Goal: Information Seeking & Learning: Learn about a topic

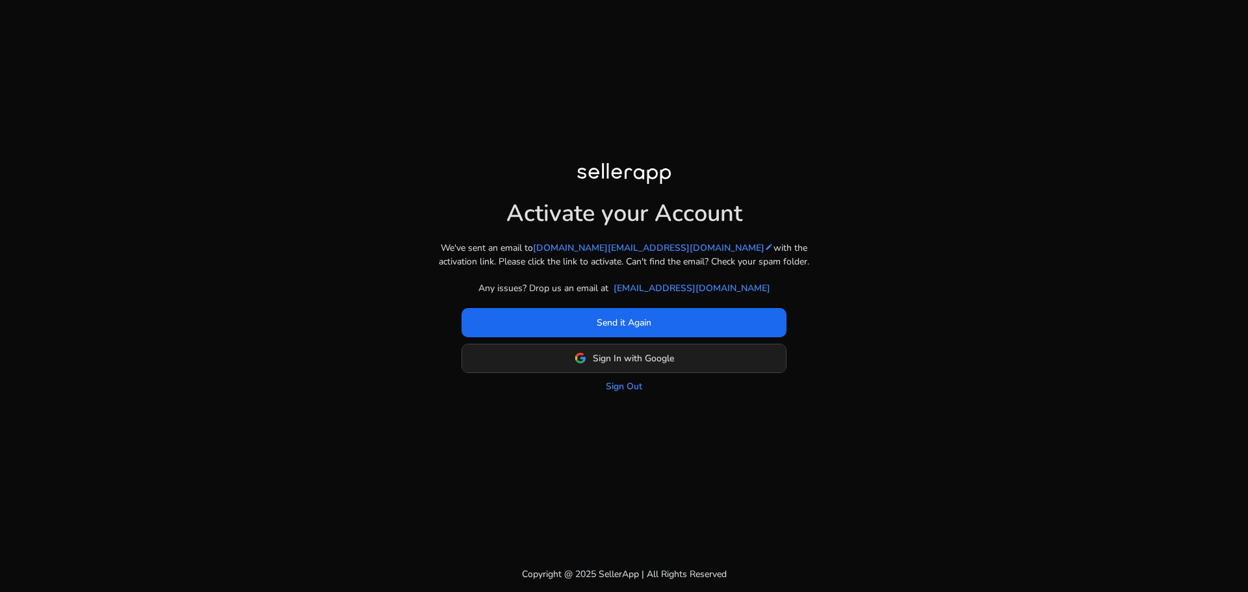
click at [656, 357] on span "Sign In with Google" at bounding box center [633, 359] width 81 height 14
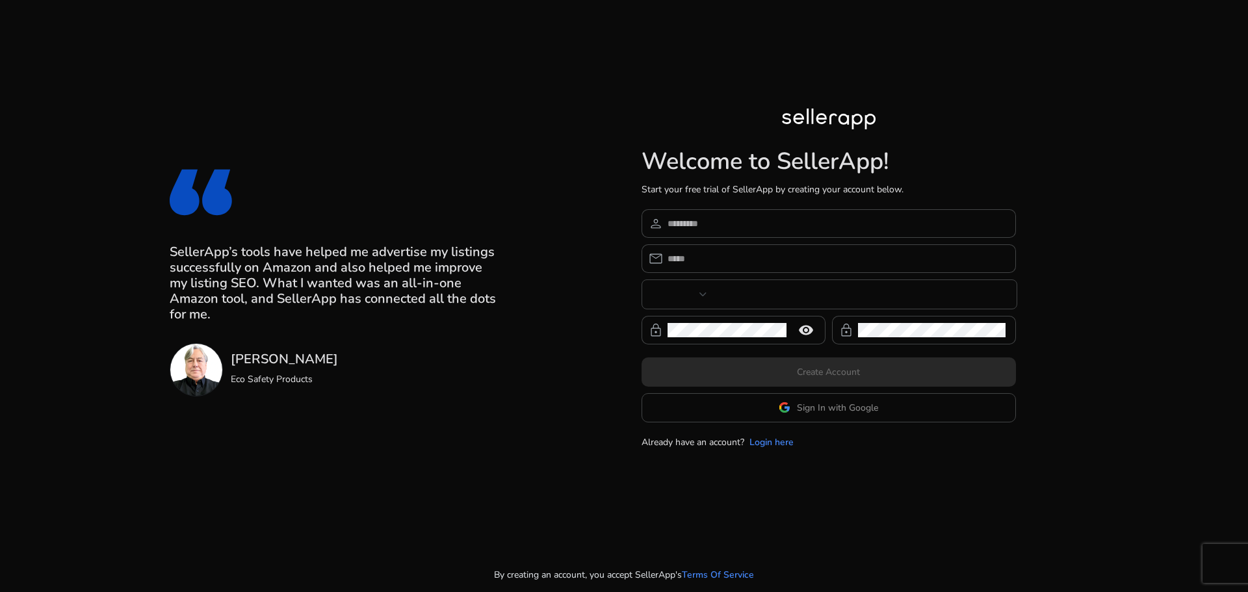
type input "***"
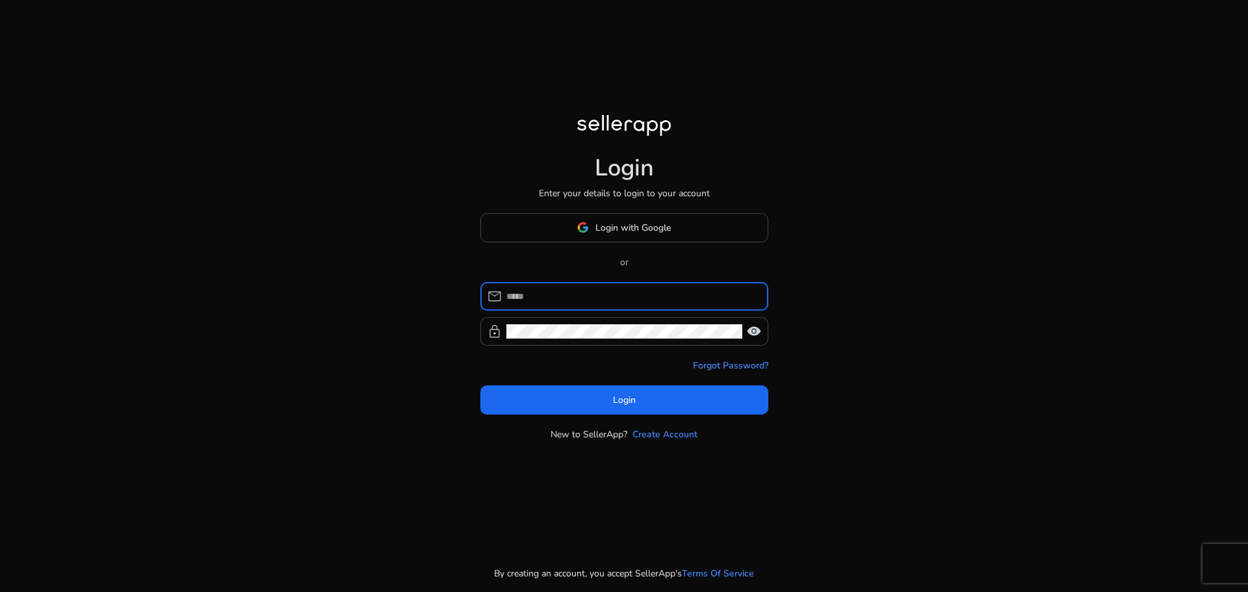
type input "**********"
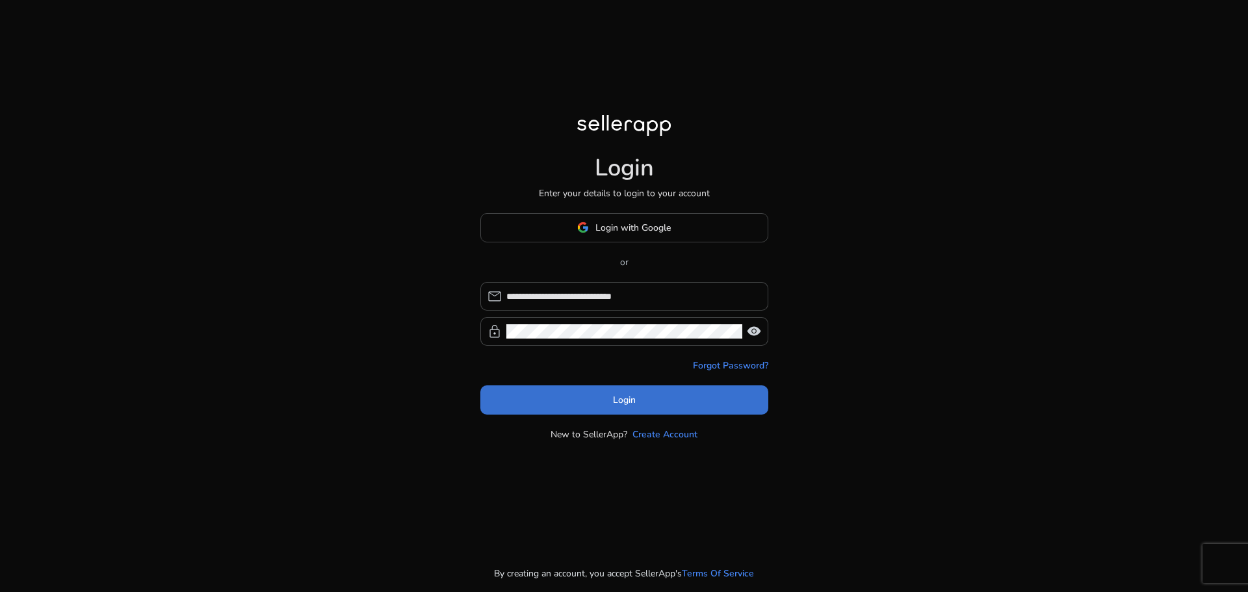
click at [622, 396] on span "Login" at bounding box center [624, 400] width 23 height 14
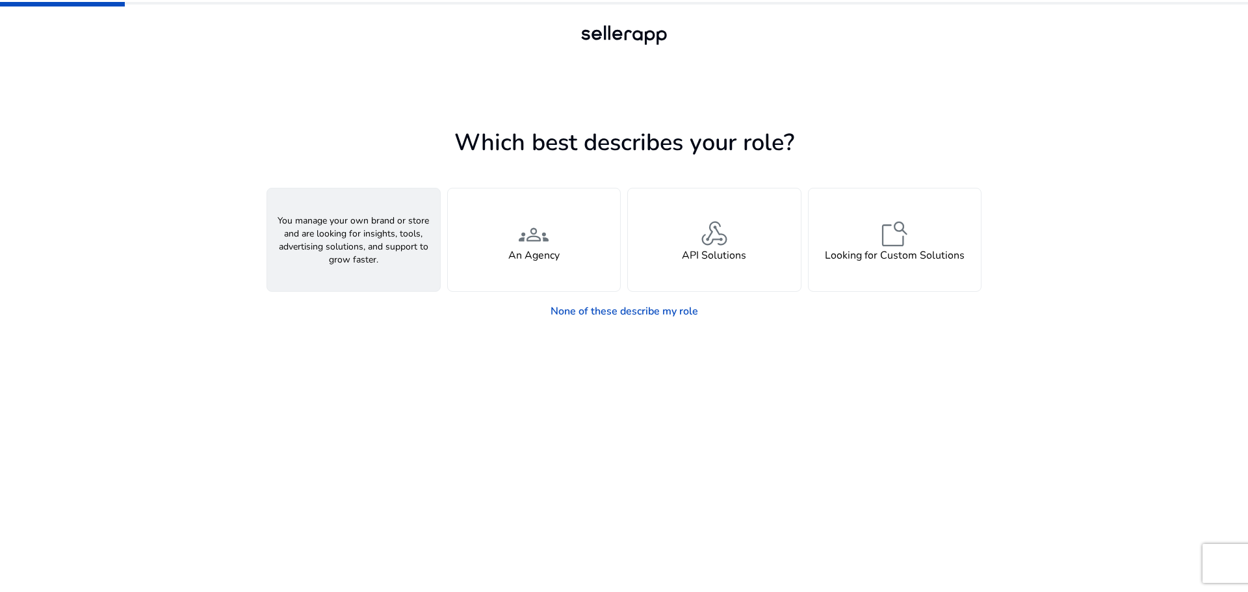
click at [375, 268] on div "person A Seller" at bounding box center [353, 239] width 173 height 103
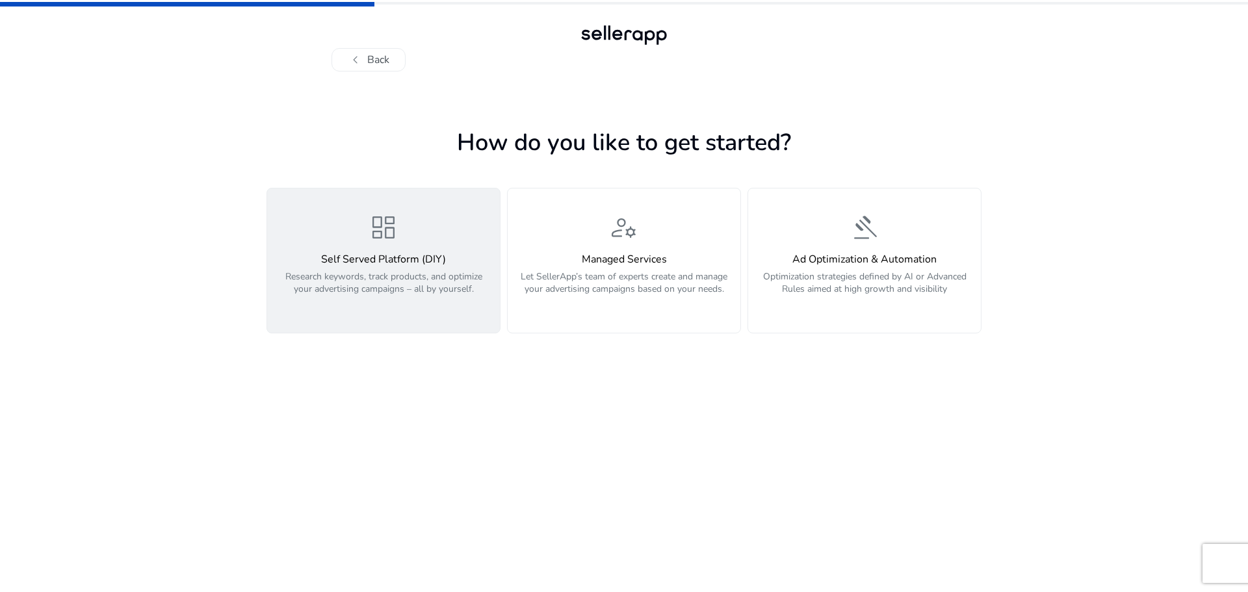
click at [396, 304] on p "Research keywords, track products, and optimize your advertising campaigns – al…" at bounding box center [383, 289] width 217 height 39
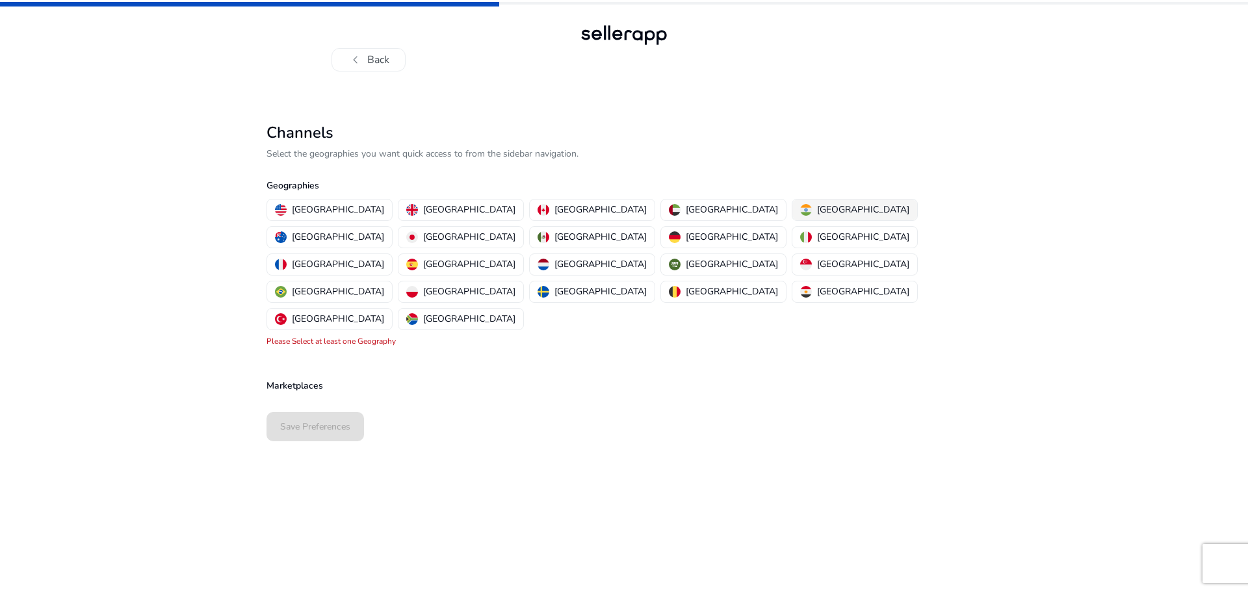
click at [800, 207] on div "[GEOGRAPHIC_DATA]" at bounding box center [854, 210] width 109 height 14
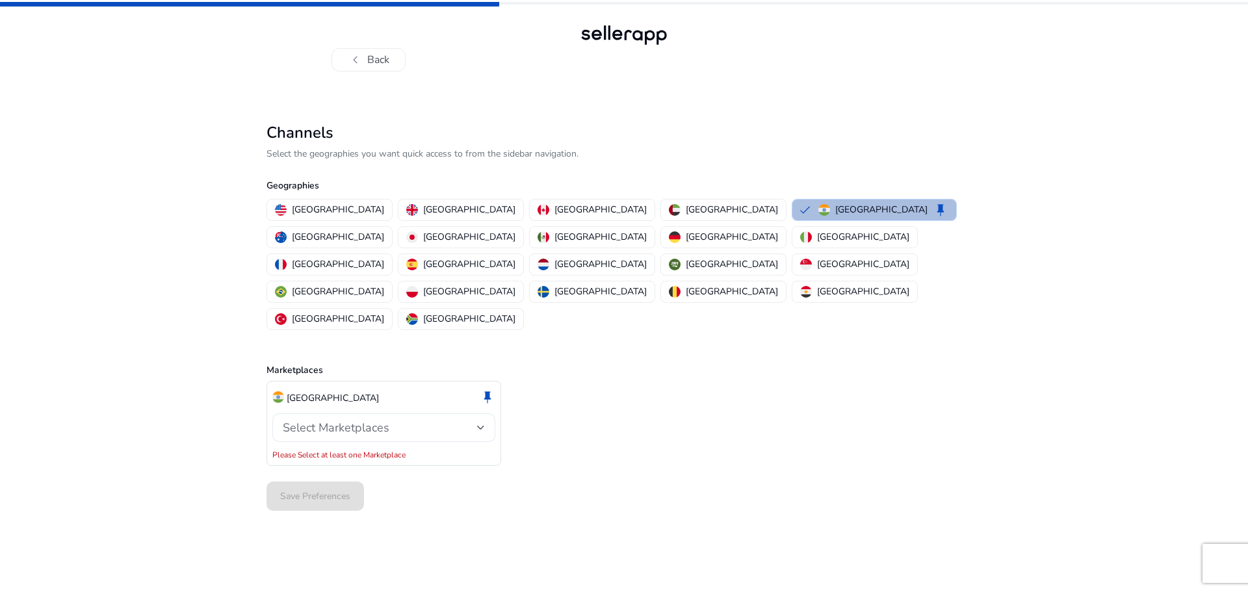
click at [345, 420] on span "Select Marketplaces" at bounding box center [336, 428] width 107 height 16
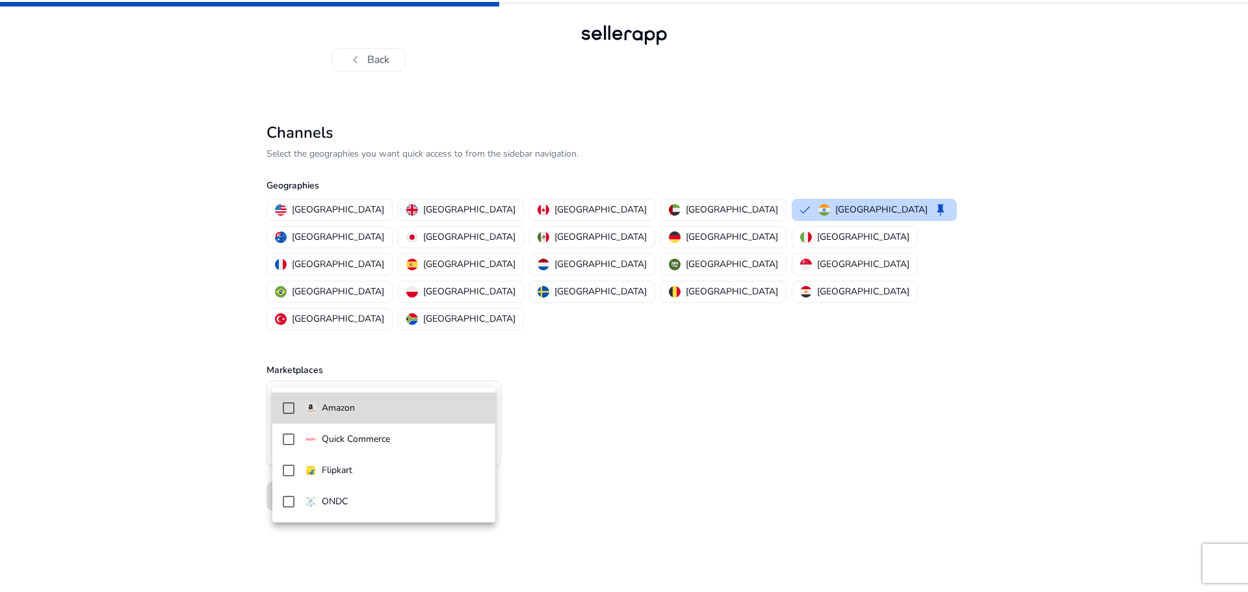
click at [352, 410] on p "Amazon" at bounding box center [338, 408] width 33 height 14
click at [537, 410] on div at bounding box center [624, 296] width 1248 height 592
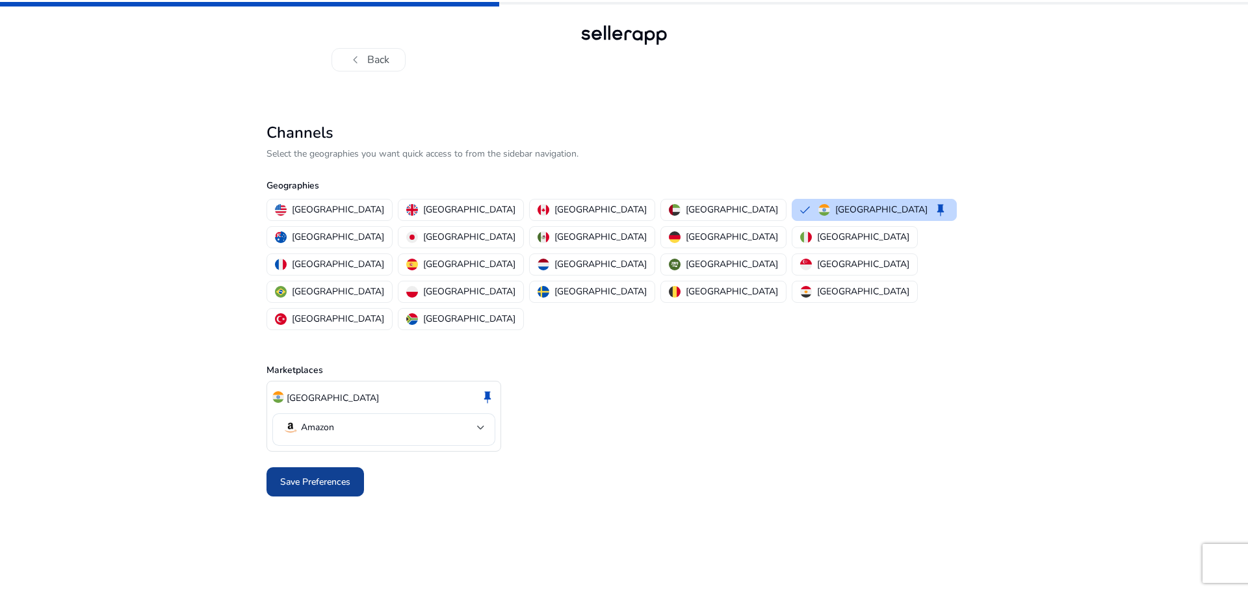
click at [324, 475] on span "Save Preferences" at bounding box center [315, 482] width 70 height 14
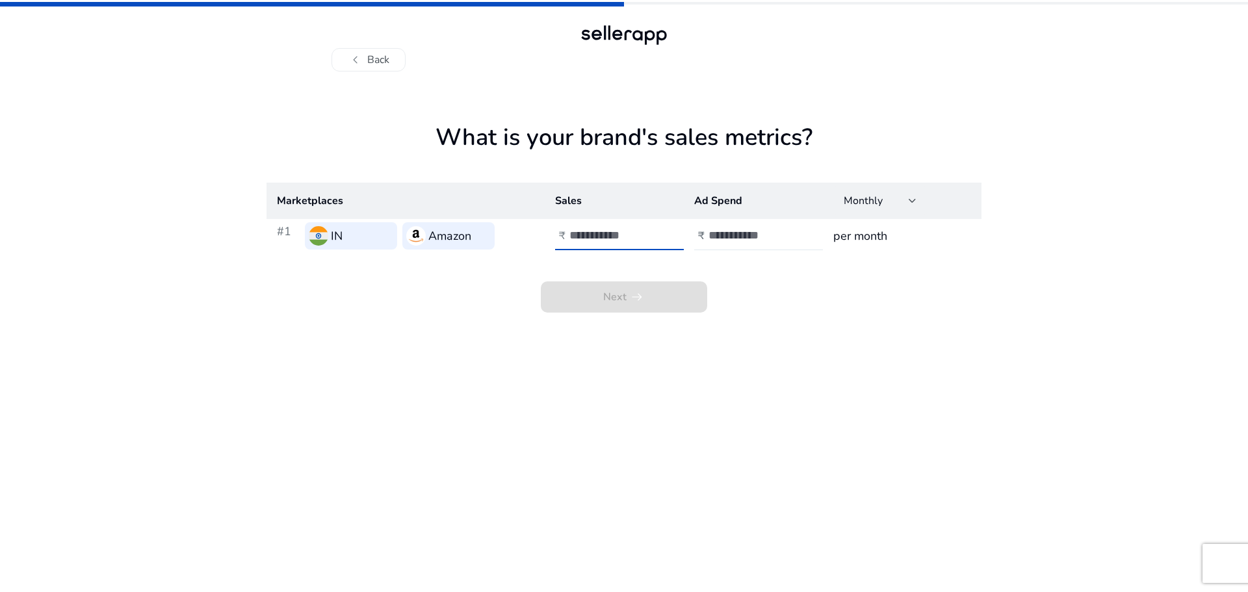
click at [595, 237] on input "number" at bounding box center [613, 235] width 88 height 14
type input "*"
click at [708, 236] on input "number" at bounding box center [752, 235] width 88 height 14
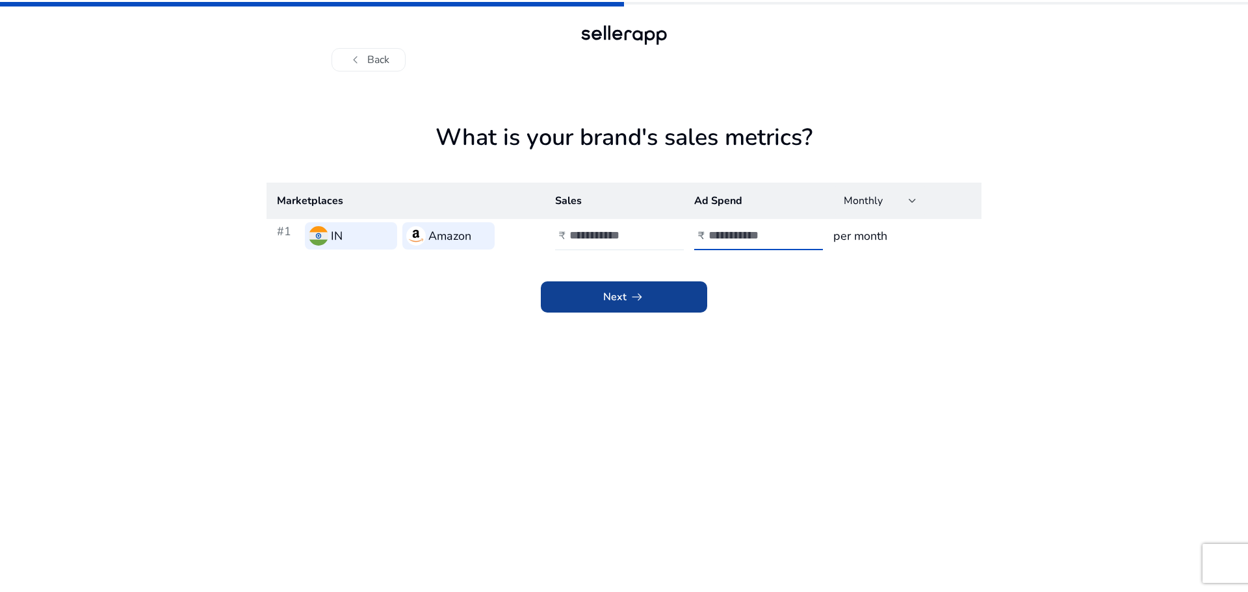
type input "*"
click at [665, 299] on span at bounding box center [624, 296] width 166 height 31
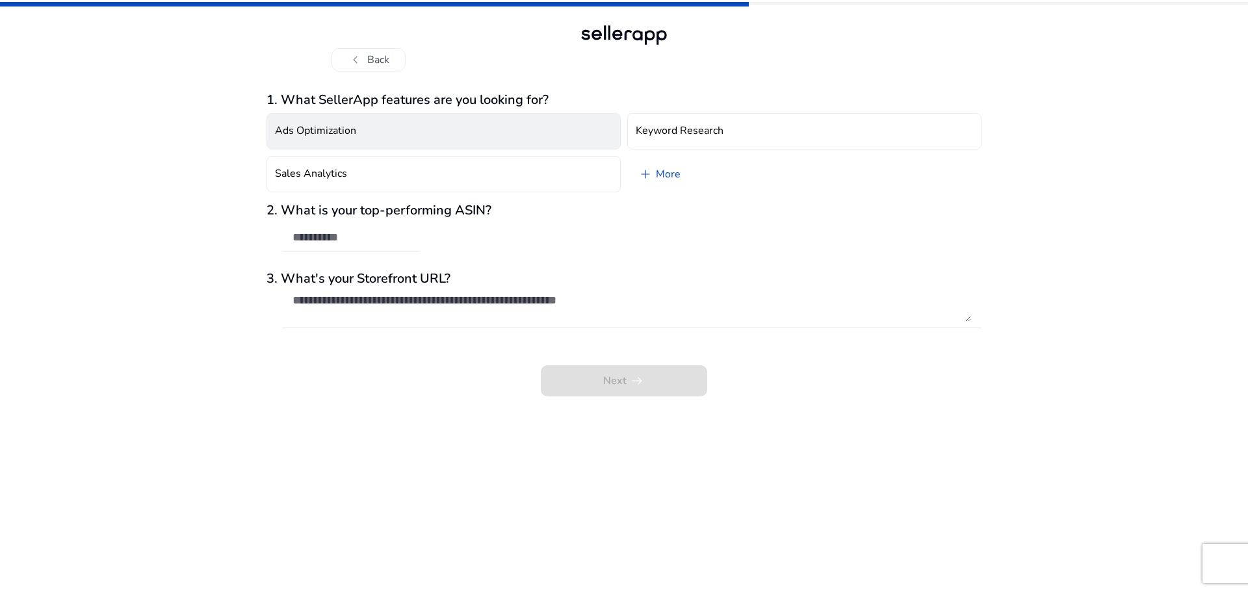
click at [448, 129] on button "Ads Optimization" at bounding box center [443, 131] width 354 height 36
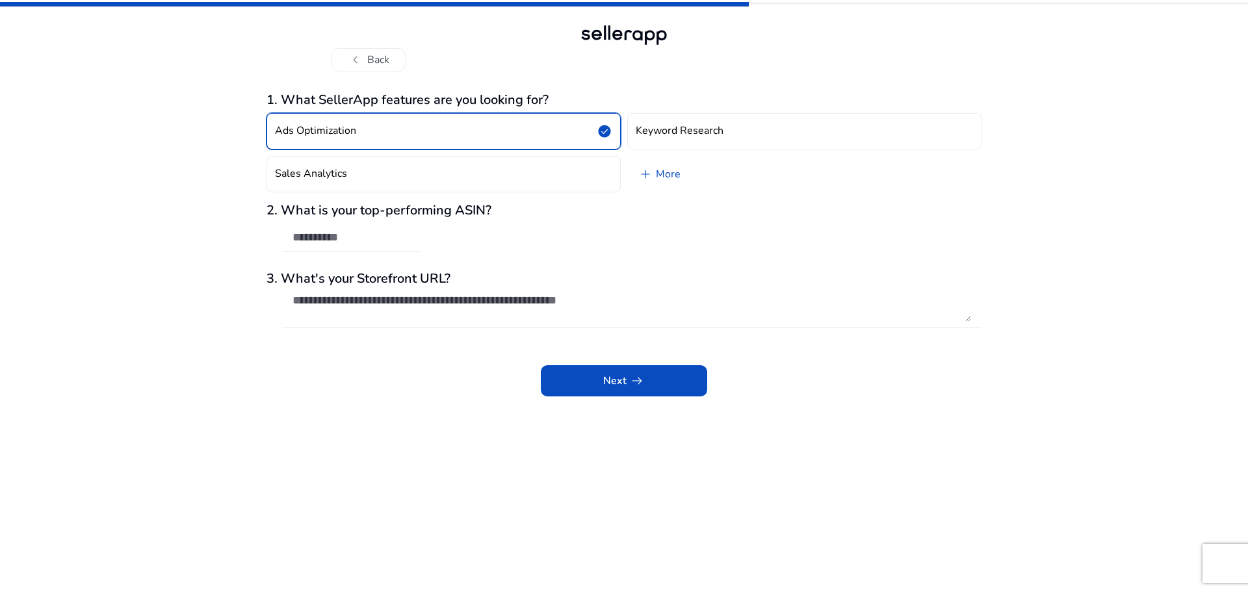
click at [448, 129] on button "Ads Optimization check_circle" at bounding box center [443, 131] width 354 height 36
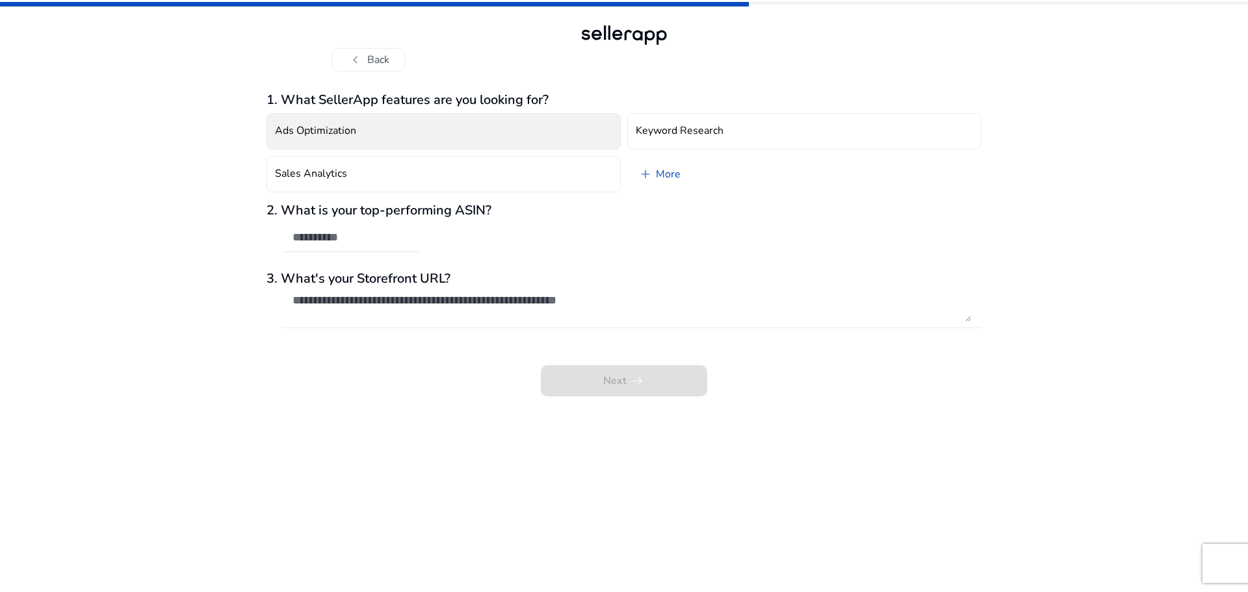
click at [448, 131] on button "Ads Optimization" at bounding box center [443, 131] width 354 height 36
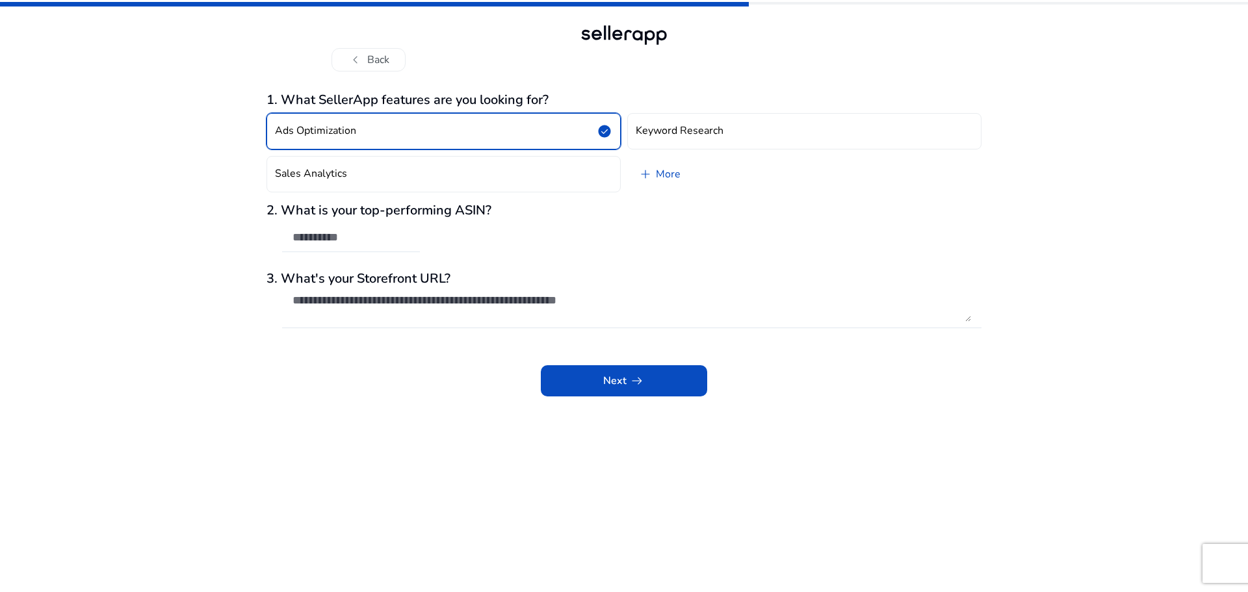
click at [459, 140] on button "Ads Optimization check_circle" at bounding box center [443, 131] width 354 height 36
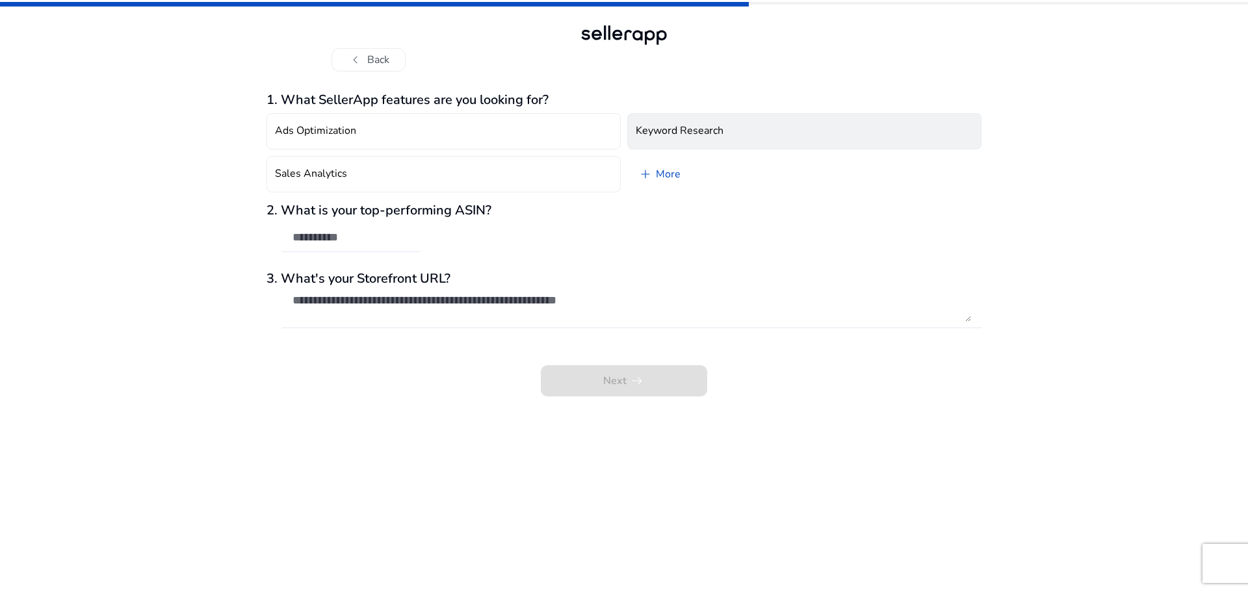
click at [667, 140] on button "Keyword Research" at bounding box center [804, 131] width 354 height 36
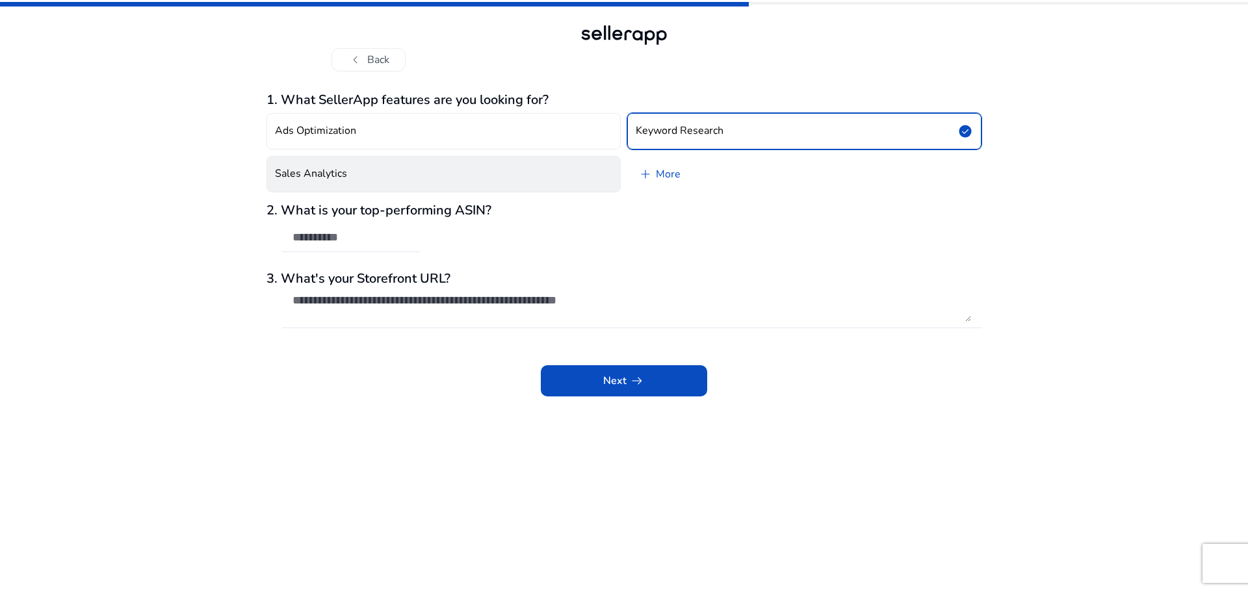
click at [551, 173] on button "Sales Analytics" at bounding box center [443, 174] width 354 height 36
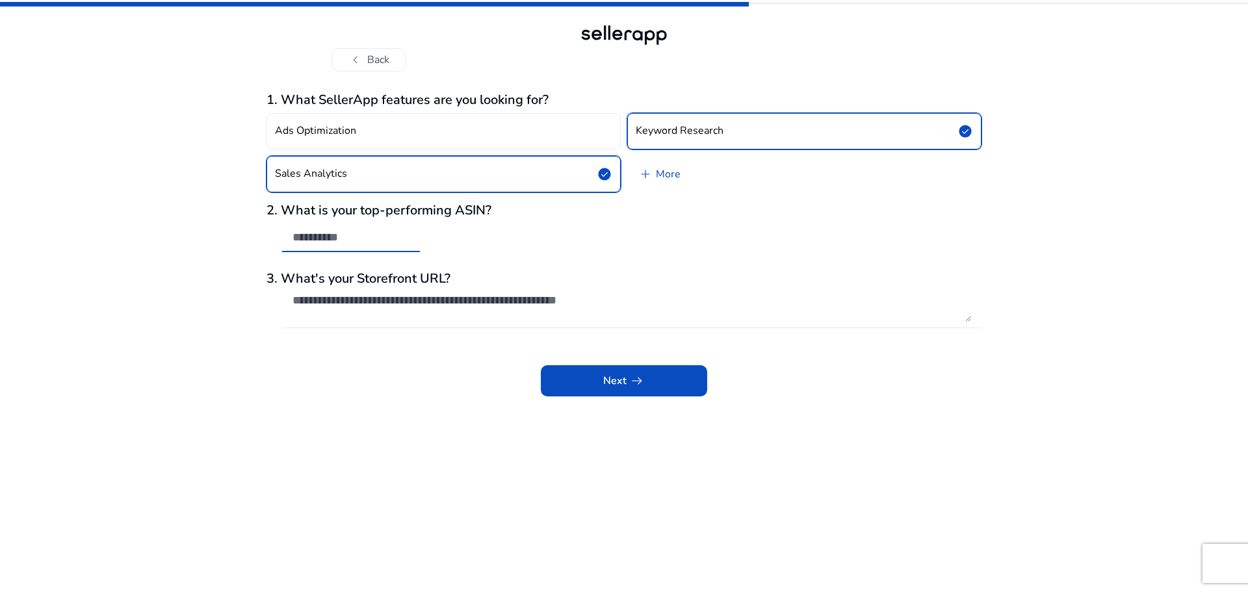
click at [337, 240] on input "text" at bounding box center [350, 237] width 117 height 14
click at [384, 313] on textarea at bounding box center [631, 307] width 679 height 29
click at [408, 305] on textarea at bounding box center [631, 307] width 679 height 29
paste textarea "**********"
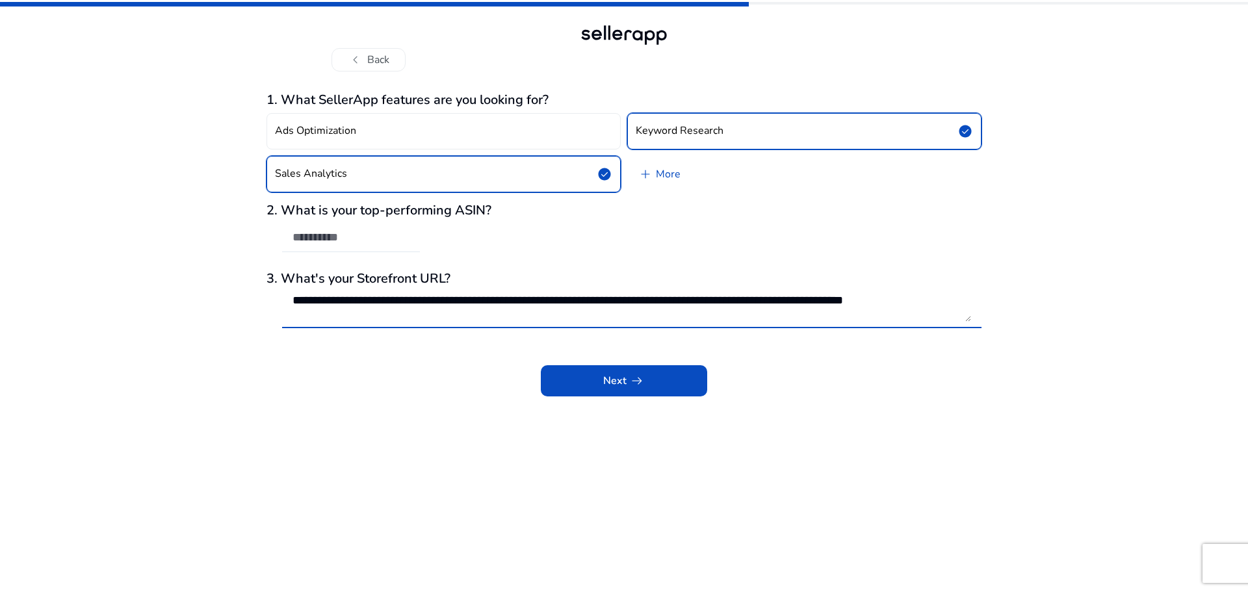
scroll to position [1, 0]
type textarea "**********"
click at [588, 387] on span at bounding box center [624, 380] width 166 height 31
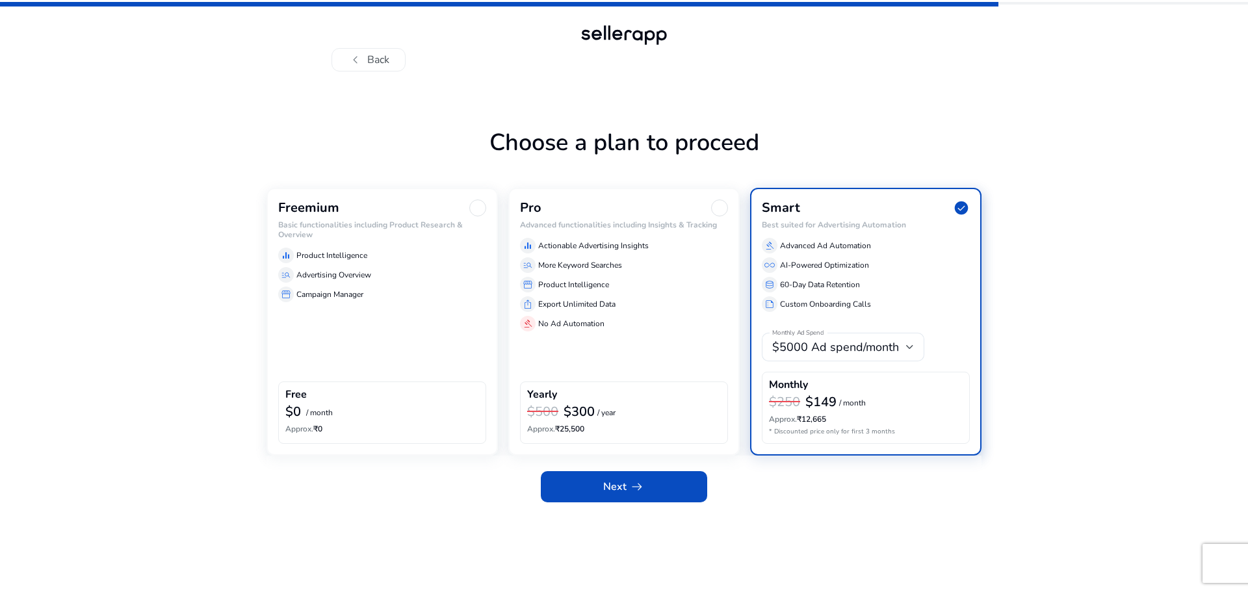
click at [430, 263] on div "equalizer Product Intelligence" at bounding box center [382, 256] width 208 height 16
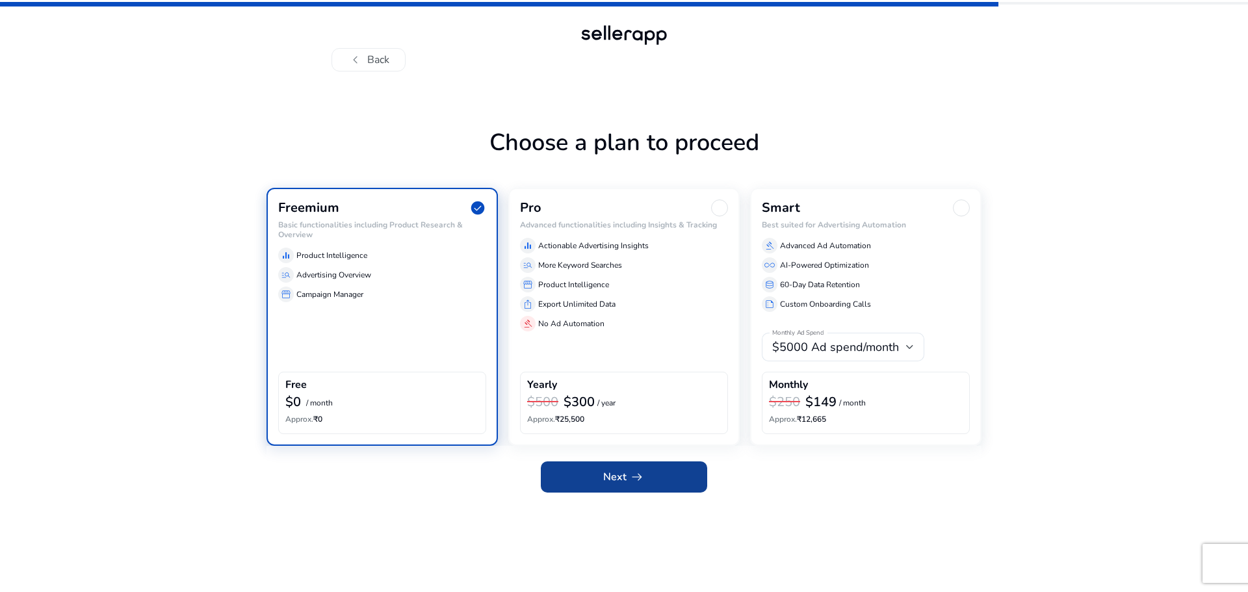
click at [615, 474] on span "Next arrow_right_alt" at bounding box center [624, 477] width 42 height 16
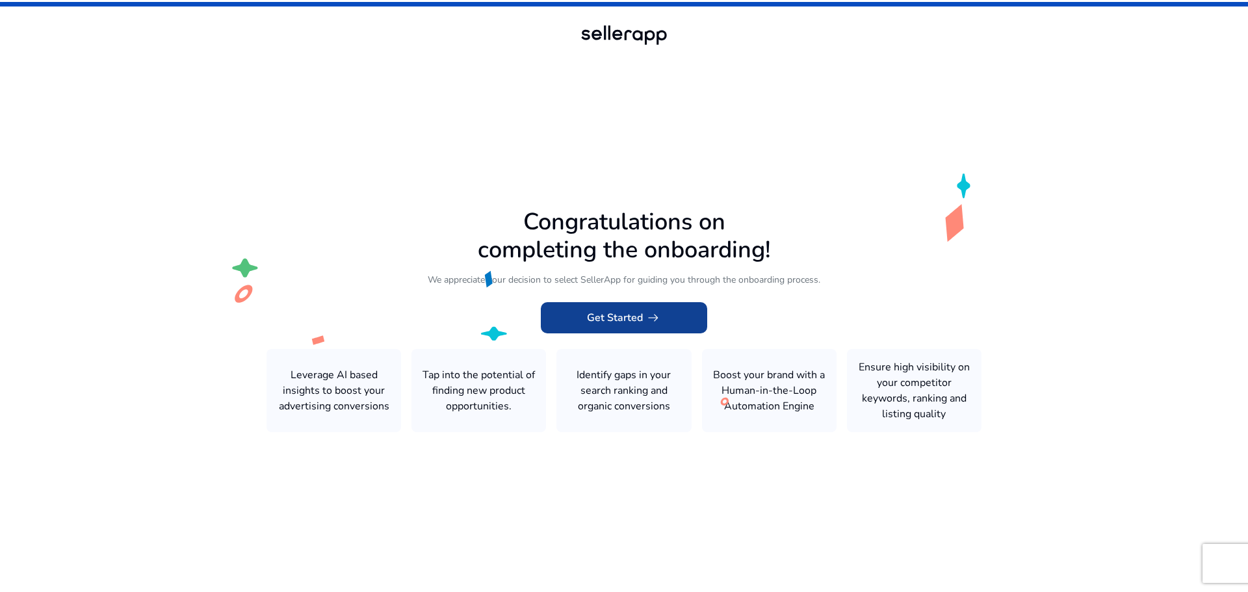
click at [647, 310] on span "arrow_right_alt" at bounding box center [653, 318] width 16 height 16
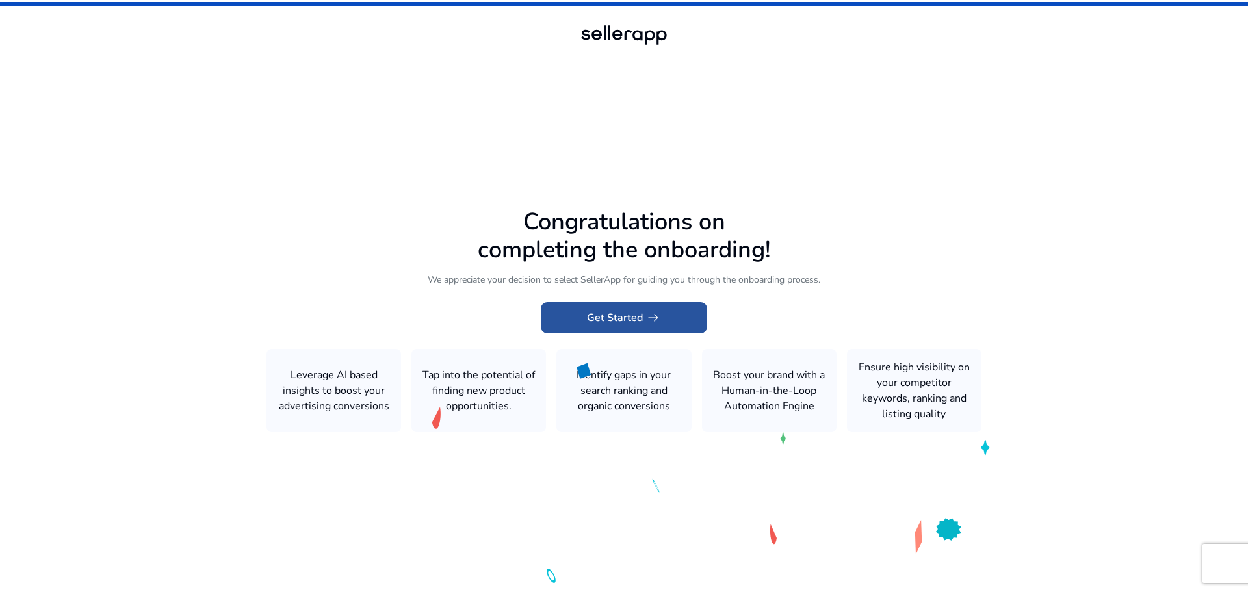
click at [649, 319] on span "arrow_right_alt" at bounding box center [653, 318] width 16 height 16
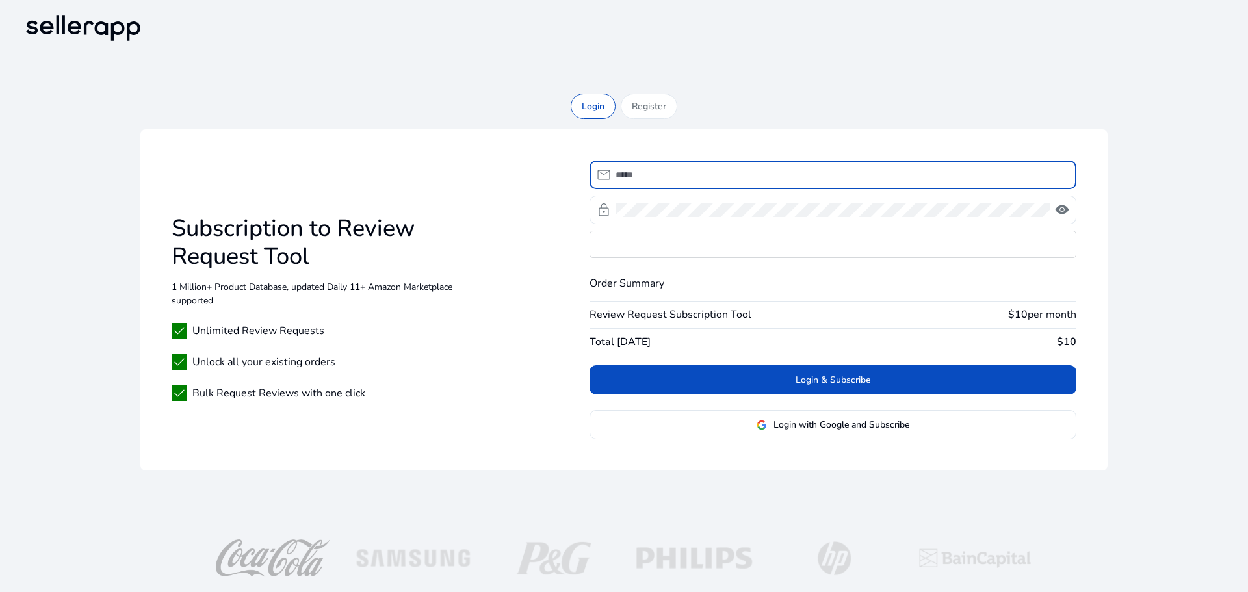
type input "**********"
click at [533, 262] on div "**********" at bounding box center [623, 299] width 967 height 341
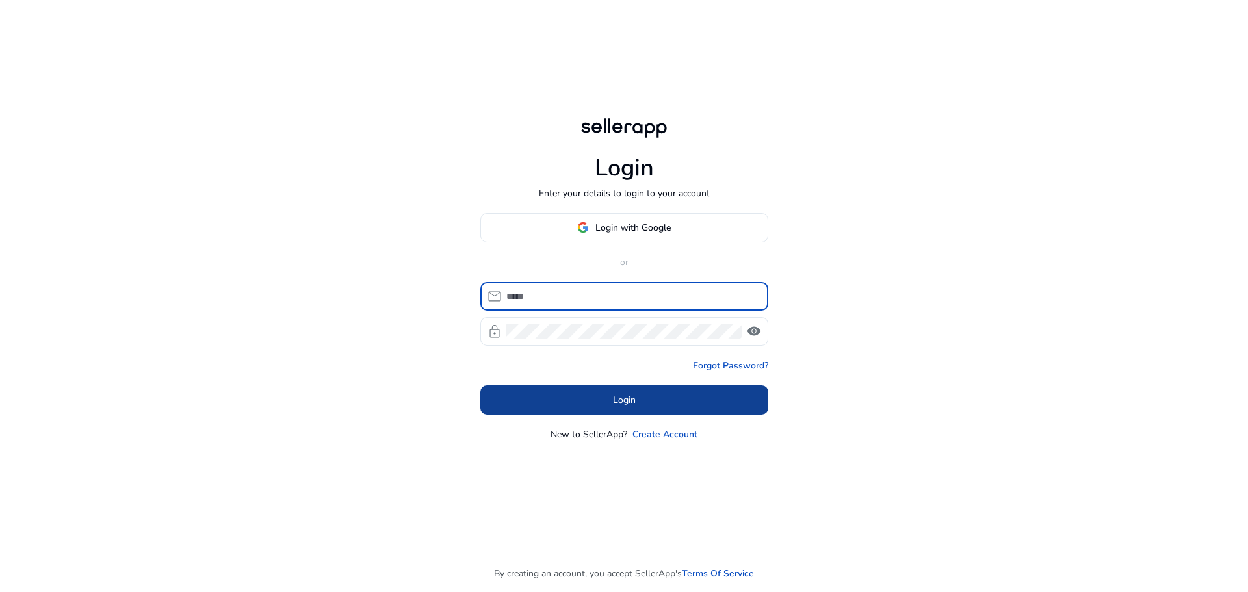
type input "**********"
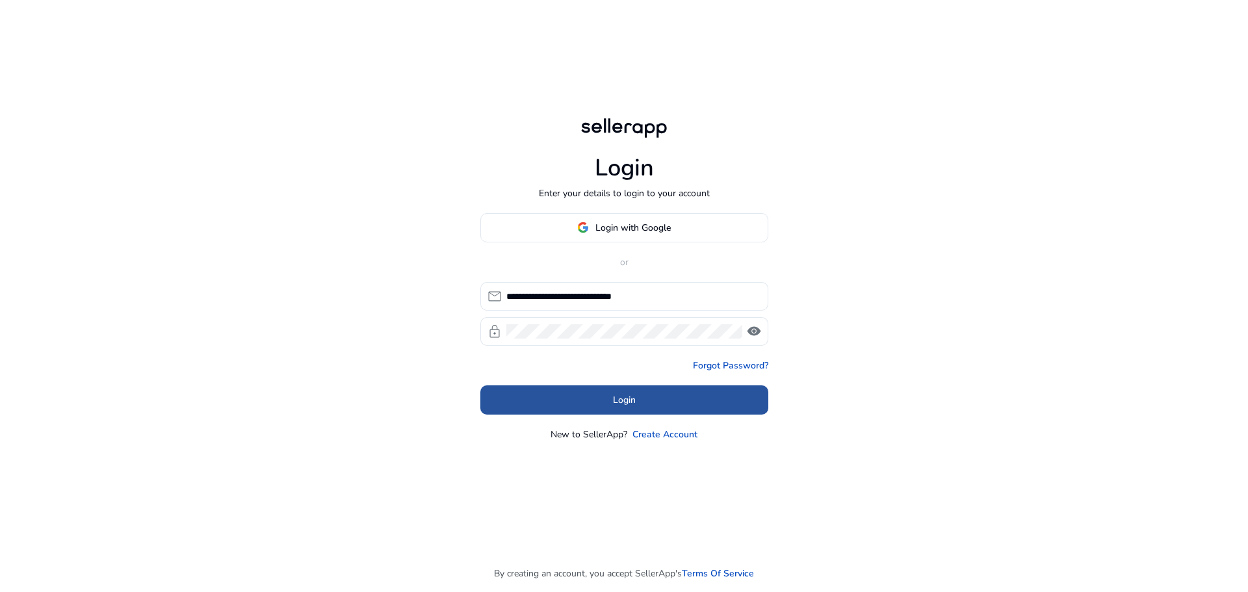
click at [591, 397] on span at bounding box center [624, 399] width 288 height 31
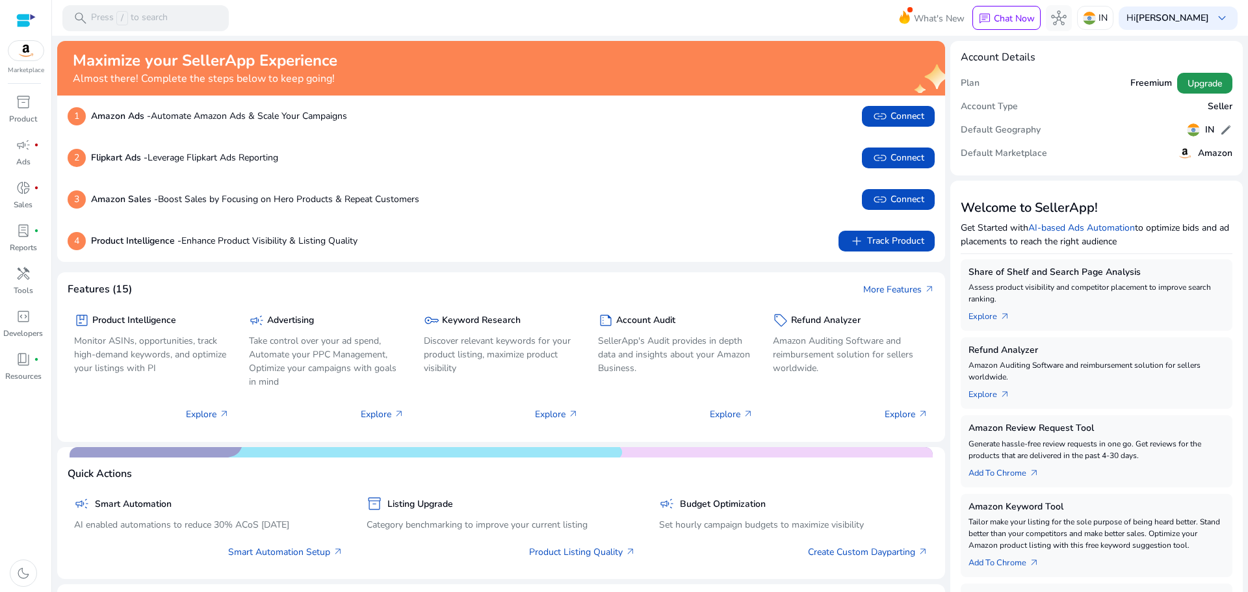
click at [1187, 83] on span "Upgrade" at bounding box center [1204, 84] width 34 height 14
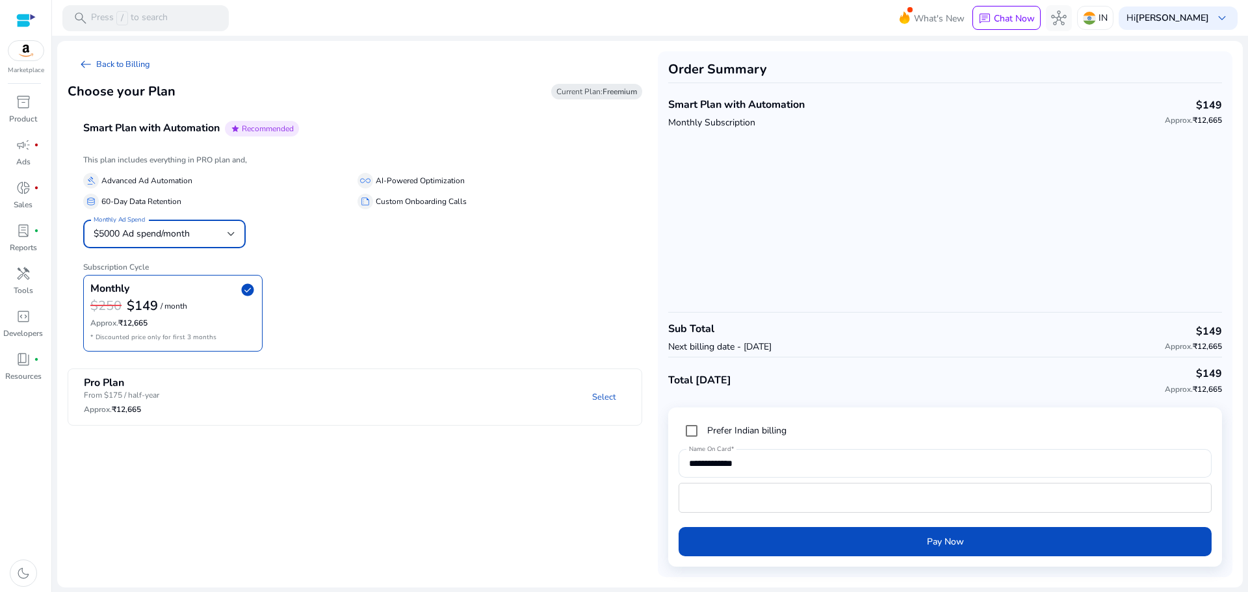
click at [227, 237] on div at bounding box center [231, 233] width 8 height 5
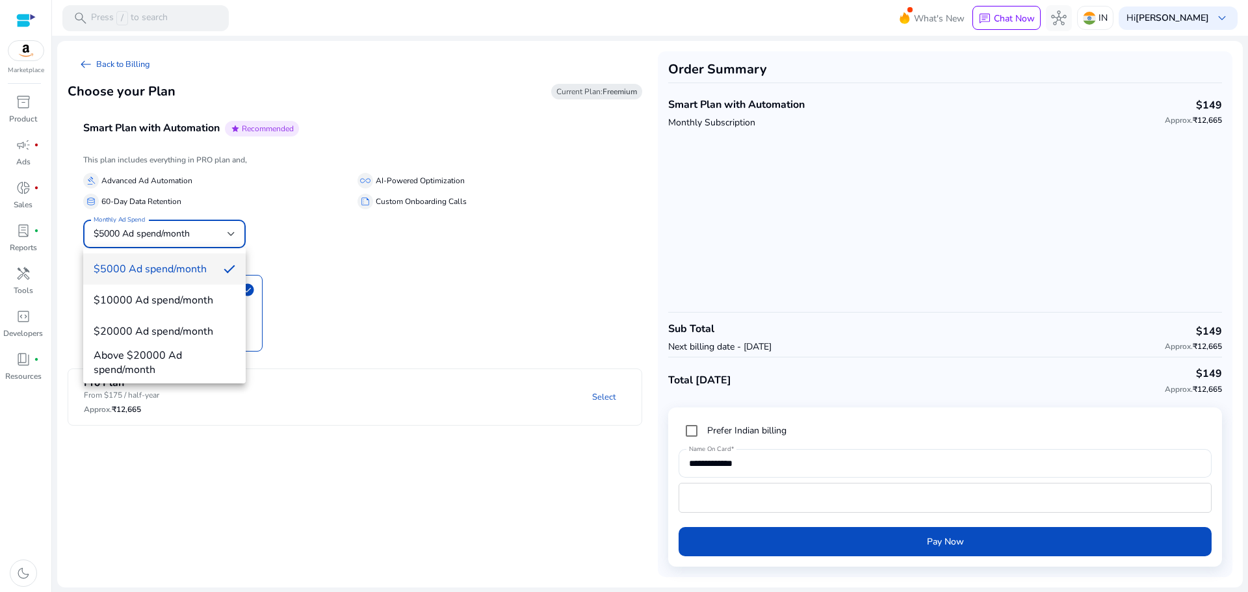
click at [328, 239] on div at bounding box center [624, 296] width 1248 height 592
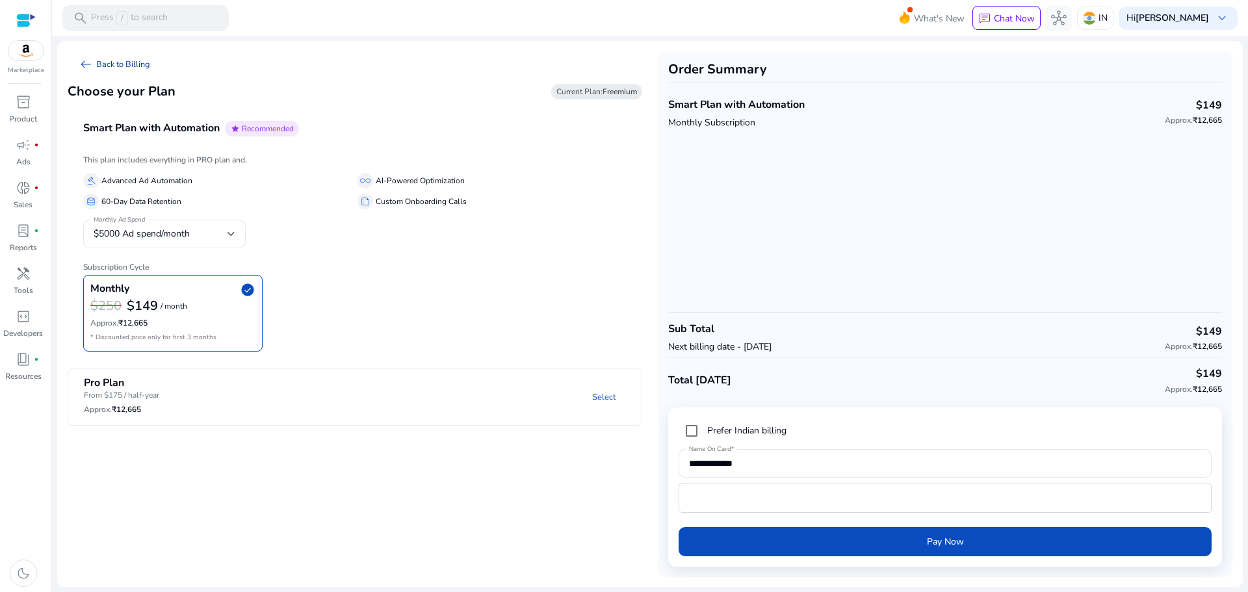
click at [92, 58] on span "arrow_left_alt" at bounding box center [86, 65] width 16 height 16
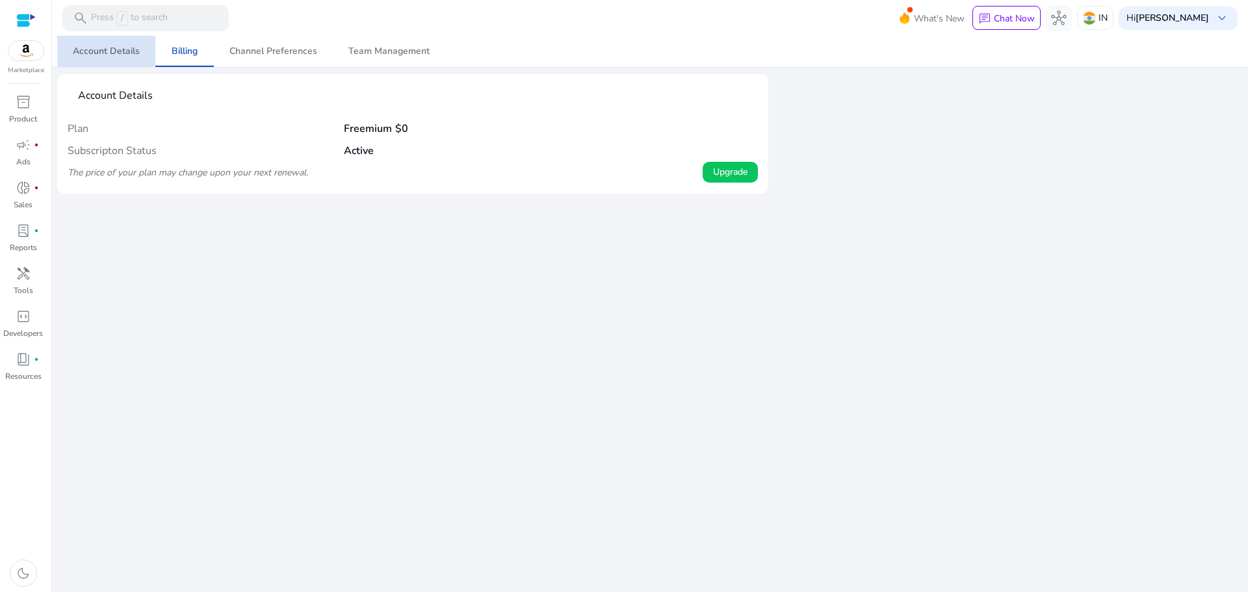
click at [105, 47] on span "Account Details" at bounding box center [106, 51] width 67 height 9
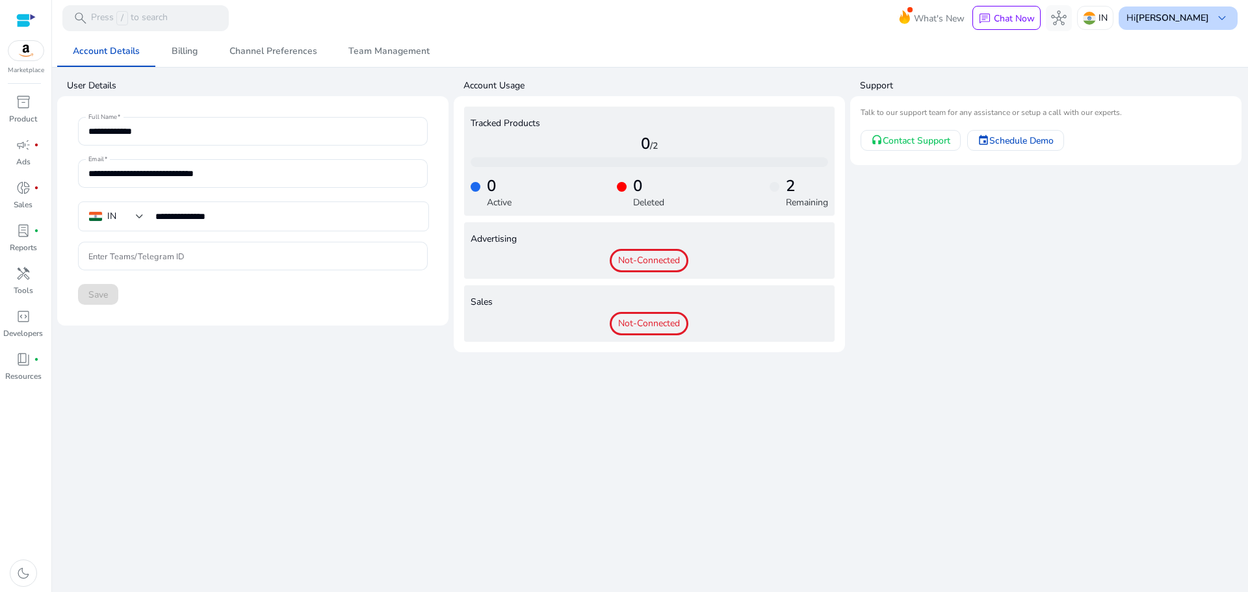
click at [1153, 18] on b "[PERSON_NAME]" at bounding box center [1171, 18] width 73 height 12
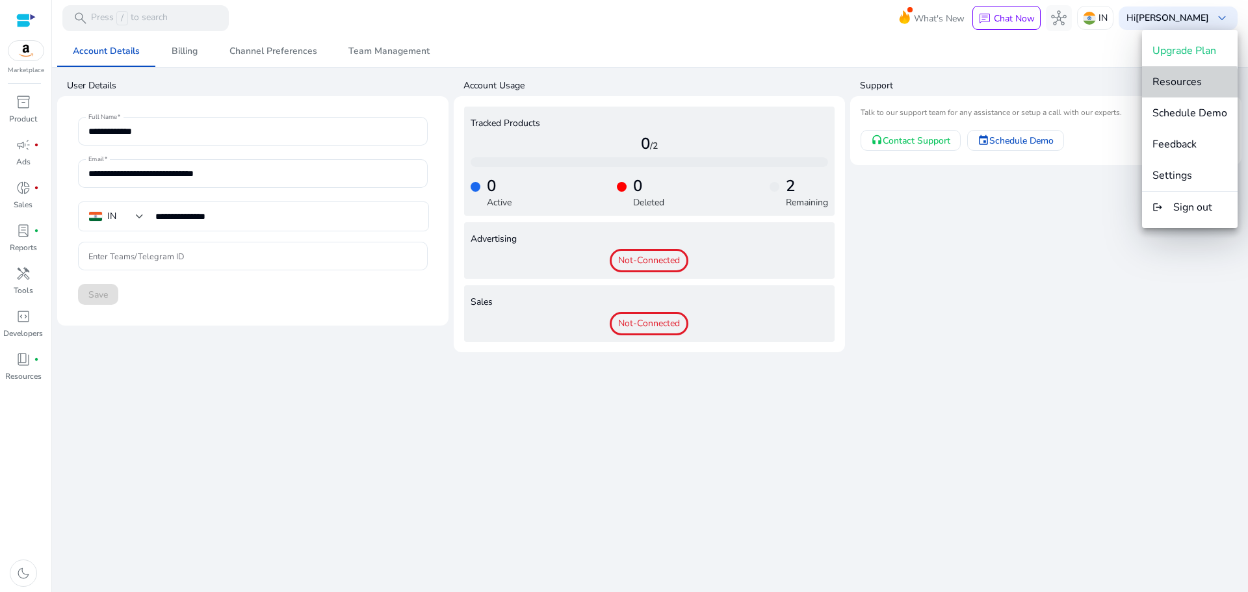
click at [1182, 88] on span "Resources" at bounding box center [1176, 82] width 49 height 14
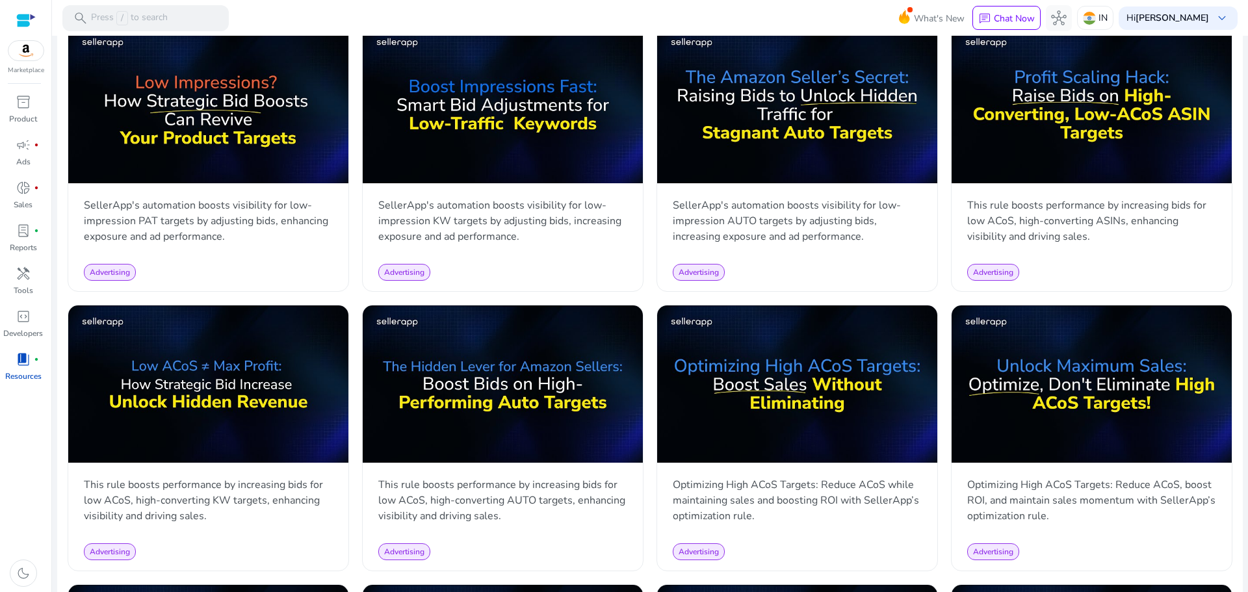
scroll to position [390, 0]
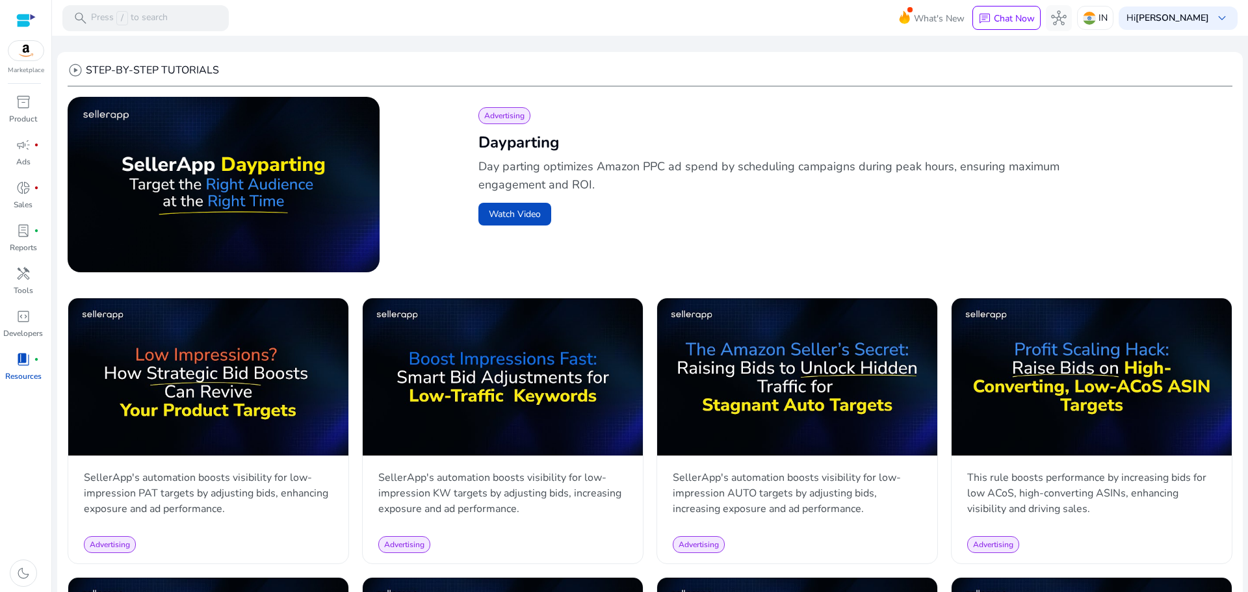
click at [28, 12] on div at bounding box center [25, 19] width 19 height 19
click at [24, 18] on div at bounding box center [25, 20] width 19 height 15
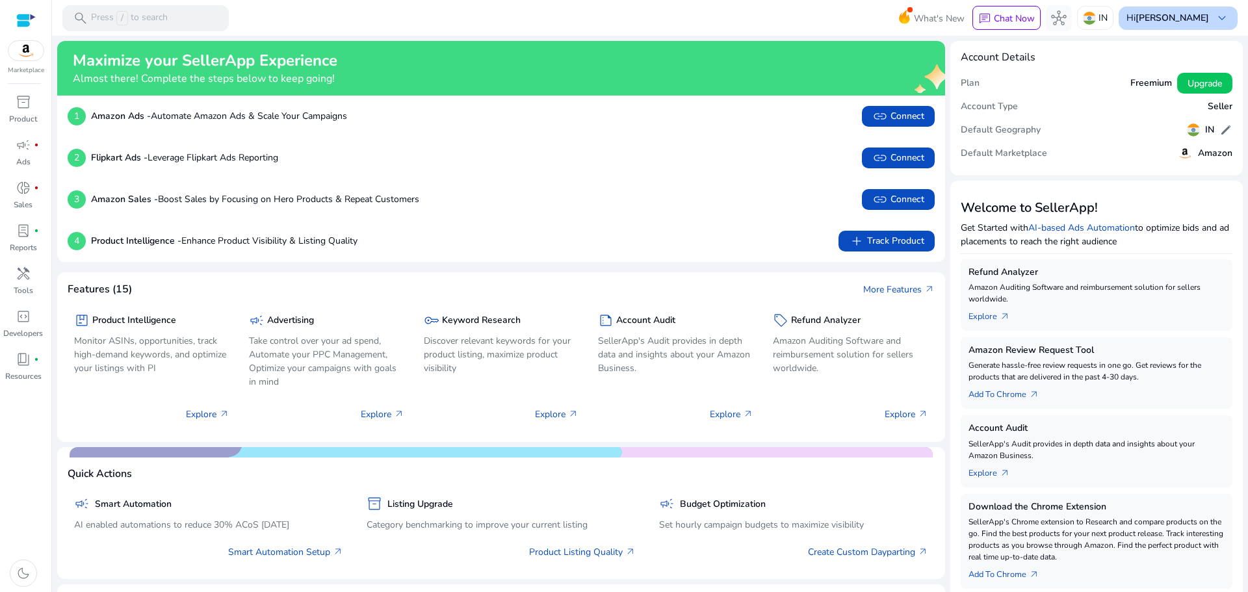
click at [1160, 19] on b "[PERSON_NAME]" at bounding box center [1171, 18] width 73 height 12
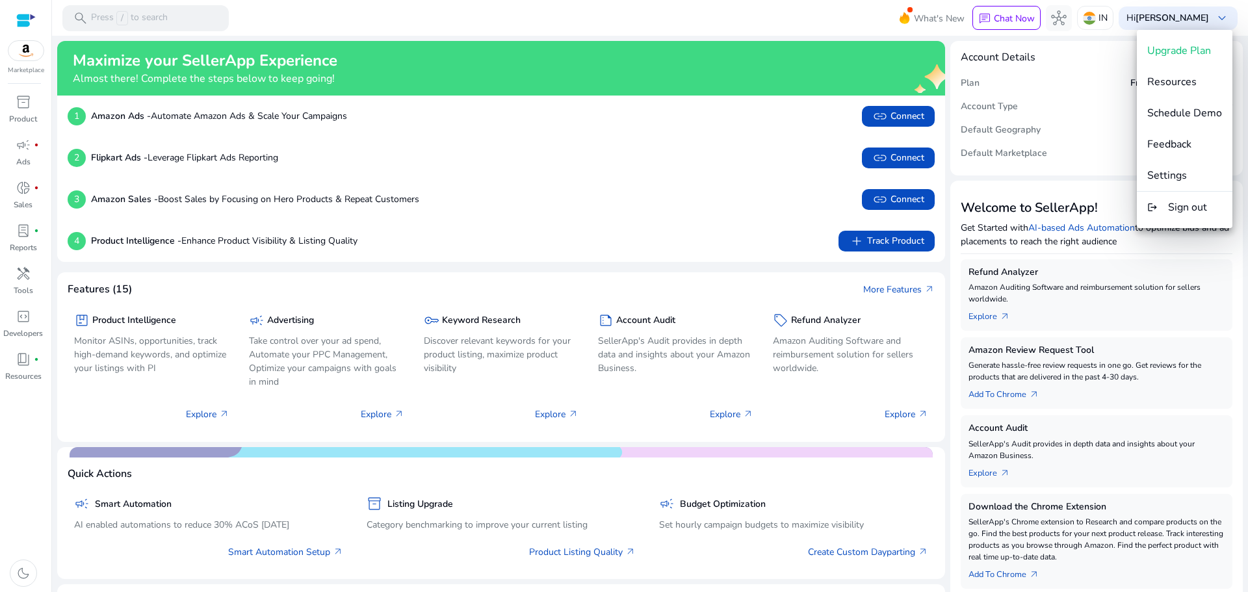
drag, startPoint x: 20, startPoint y: 21, endPoint x: 387, endPoint y: 19, distance: 367.2
click at [387, 19] on div at bounding box center [624, 296] width 1248 height 592
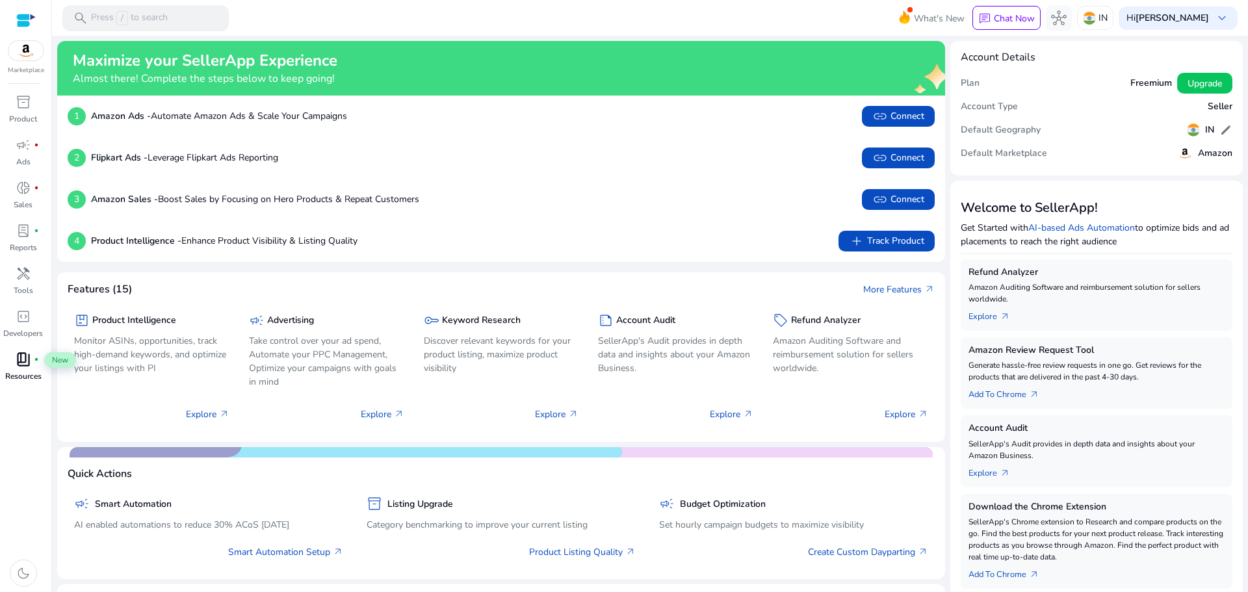
click at [29, 361] on span "book_4" at bounding box center [24, 360] width 16 height 16
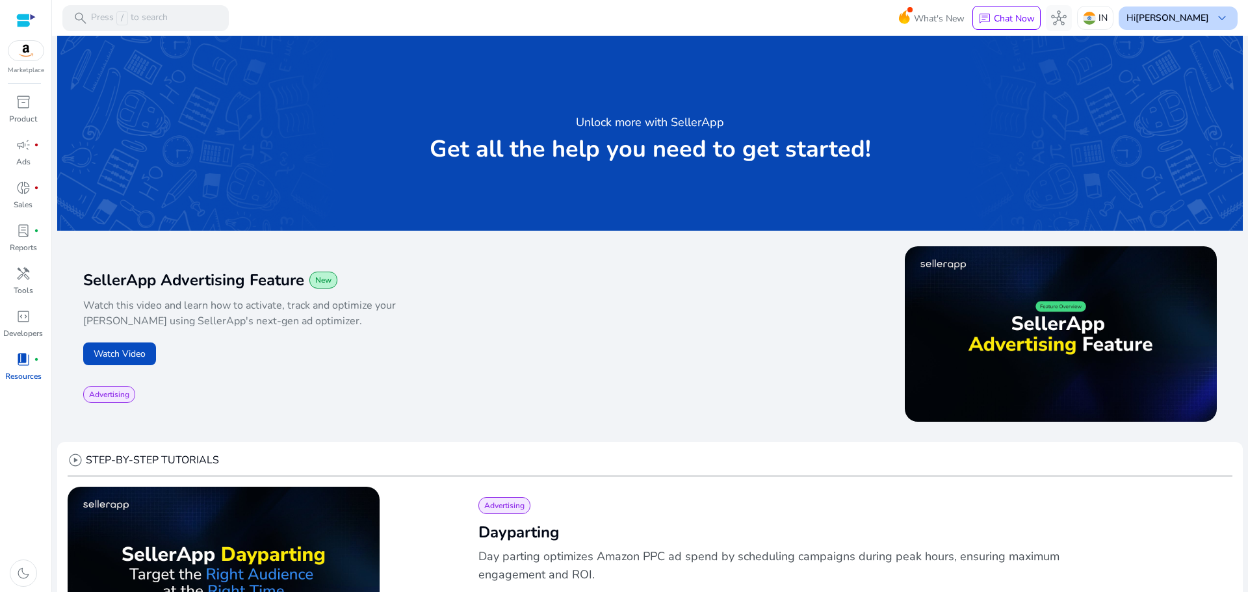
click at [1200, 22] on b "[PERSON_NAME]" at bounding box center [1171, 18] width 73 height 12
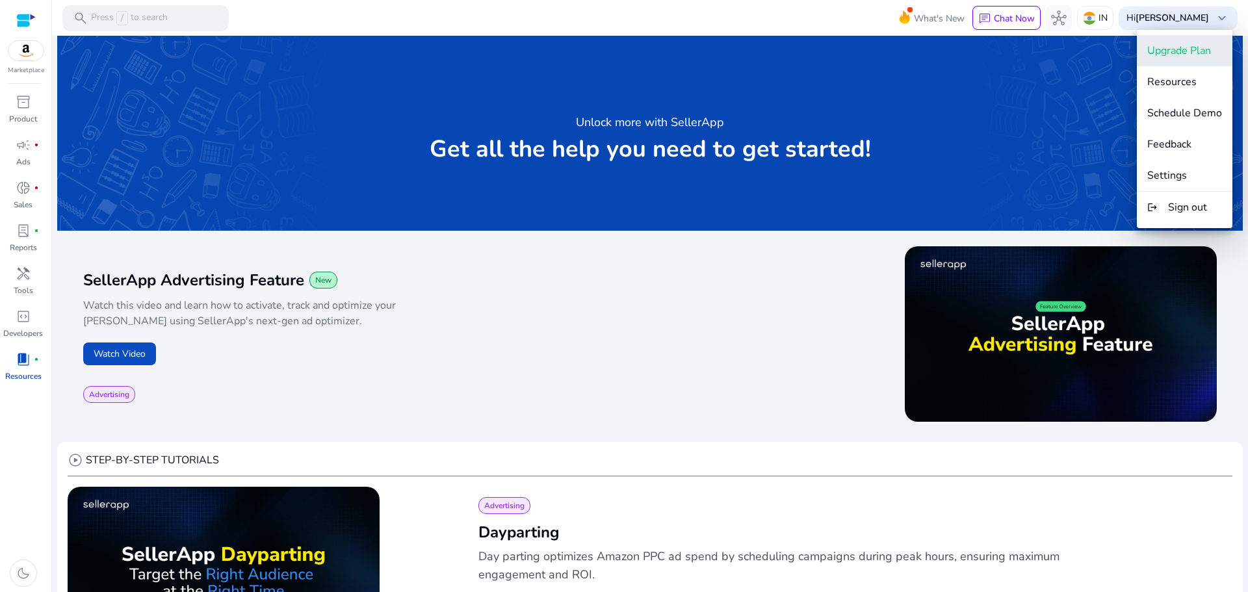
click at [1198, 48] on span "Upgrade Plan" at bounding box center [1179, 51] width 64 height 14
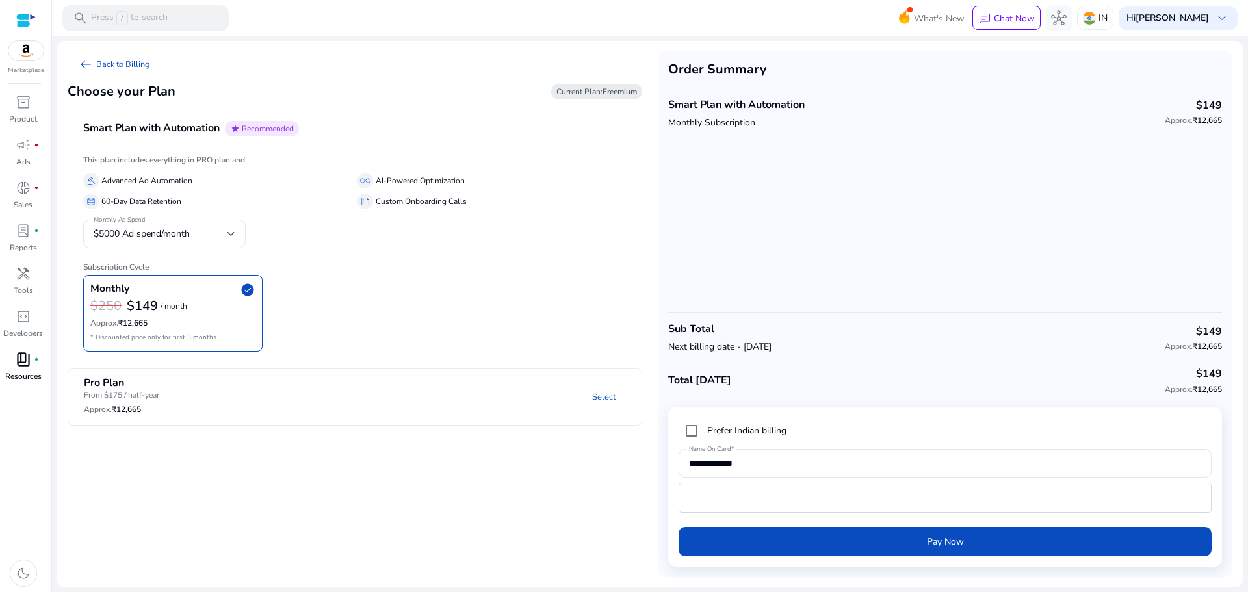
click at [223, 399] on mat-panel-title "Pro Plan From $175 / half-year Approx. ₹12,665" at bounding box center [172, 397] width 177 height 40
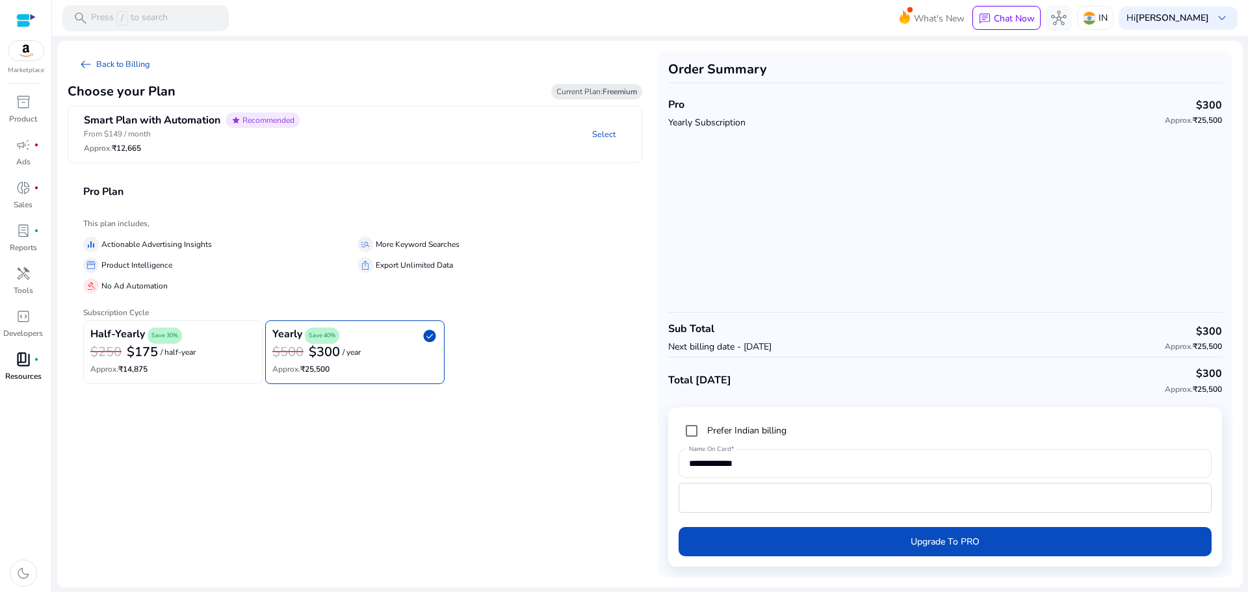
click at [361, 137] on mat-panel-description "Select" at bounding box center [475, 134] width 331 height 44
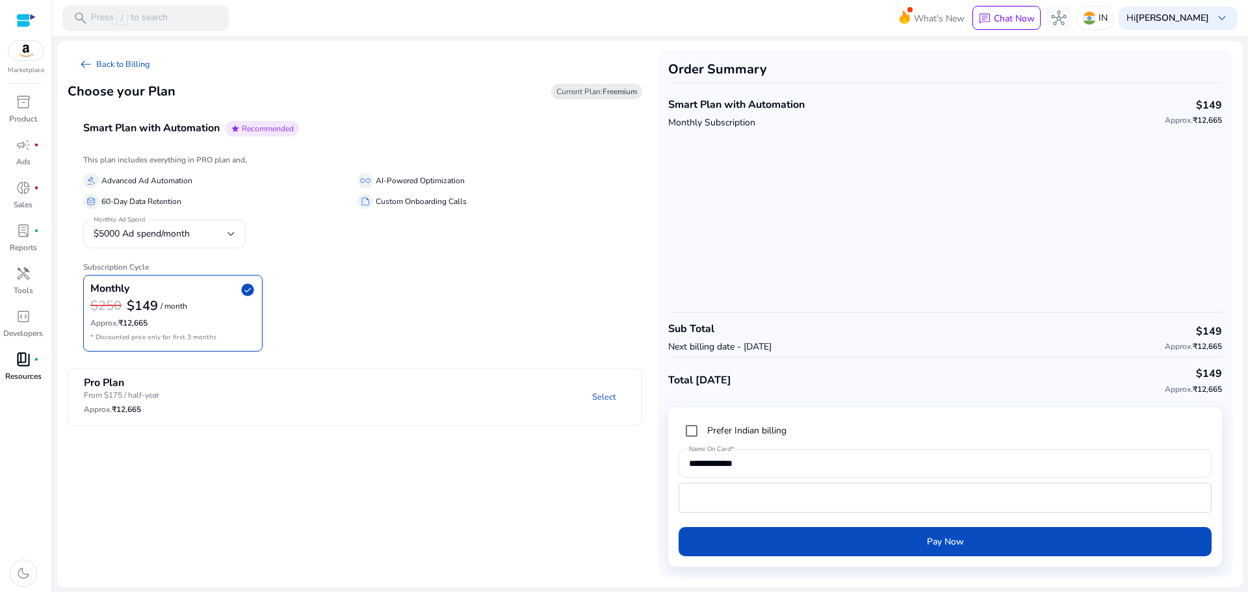
click at [580, 90] on span "Current Plan: Freemium" at bounding box center [596, 91] width 81 height 10
click at [38, 322] on div "code_blocks" at bounding box center [23, 316] width 36 height 21
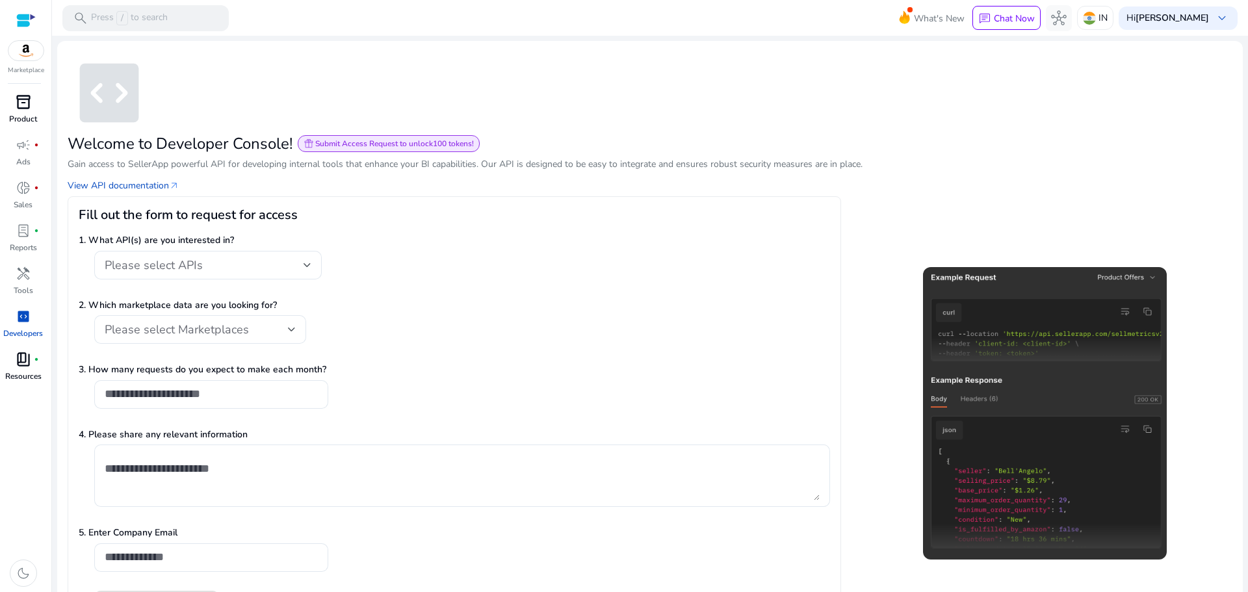
click at [20, 104] on span "inventory_2" at bounding box center [24, 102] width 16 height 16
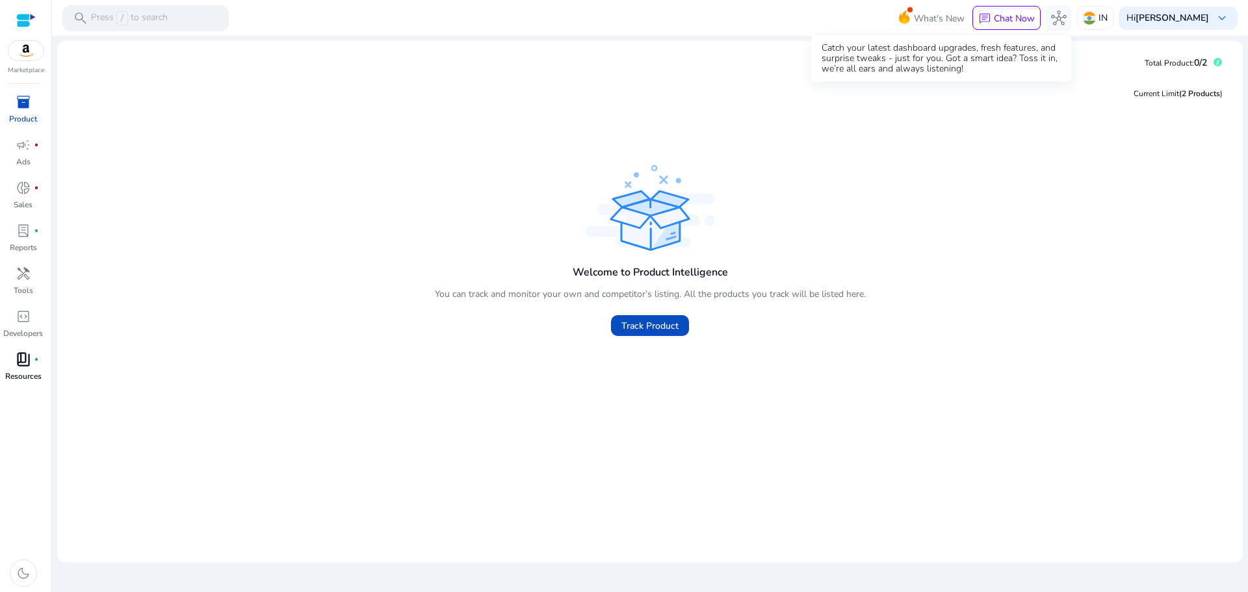
click at [924, 18] on span "What's New" at bounding box center [939, 18] width 51 height 23
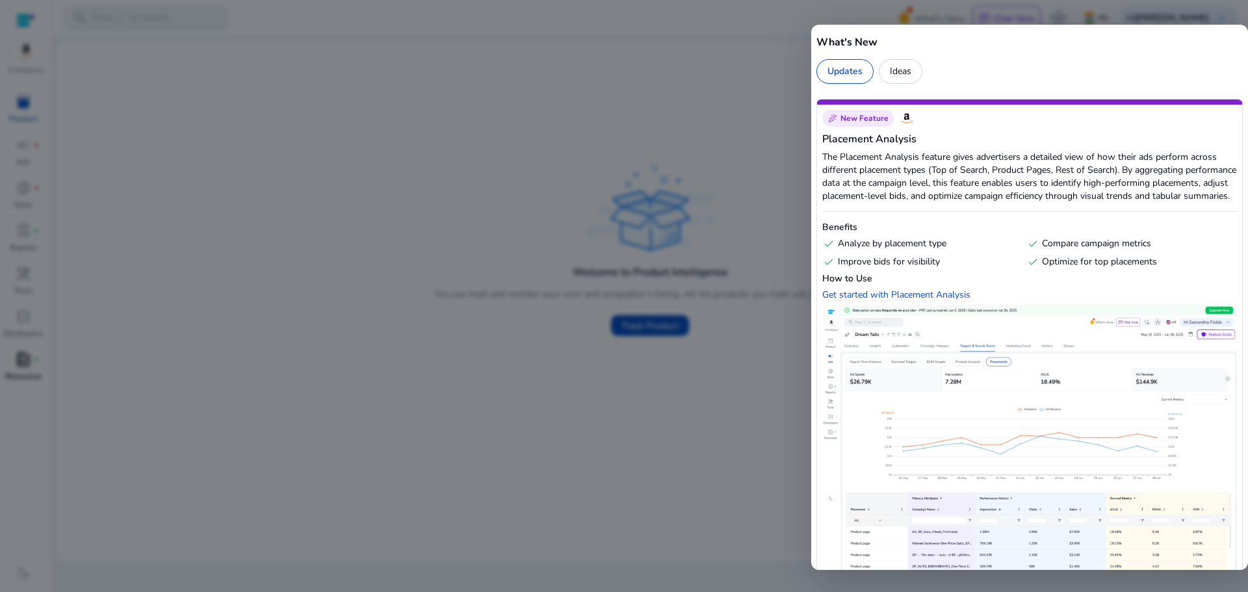
click at [696, 109] on div at bounding box center [624, 296] width 1248 height 592
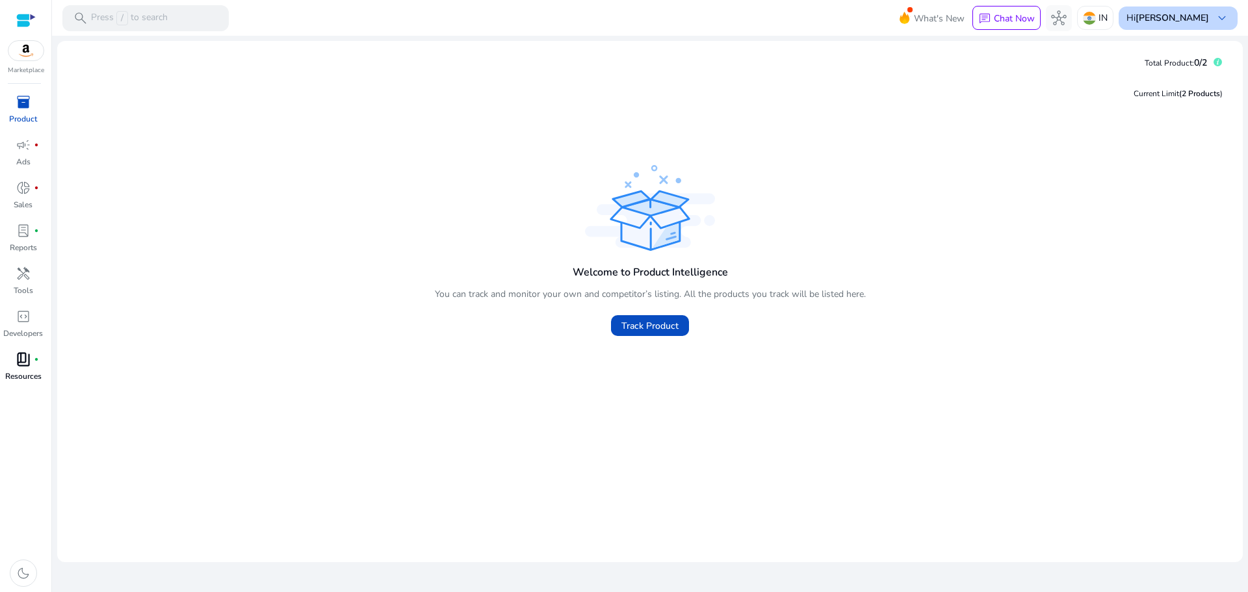
click at [1202, 14] on b "[PERSON_NAME]" at bounding box center [1171, 18] width 73 height 12
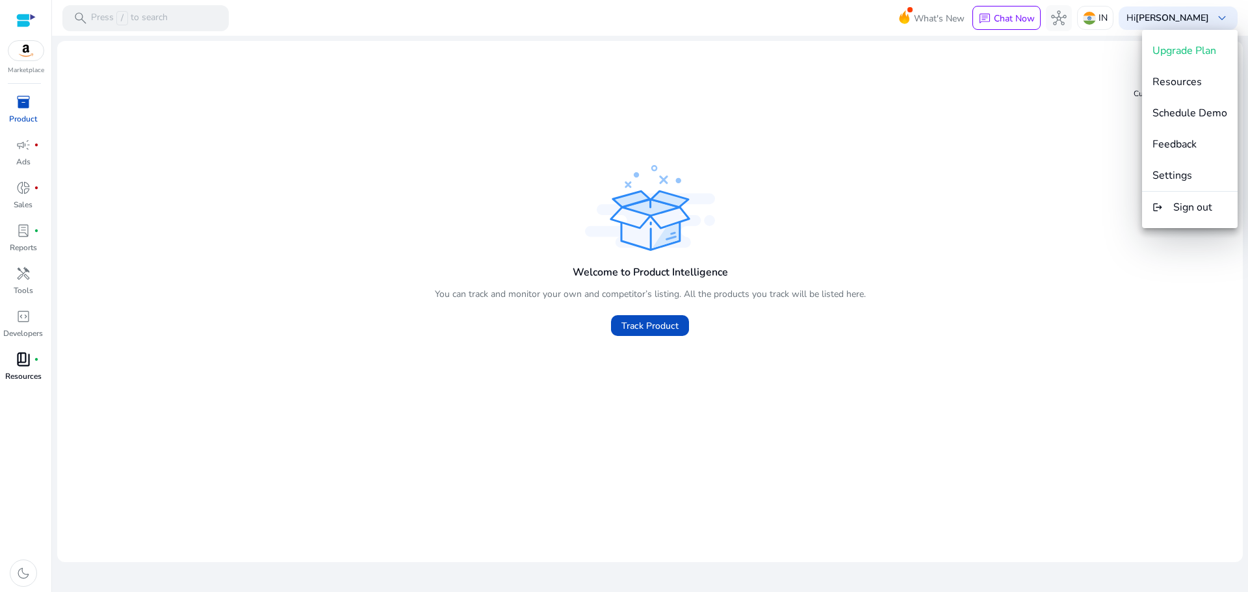
click at [1206, 216] on button "logout Sign out" at bounding box center [1190, 207] width 96 height 31
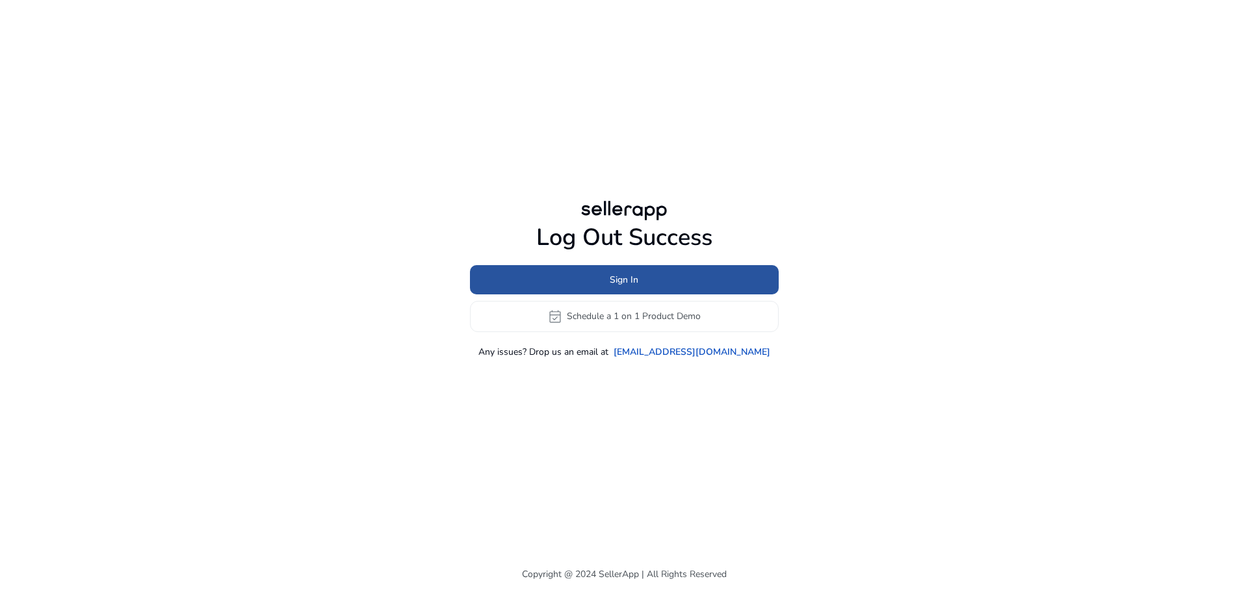
click at [687, 270] on span at bounding box center [624, 279] width 309 height 31
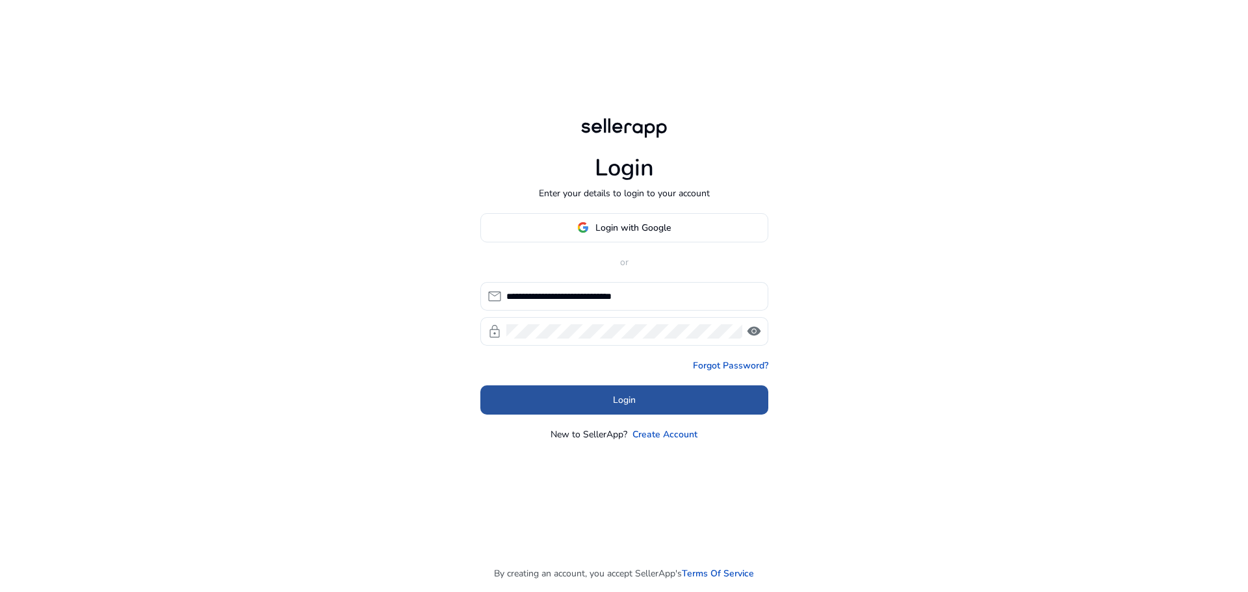
click at [630, 397] on span "Login" at bounding box center [624, 400] width 23 height 14
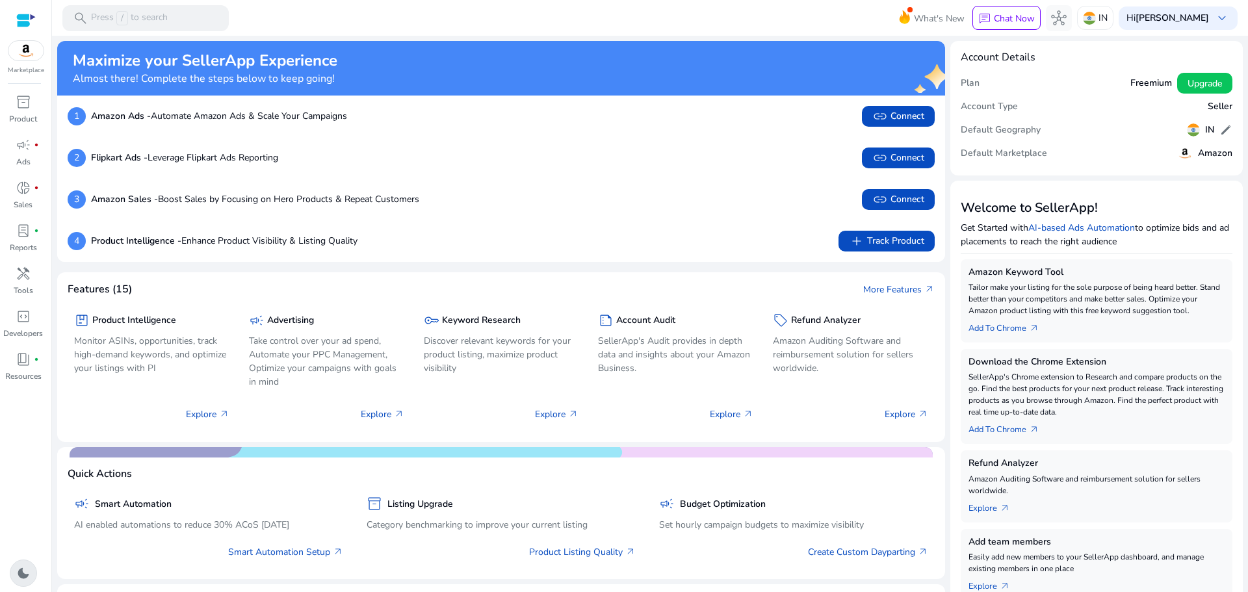
click at [30, 577] on span "dark_mode" at bounding box center [24, 573] width 16 height 16
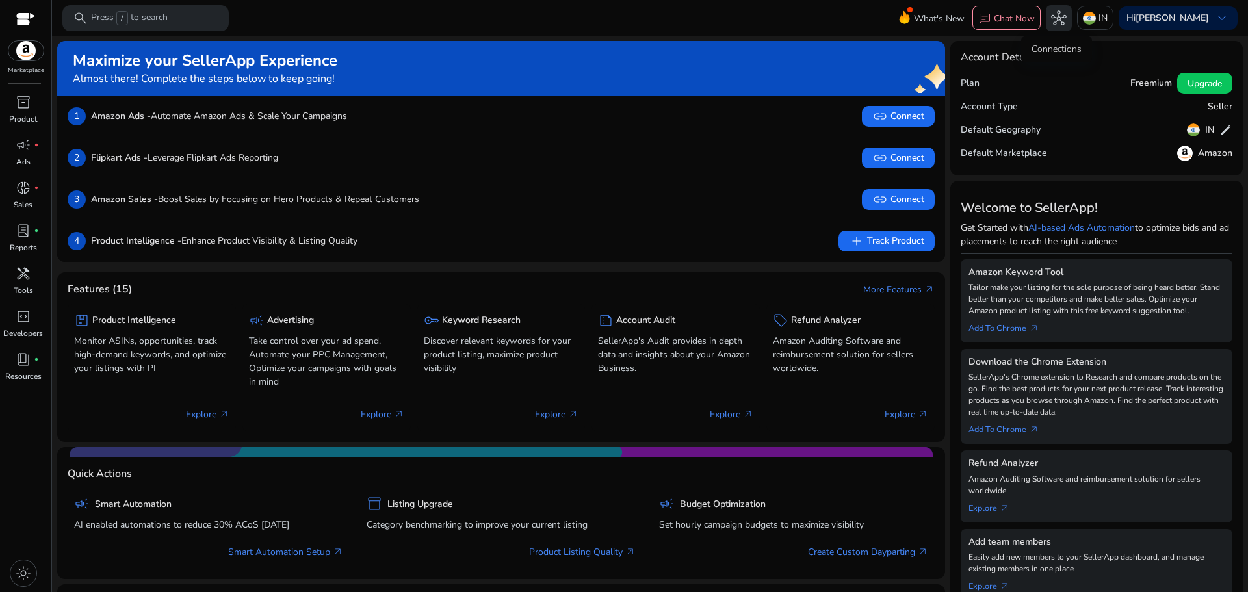
click at [1062, 19] on span "hub" at bounding box center [1059, 18] width 16 height 16
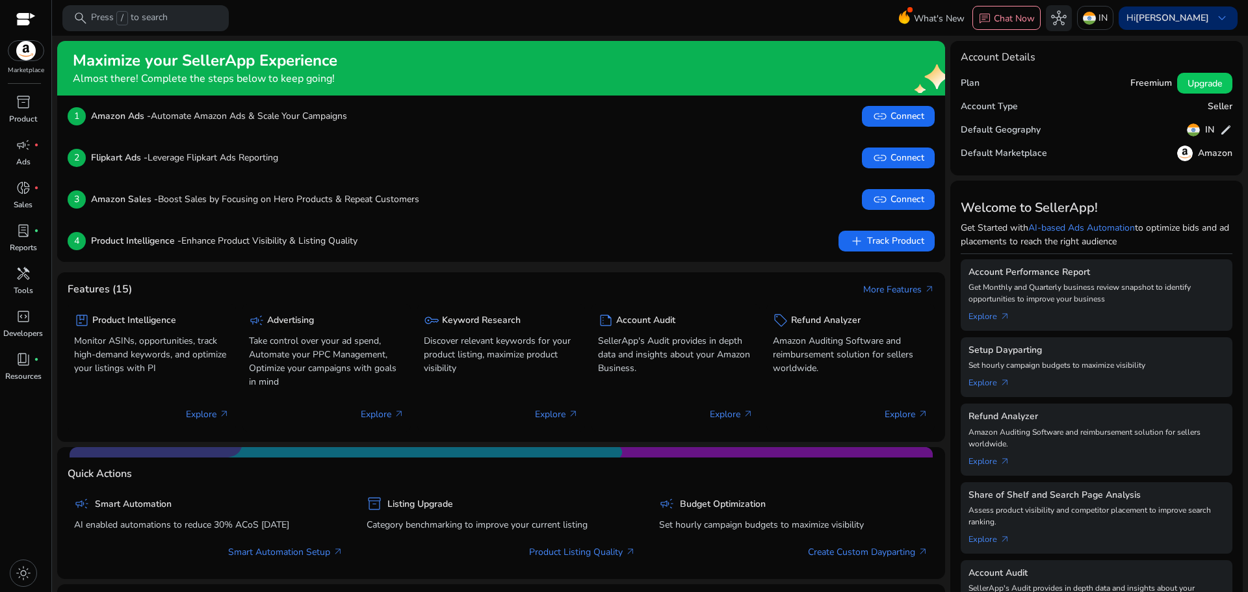
click at [1205, 16] on div "Hi Mohammad Zaki keyboard_arrow_down" at bounding box center [1178, 17] width 119 height 23
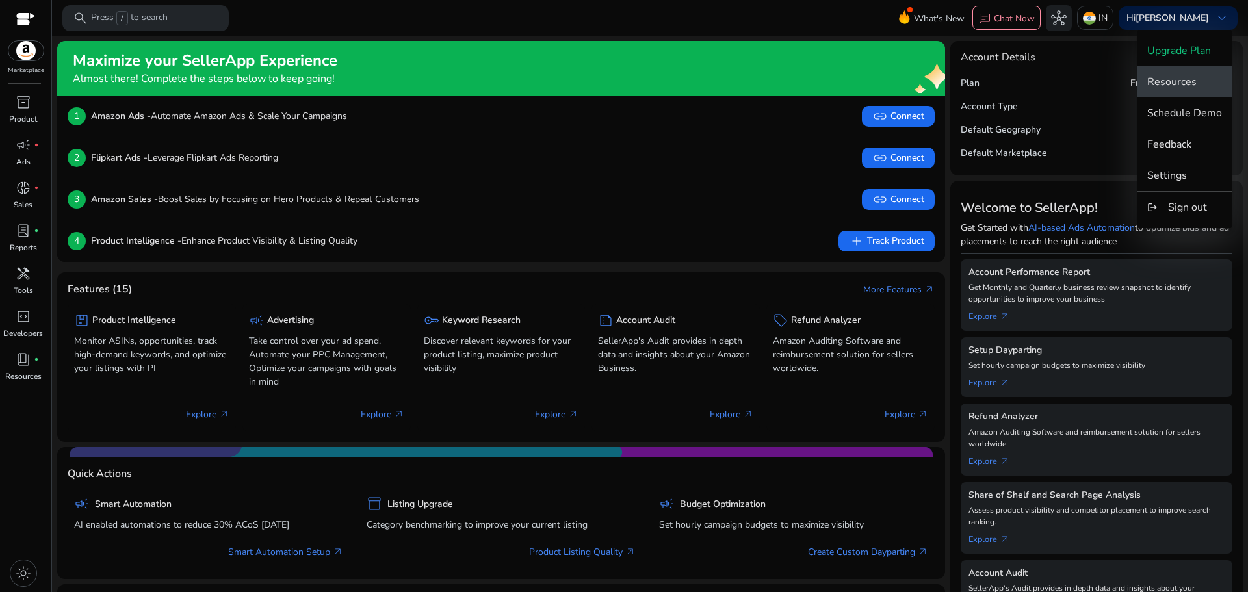
click at [1198, 90] on button "Resources" at bounding box center [1185, 81] width 96 height 31
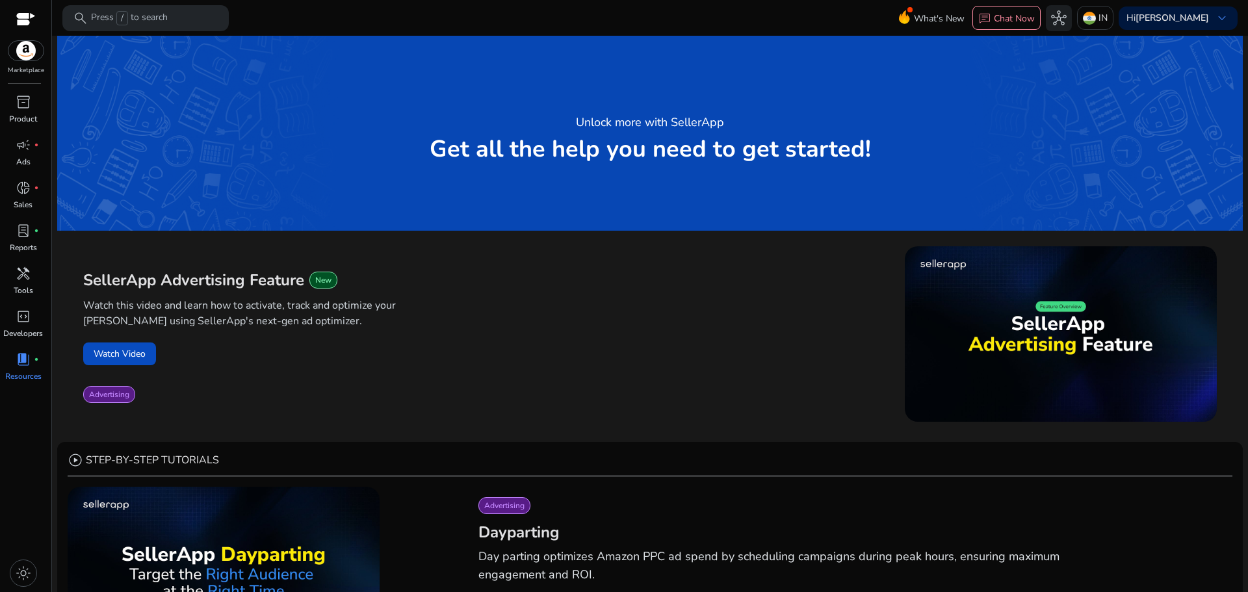
click at [25, 15] on div at bounding box center [25, 20] width 19 height 15
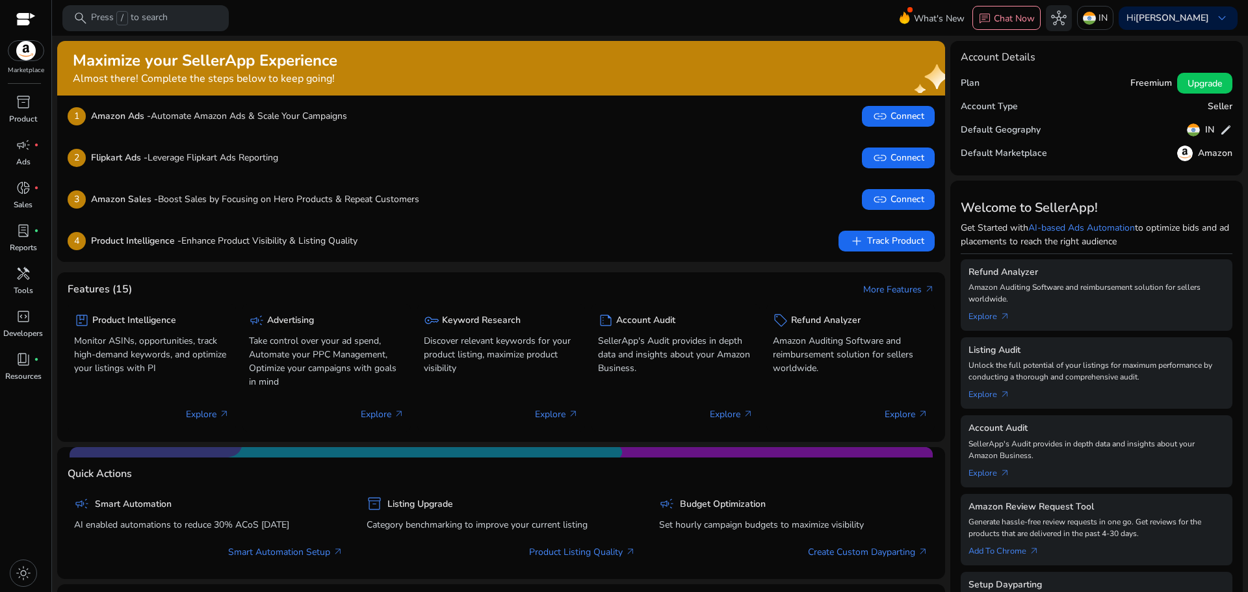
click at [1048, 127] on div "Default Geography IN edit" at bounding box center [1097, 129] width 272 height 23
click at [1187, 81] on span "Upgrade" at bounding box center [1204, 84] width 34 height 14
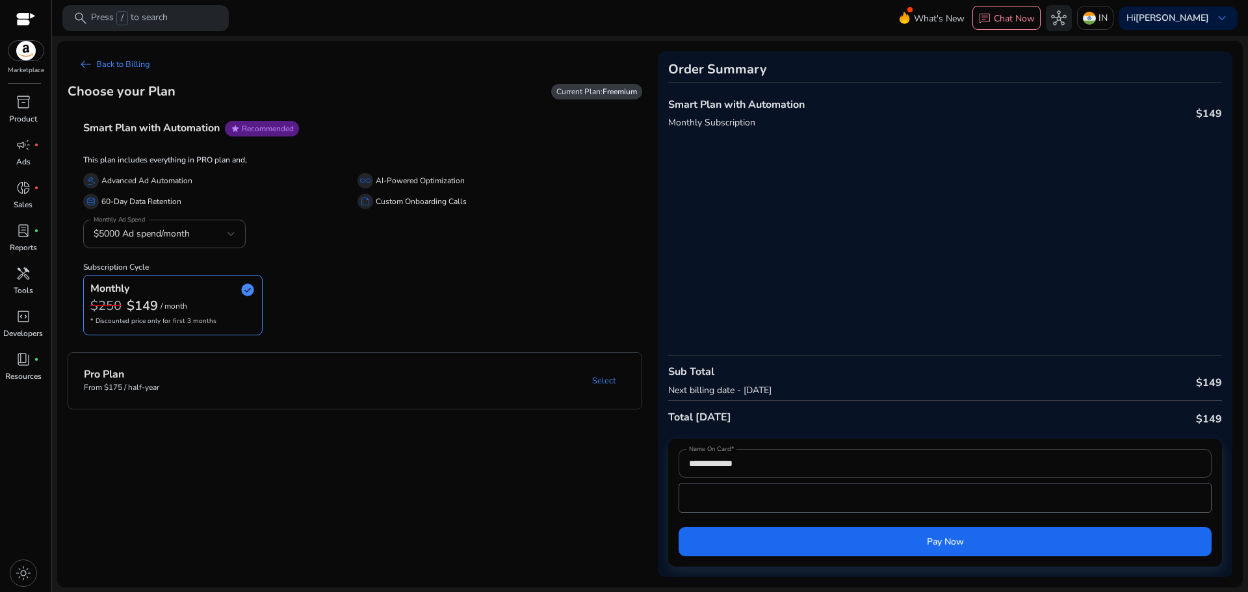
click at [198, 379] on mat-panel-title "Pro Plan From $175 / half-year" at bounding box center [172, 381] width 177 height 24
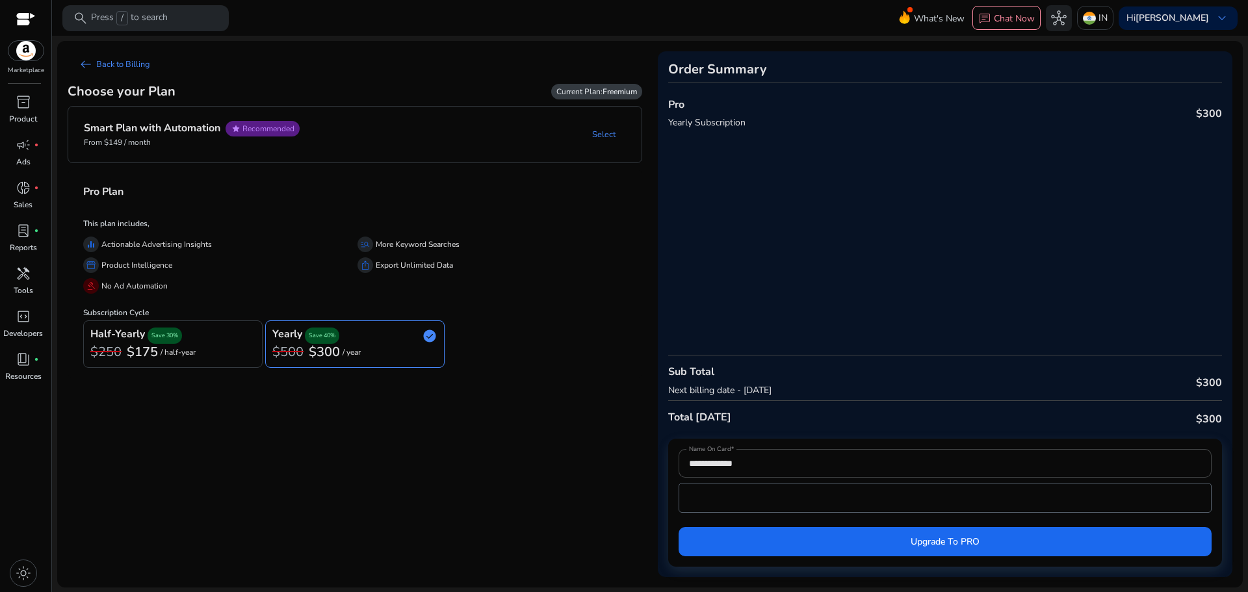
click at [179, 352] on p "/ half-year" at bounding box center [178, 352] width 35 height 8
click at [214, 136] on p "From $149 / month" at bounding box center [192, 142] width 216 height 12
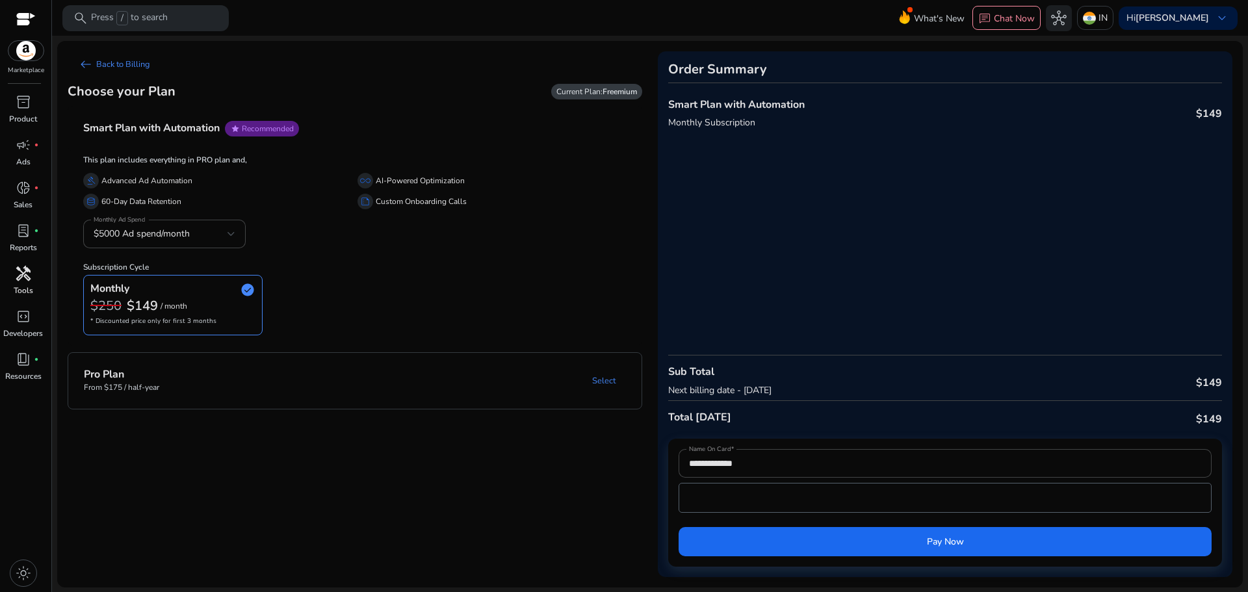
click at [25, 279] on span "handyman" at bounding box center [24, 274] width 16 height 16
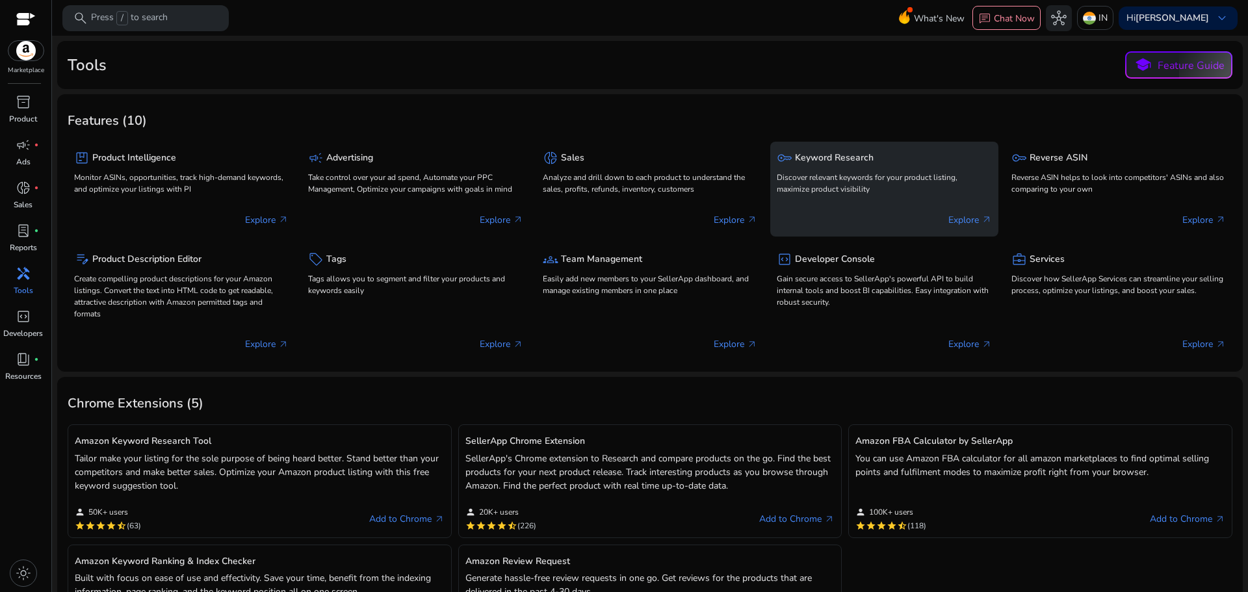
click at [948, 216] on p "Explore arrow_outward" at bounding box center [970, 220] width 44 height 14
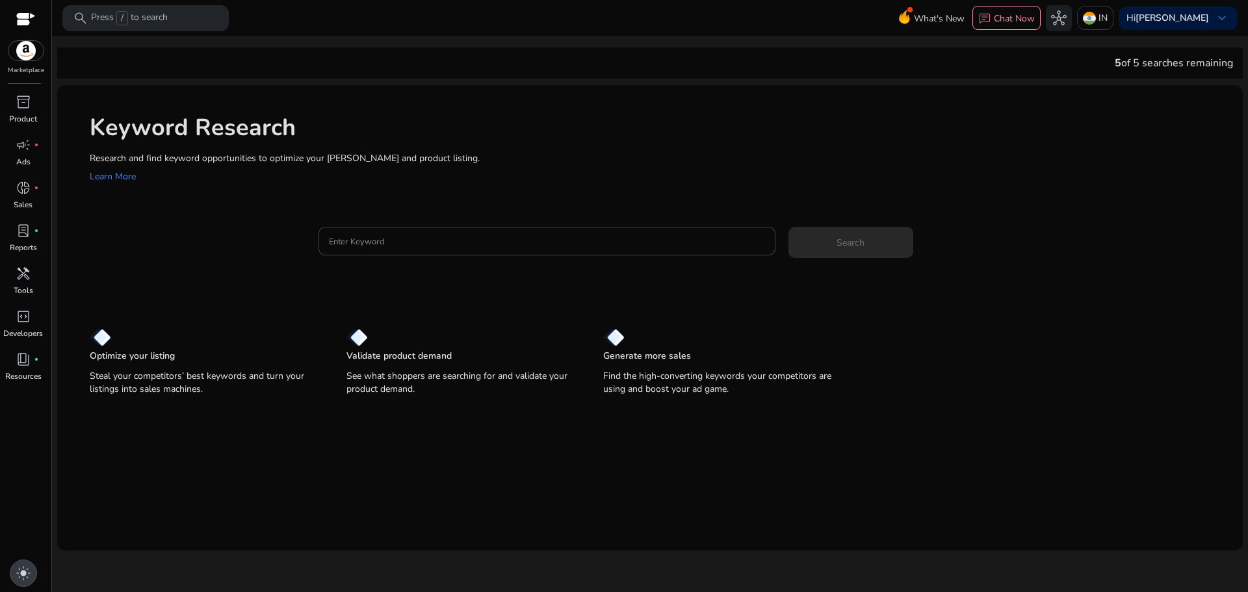
click at [20, 578] on span "light_mode" at bounding box center [24, 573] width 16 height 16
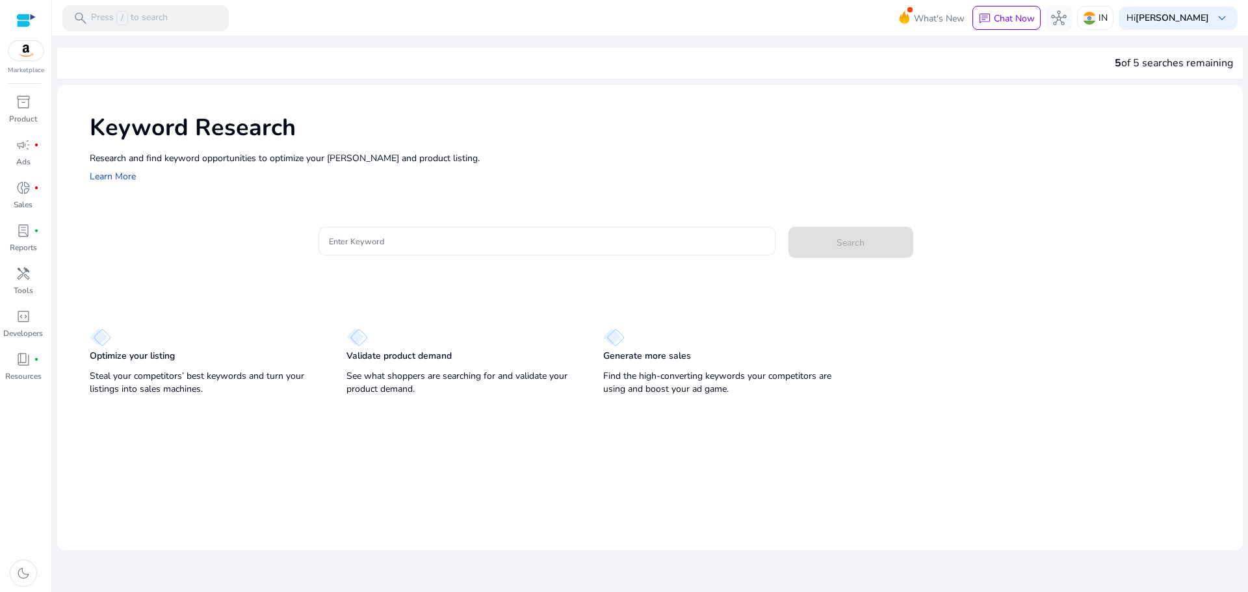
click at [346, 242] on input "Enter Keyword" at bounding box center [547, 241] width 436 height 14
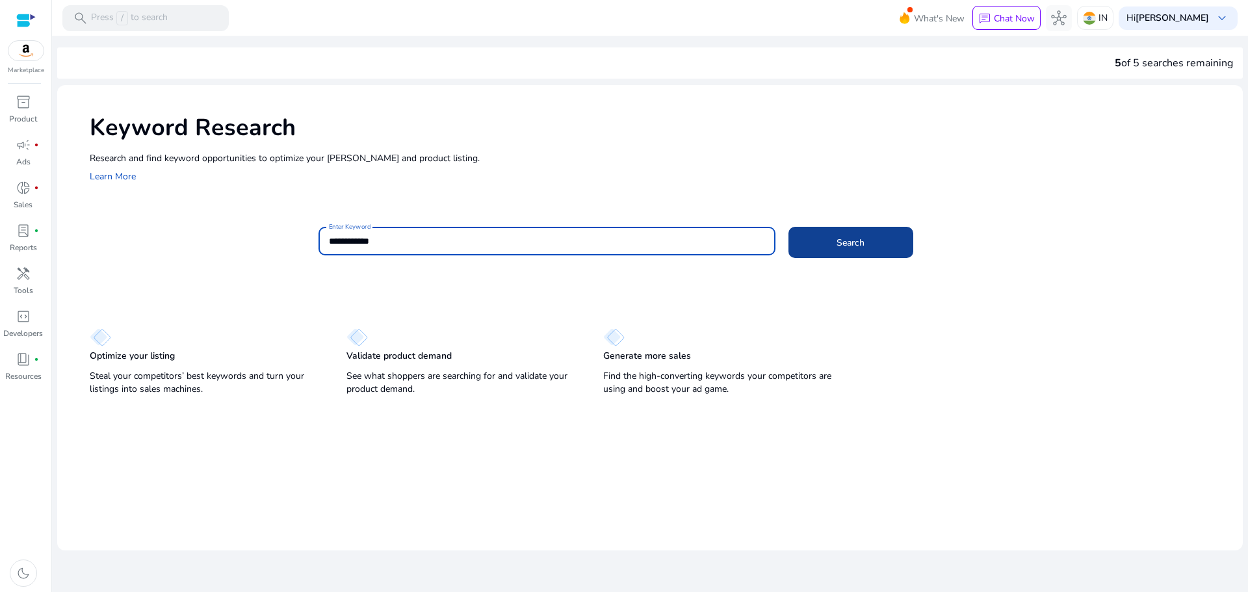
type input "**********"
click at [805, 240] on span at bounding box center [850, 242] width 125 height 31
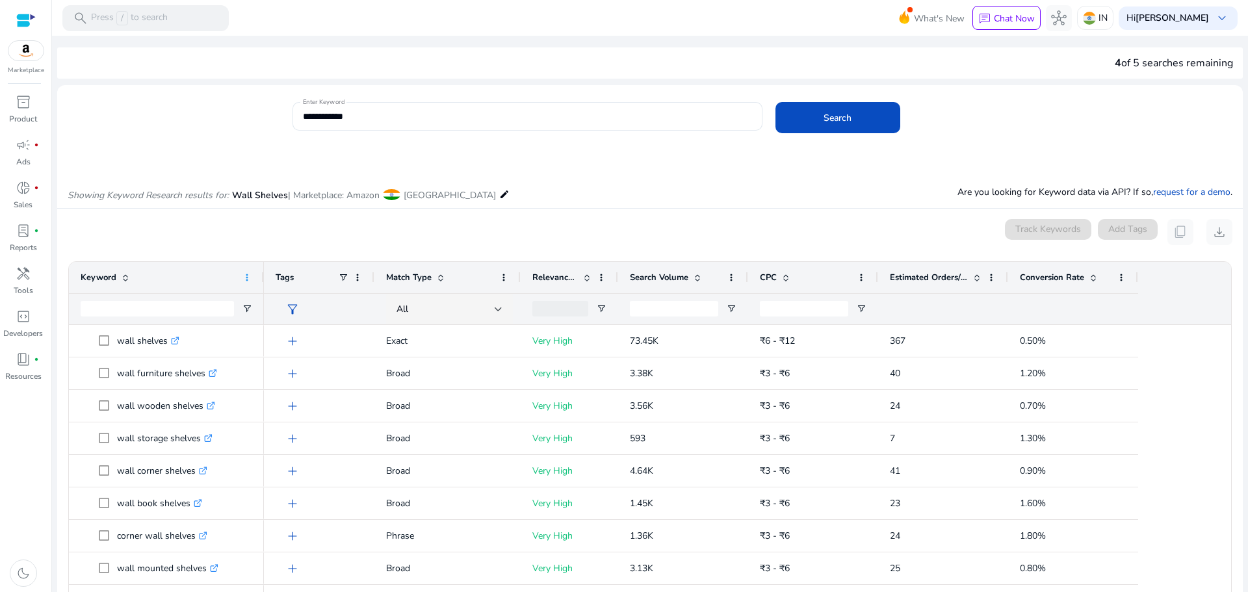
click at [251, 278] on span at bounding box center [247, 277] width 10 height 10
click at [262, 216] on mat-card "0 keyword(s) selected Track Keywords Add Tags content_copy download Press ENTER…" at bounding box center [650, 484] width 1186 height 551
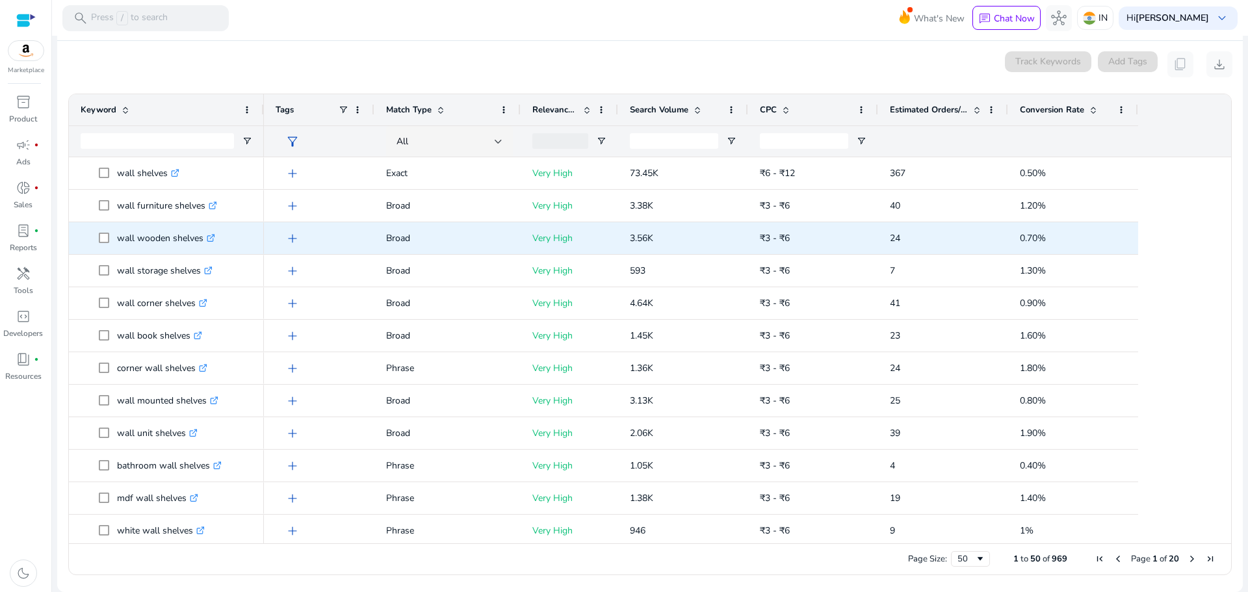
scroll to position [120, 0]
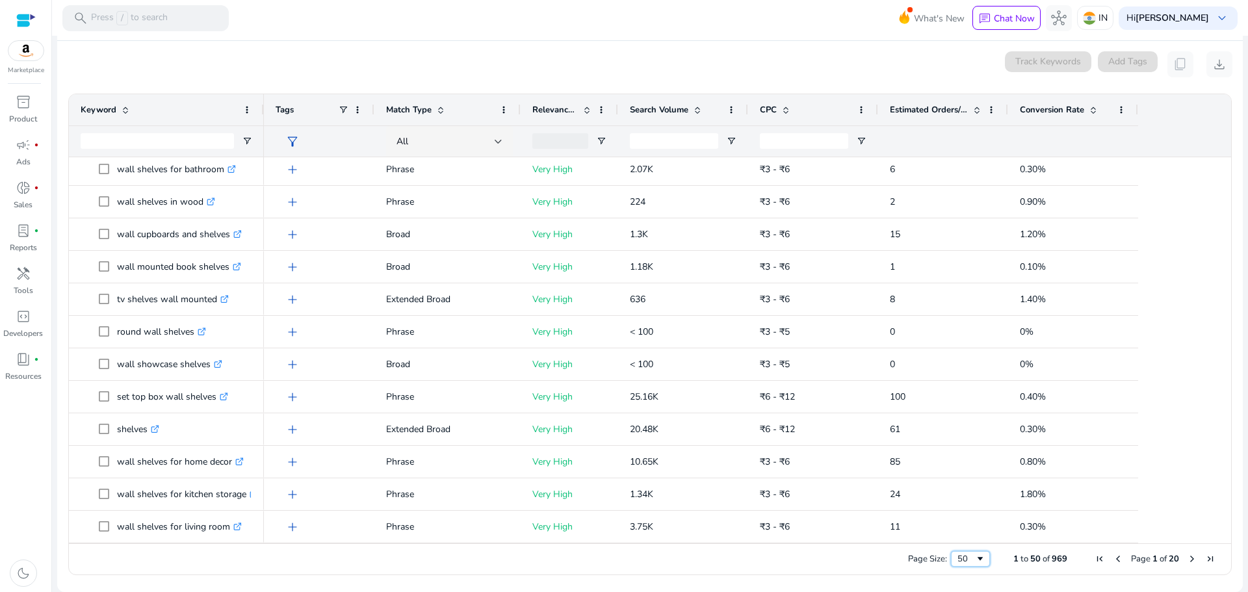
click at [975, 561] on span "Page Size" at bounding box center [980, 559] width 10 height 10
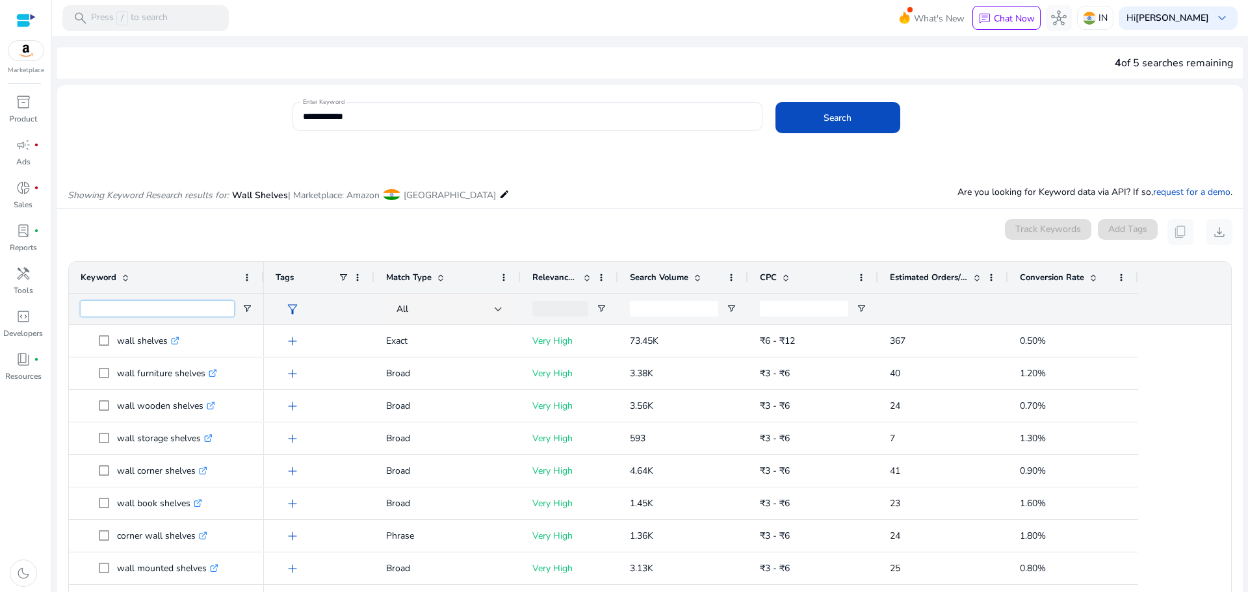
click at [151, 310] on input "Keyword Filter Input" at bounding box center [157, 309] width 153 height 16
click at [155, 264] on div "Keyword" at bounding box center [167, 277] width 172 height 31
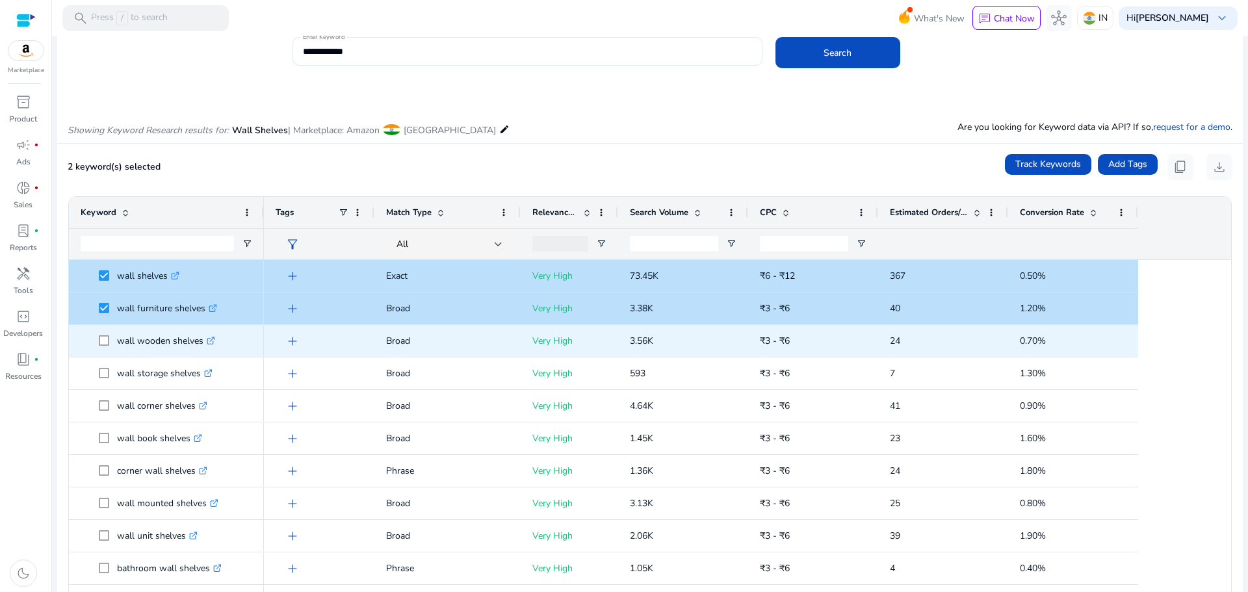
click at [98, 336] on span "wall wooden shelves .st0{fill:#2c8af8}" at bounding box center [167, 341] width 172 height 27
click at [100, 348] on span at bounding box center [108, 341] width 18 height 27
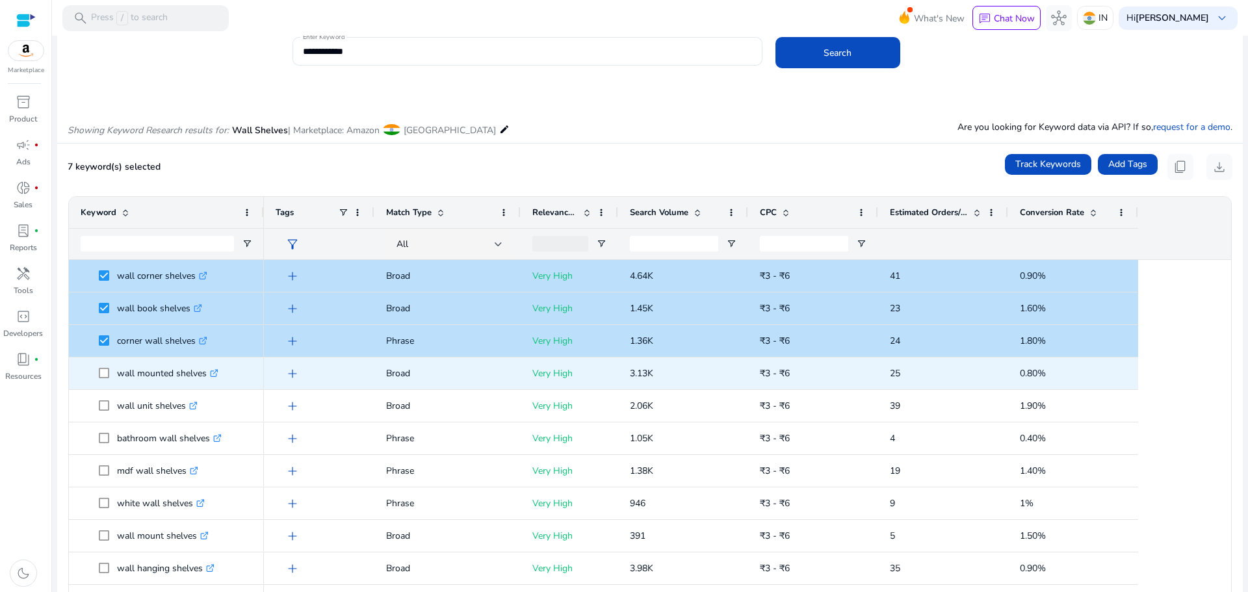
click at [105, 379] on span at bounding box center [108, 373] width 18 height 27
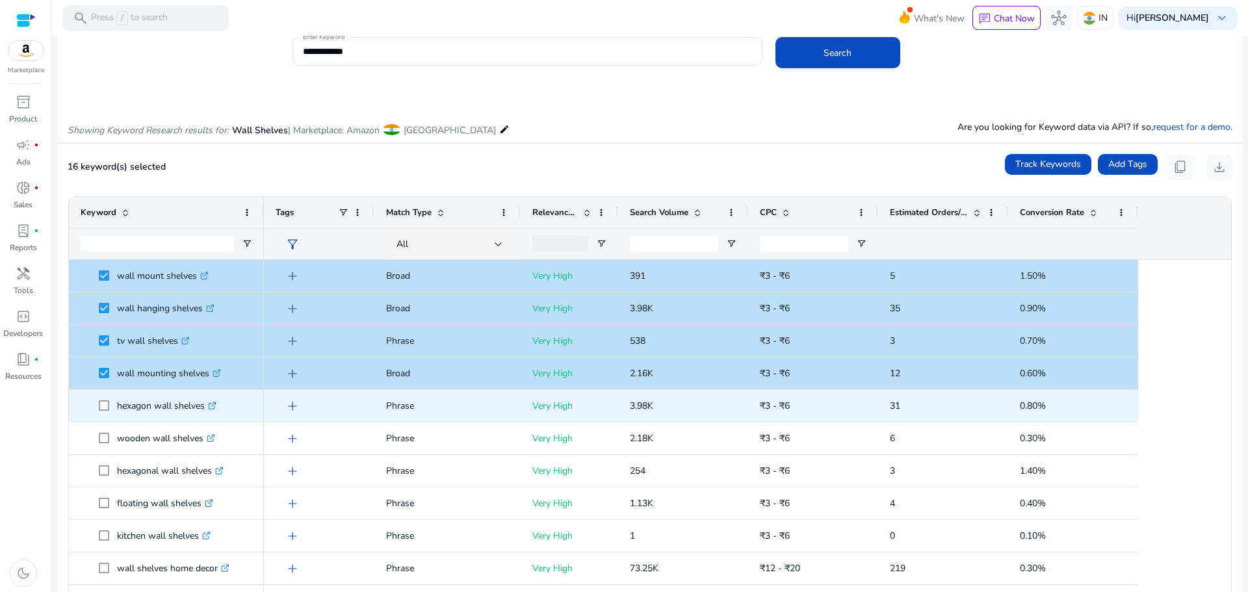
click at [103, 400] on span at bounding box center [108, 406] width 18 height 27
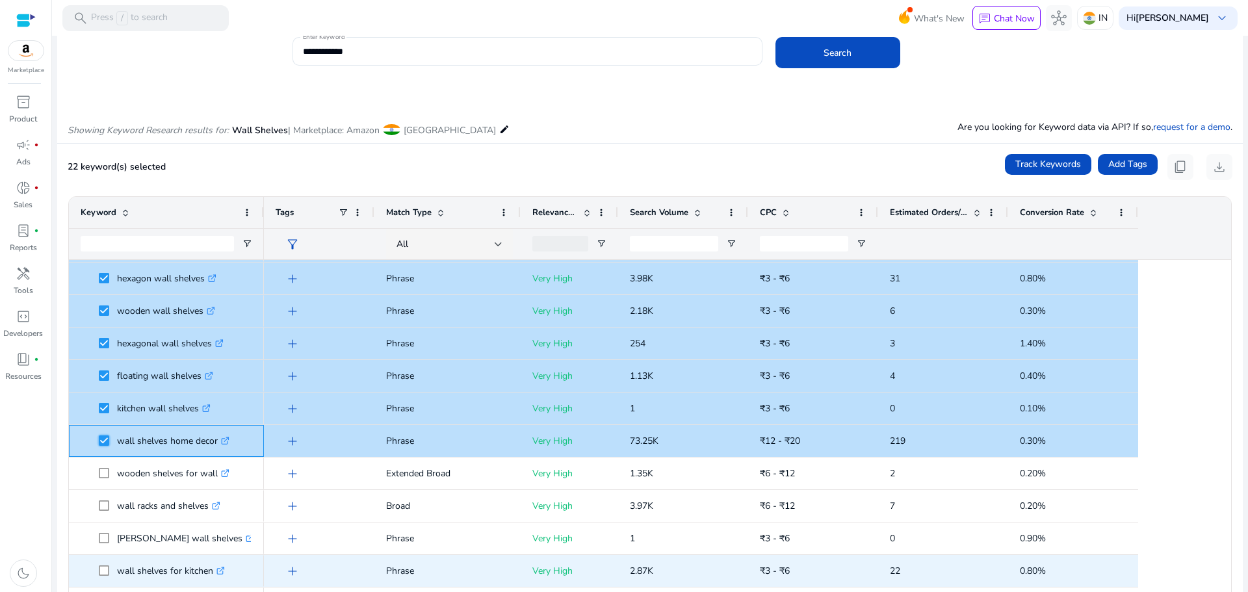
scroll to position [520, 0]
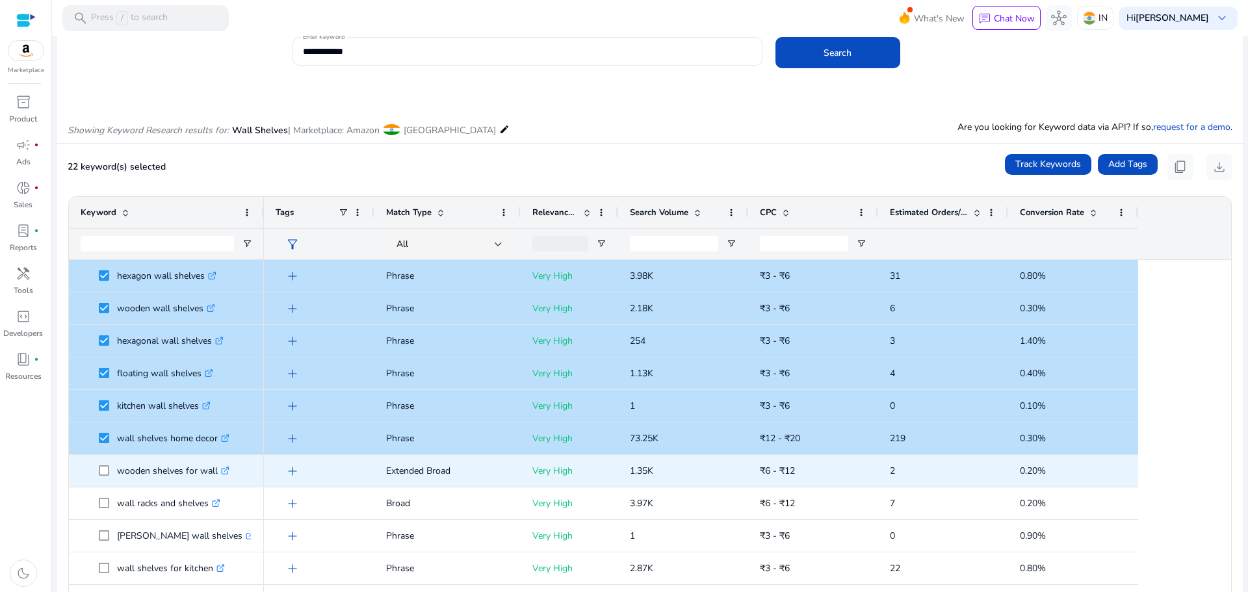
click at [107, 465] on span at bounding box center [108, 471] width 18 height 27
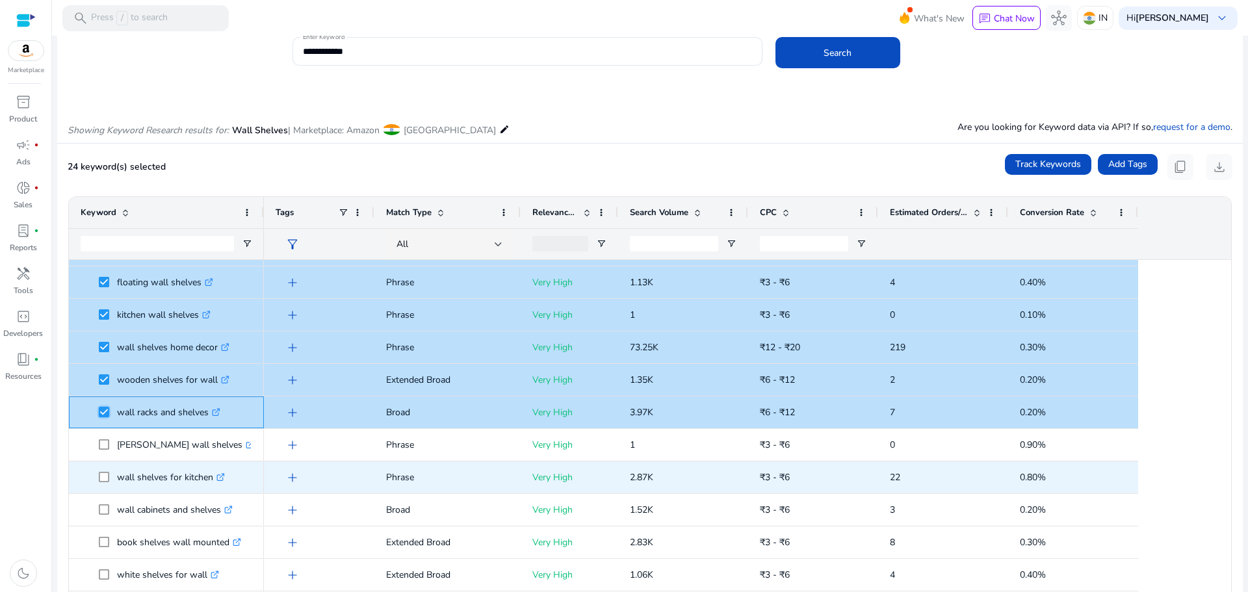
scroll to position [650, 0]
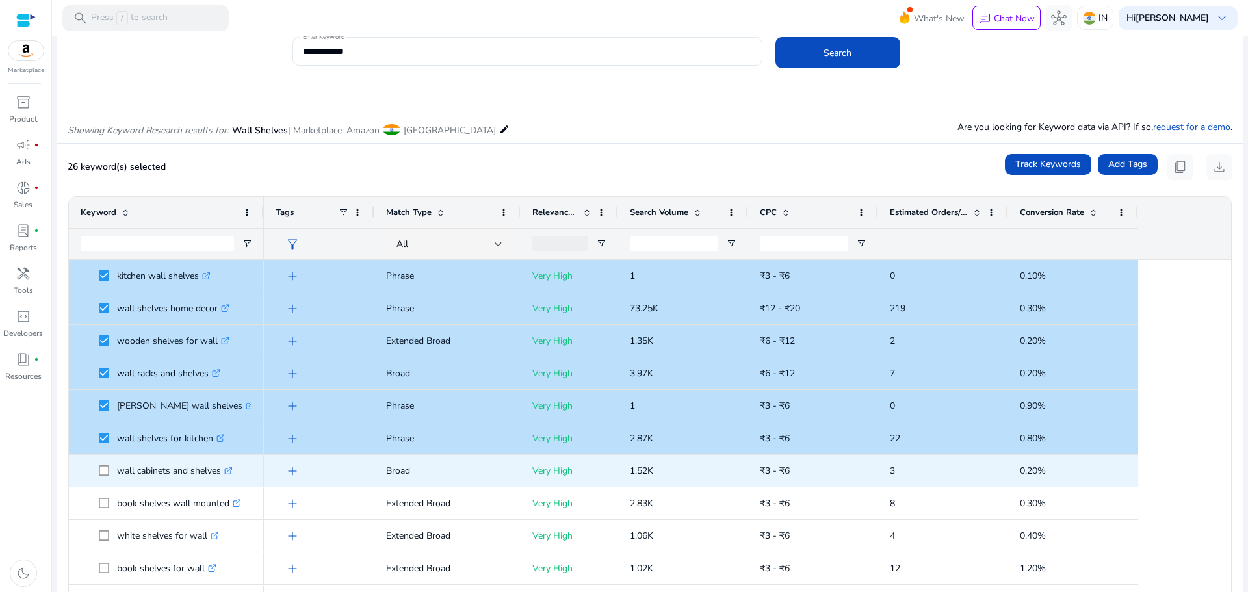
click at [98, 474] on span "wall cabinets and shelves .st0{fill:#2c8af8}" at bounding box center [167, 471] width 172 height 27
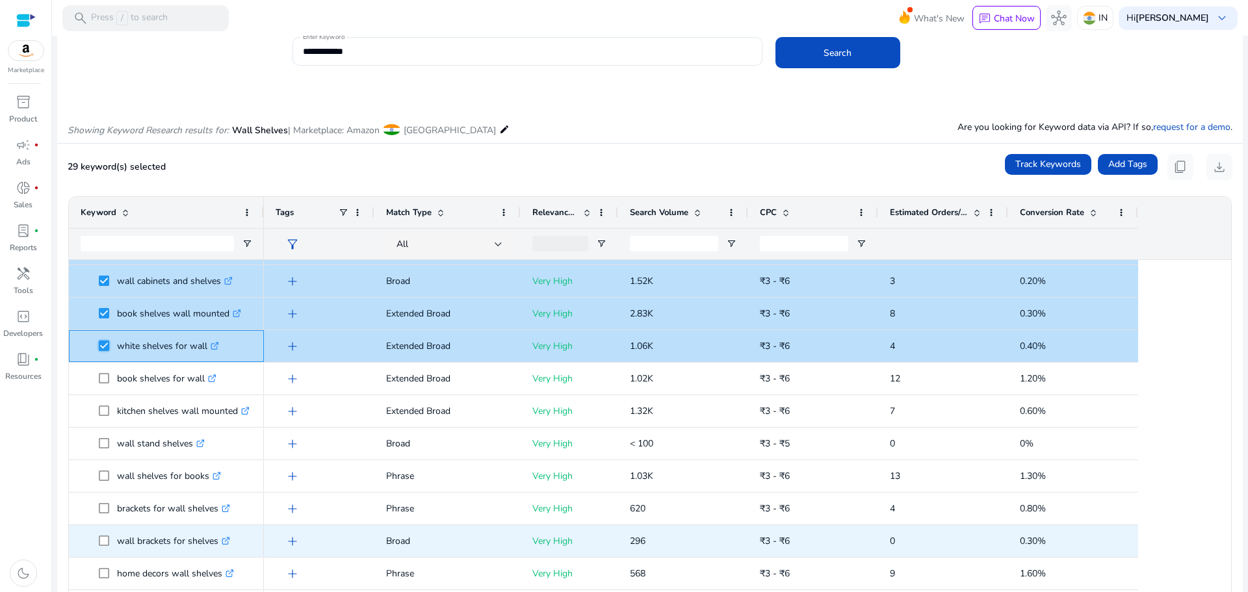
scroll to position [877, 0]
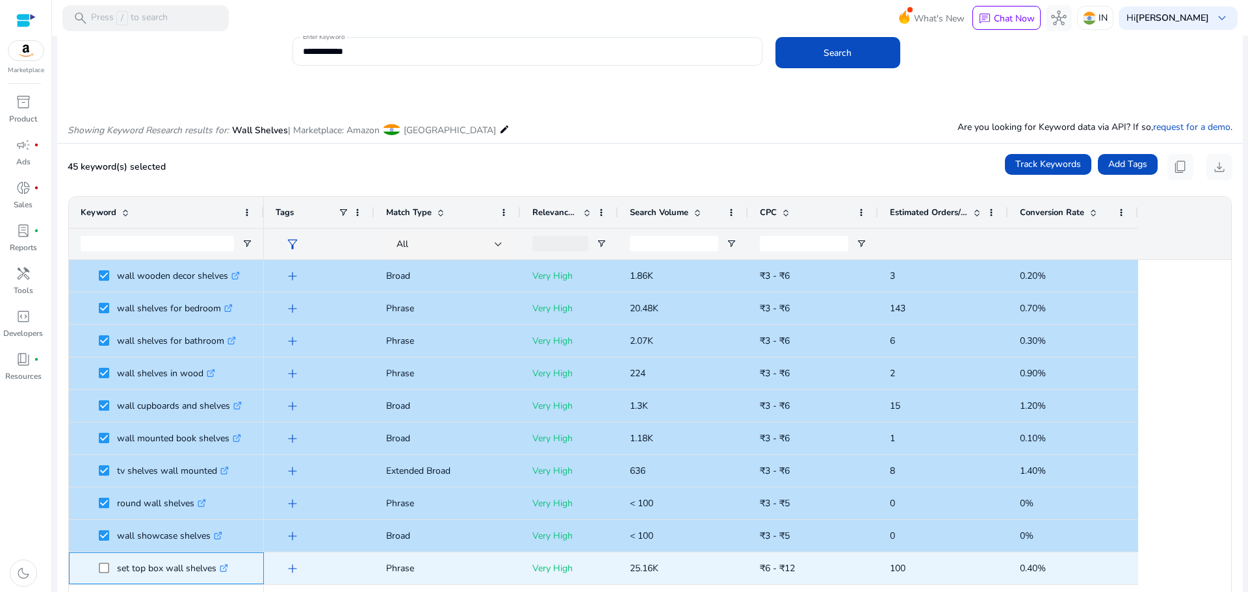
click at [101, 561] on span at bounding box center [108, 568] width 18 height 27
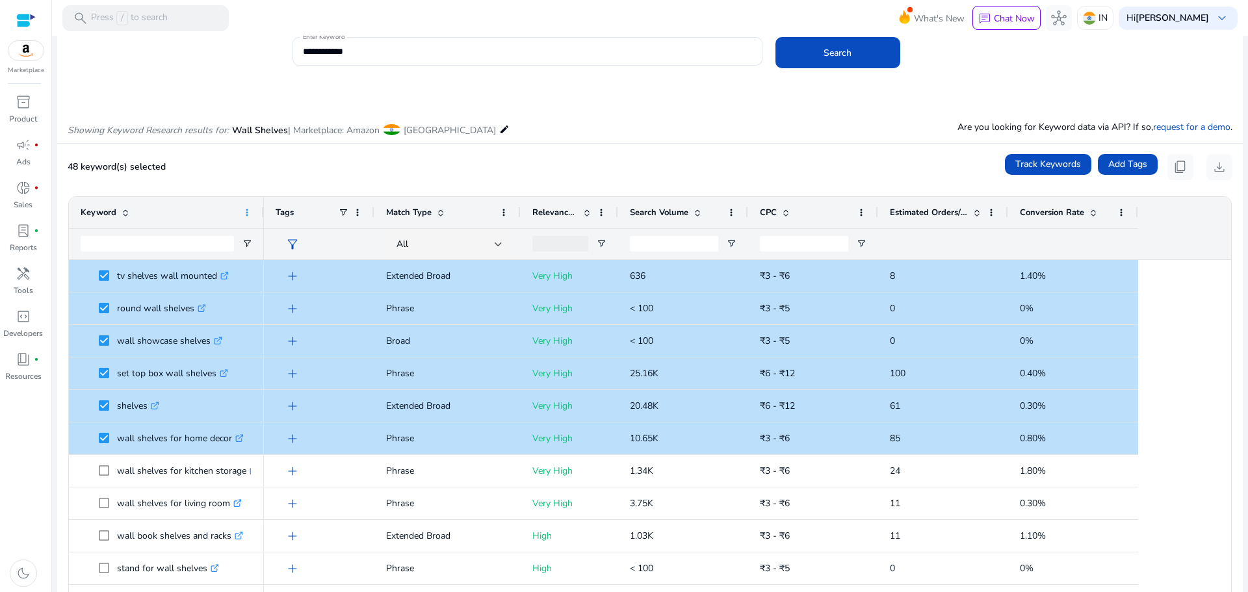
click at [248, 209] on span at bounding box center [247, 212] width 10 height 10
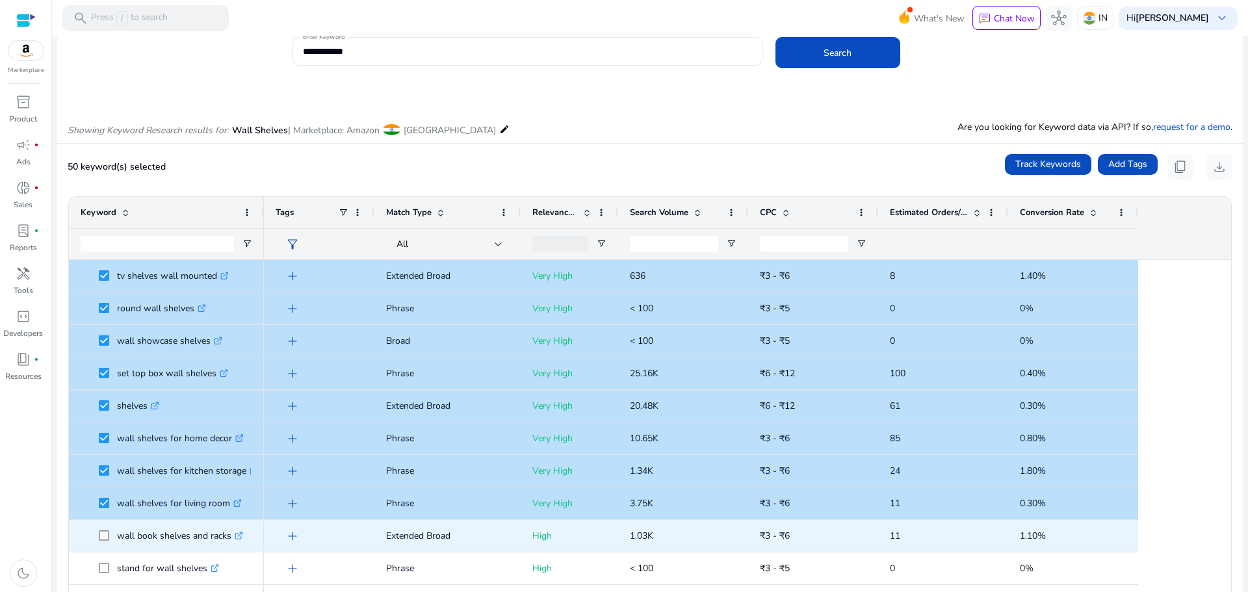
click at [101, 525] on span at bounding box center [108, 536] width 18 height 27
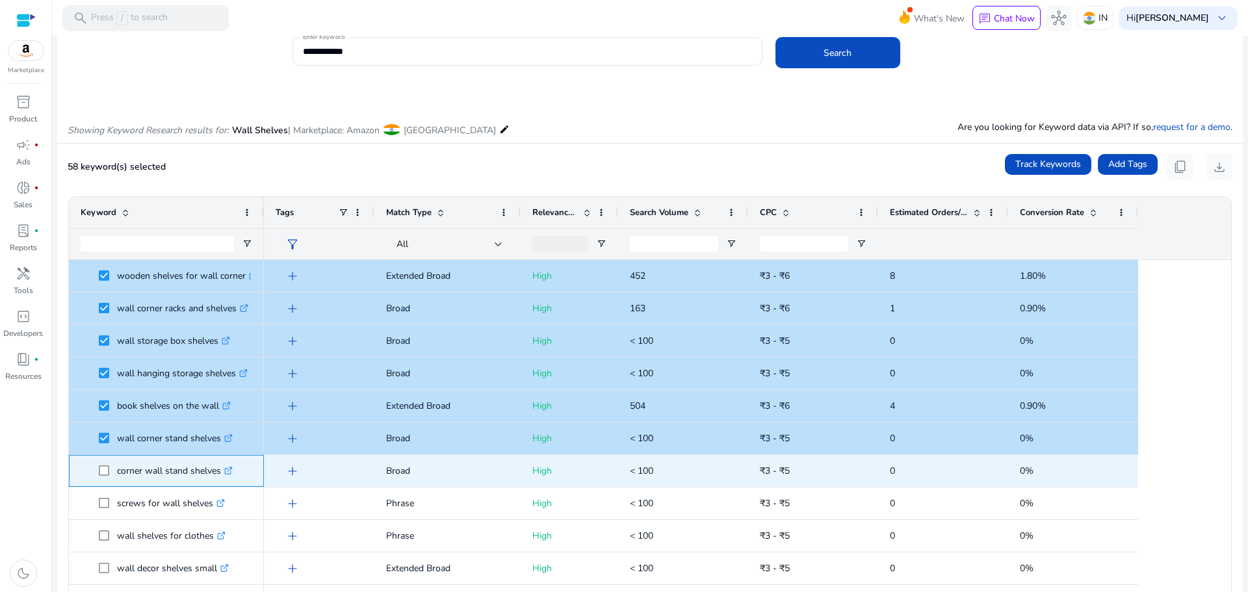
click at [107, 464] on span at bounding box center [108, 471] width 18 height 27
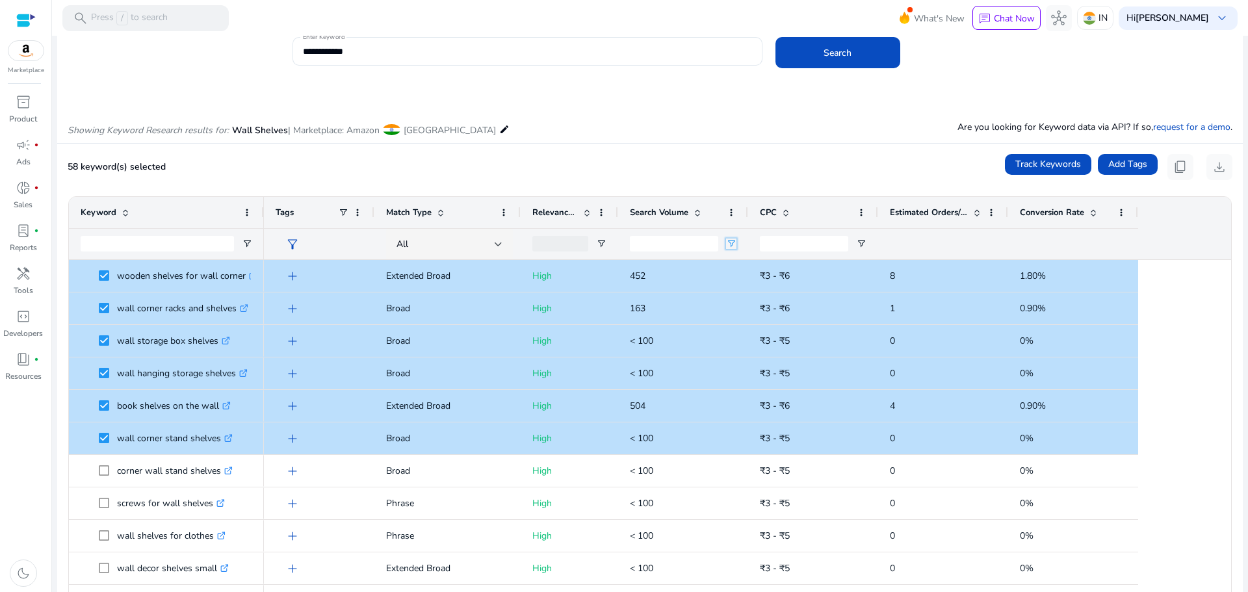
click at [731, 243] on span "Open Filter Menu" at bounding box center [731, 244] width 10 height 10
click at [753, 270] on div "Equals" at bounding box center [777, 268] width 79 height 10
click at [676, 257] on div at bounding box center [674, 244] width 88 height 31
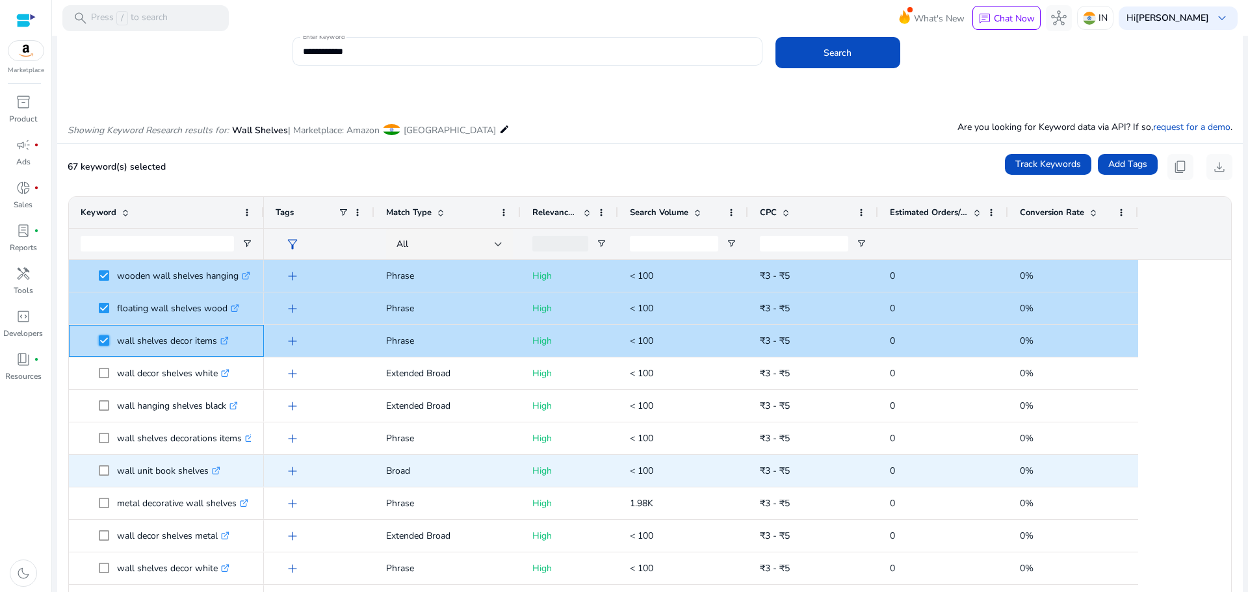
scroll to position [2145, 0]
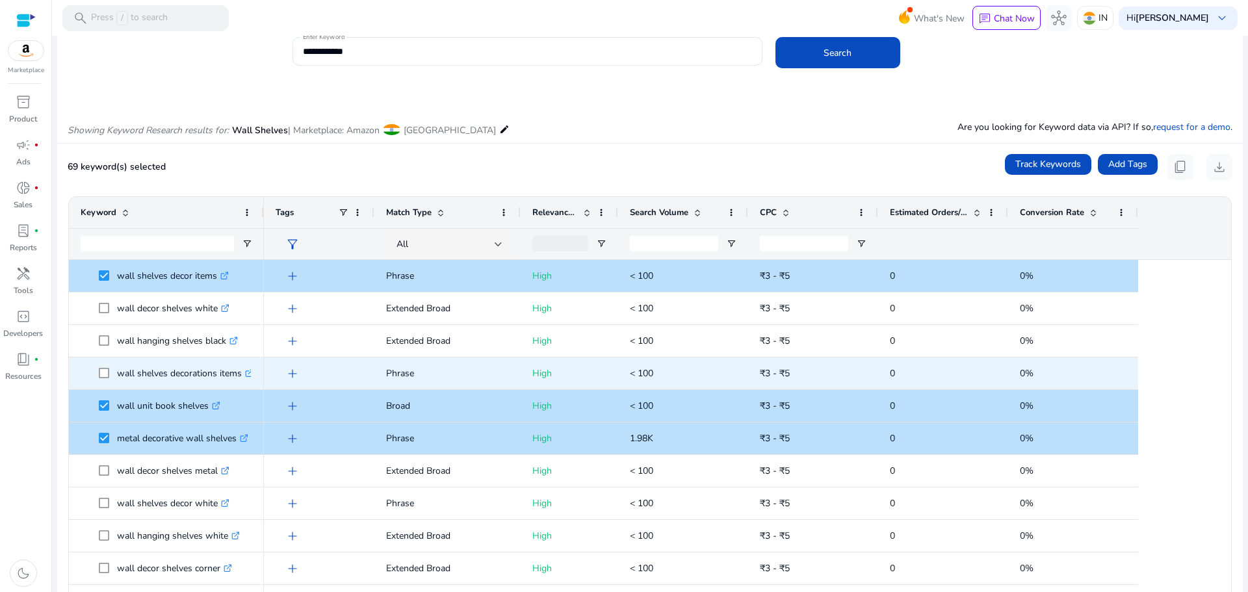
click at [99, 367] on span "wall shelves decorations items .st0{fill:#2c8af8}" at bounding box center [167, 373] width 172 height 27
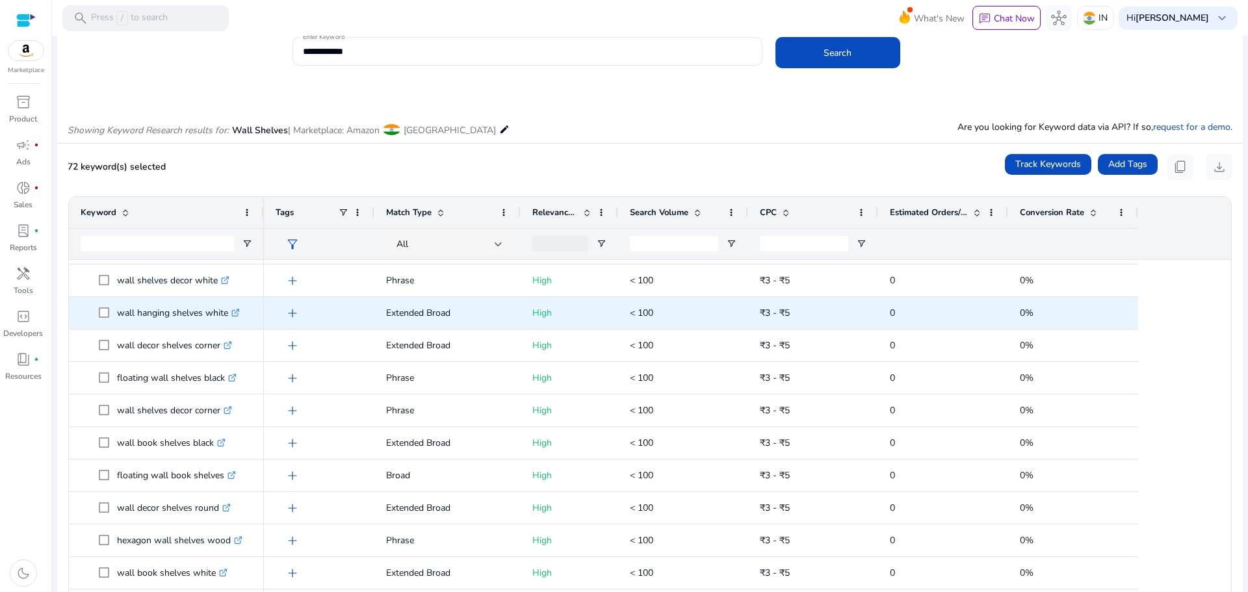
scroll to position [2402, 0]
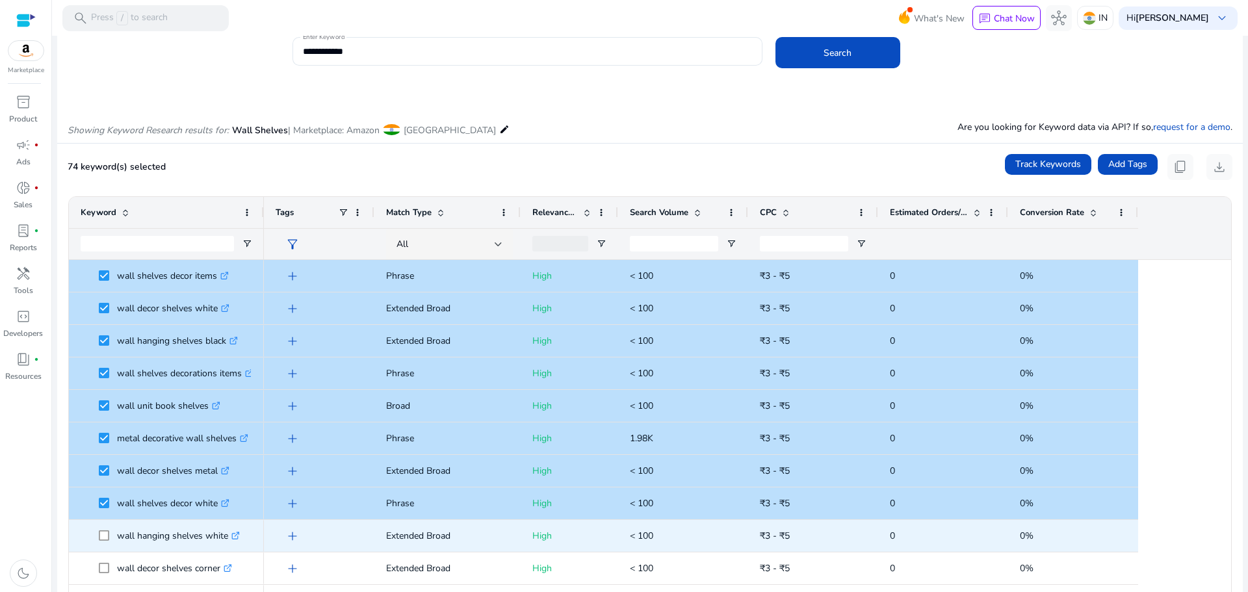
click at [101, 530] on span at bounding box center [108, 536] width 18 height 27
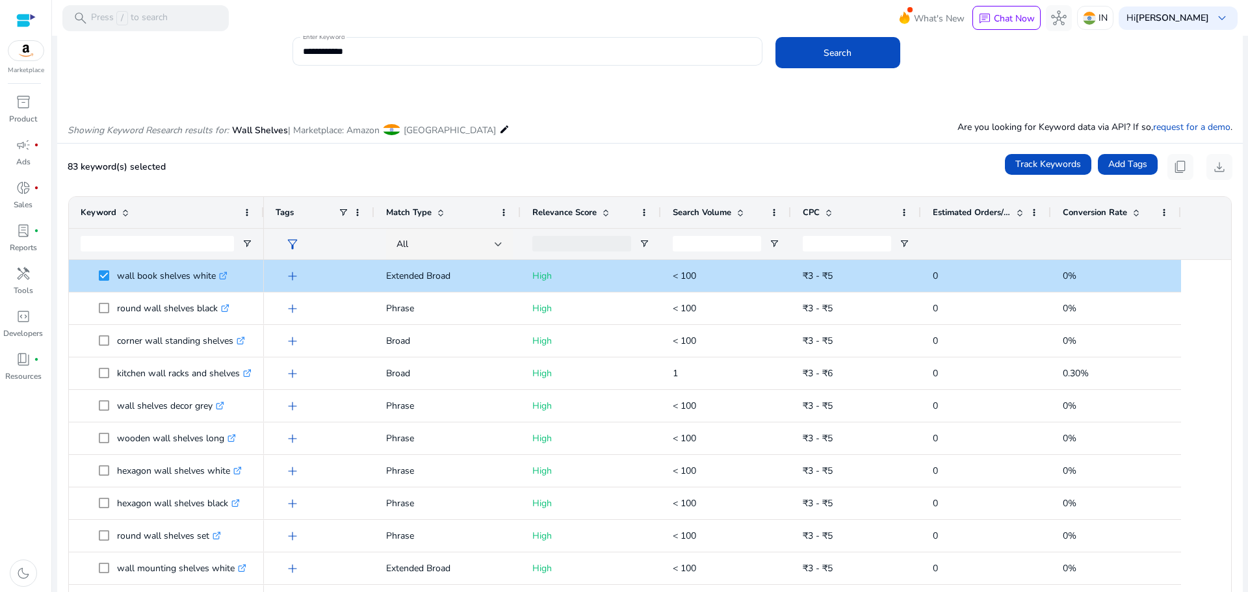
drag, startPoint x: 617, startPoint y: 212, endPoint x: 660, endPoint y: 209, distance: 43.0
click at [660, 209] on div at bounding box center [660, 212] width 5 height 31
click at [736, 242] on input "Search Volume Filter Input" at bounding box center [717, 244] width 88 height 16
click at [771, 244] on span "Open Filter Menu" at bounding box center [774, 244] width 10 height 10
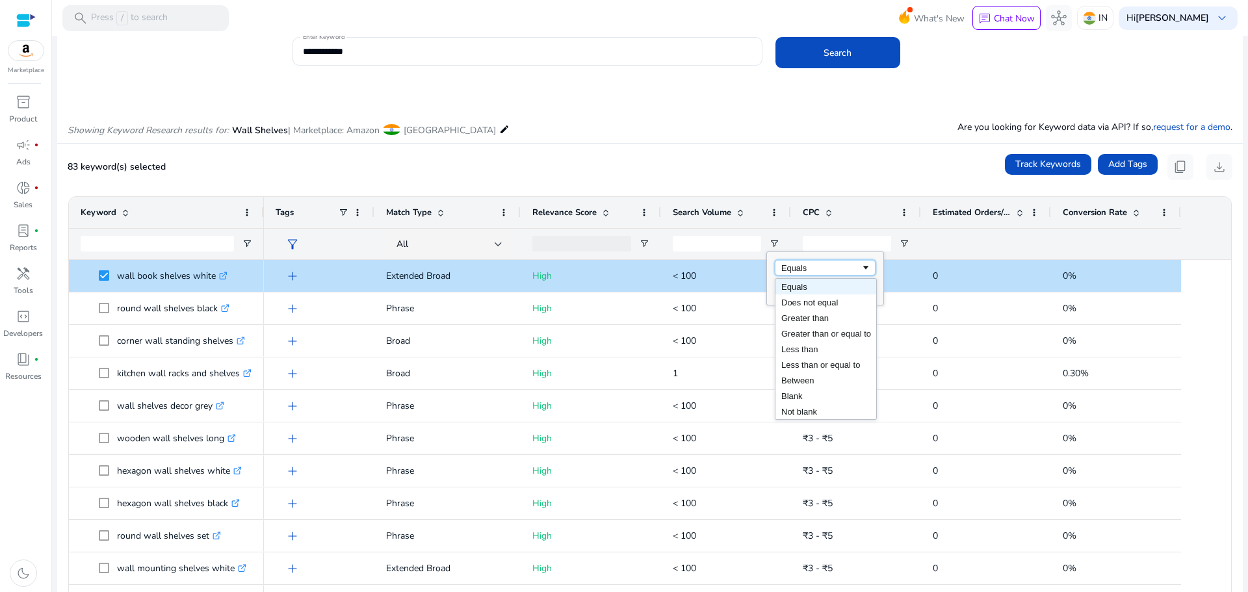
click at [804, 266] on div "Equals" at bounding box center [820, 268] width 79 height 10
click at [818, 291] on input "Filter Value" at bounding box center [825, 289] width 101 height 16
type input "*"
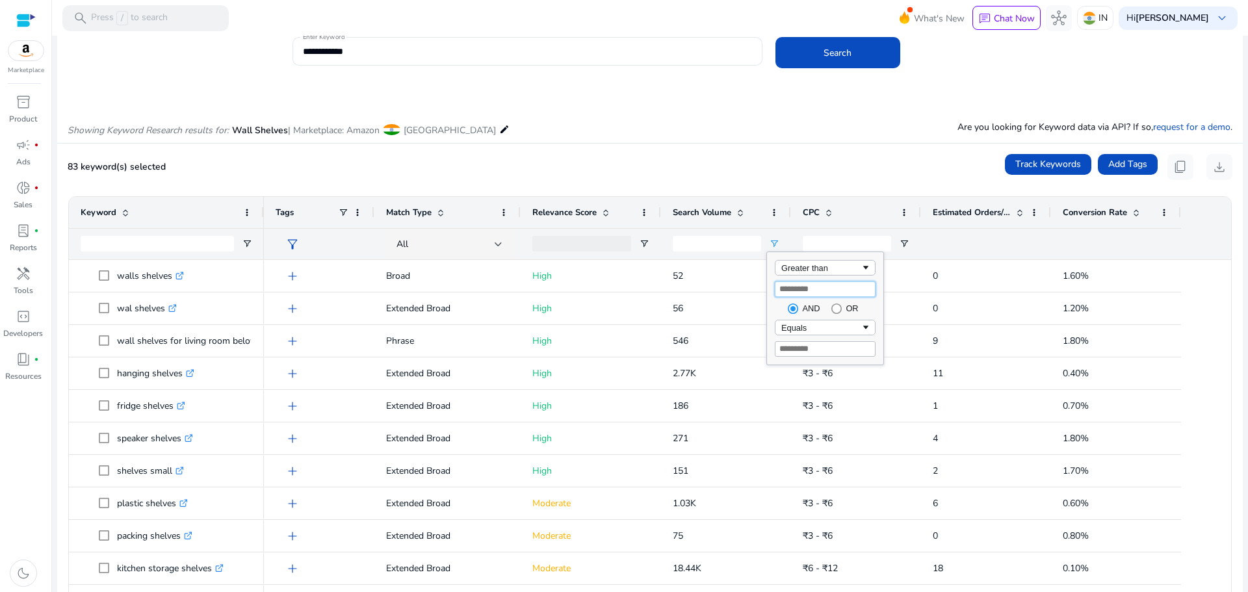
type input "***"
type input "****"
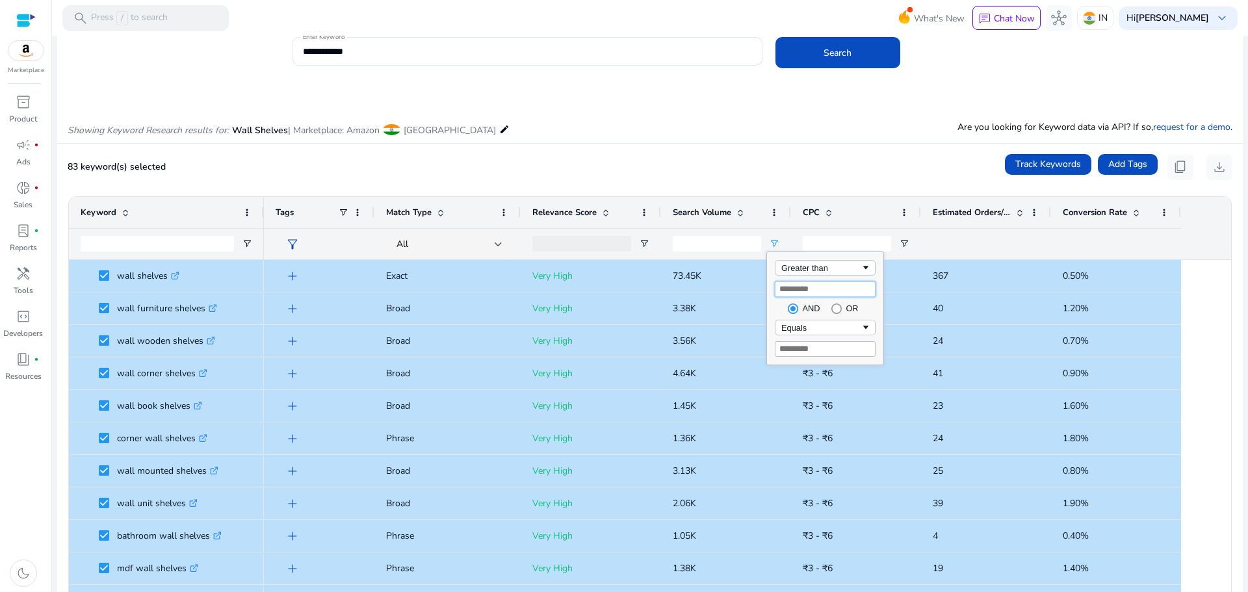
type input "****"
click at [827, 326] on div "Equals" at bounding box center [820, 328] width 79 height 10
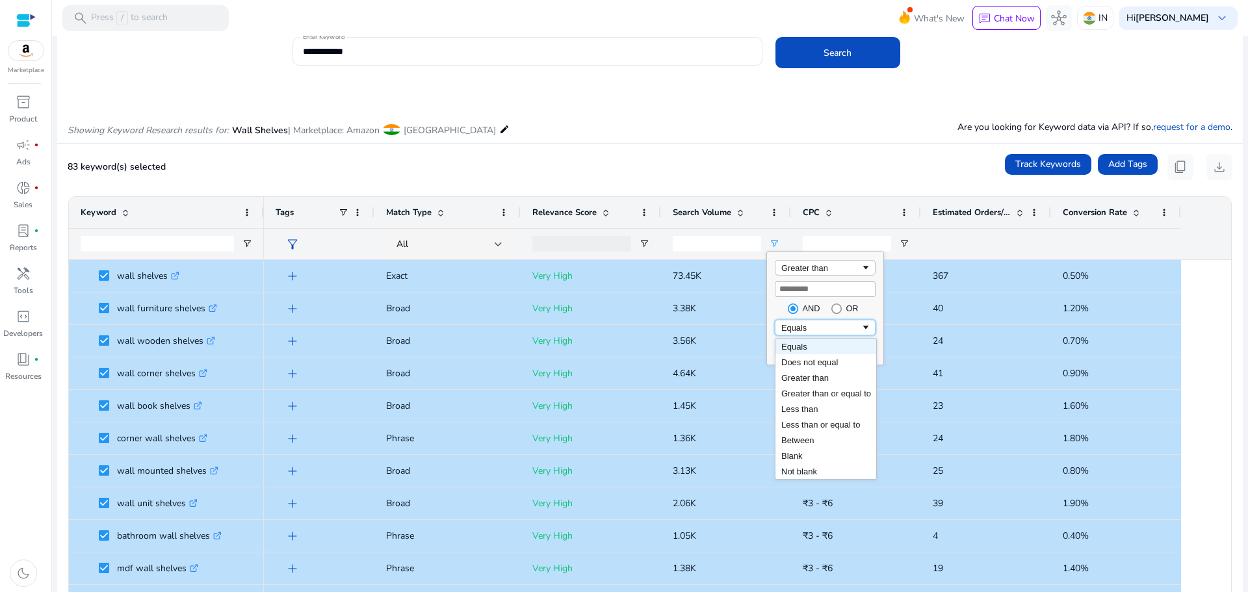
click at [800, 327] on div "Equals" at bounding box center [820, 328] width 79 height 10
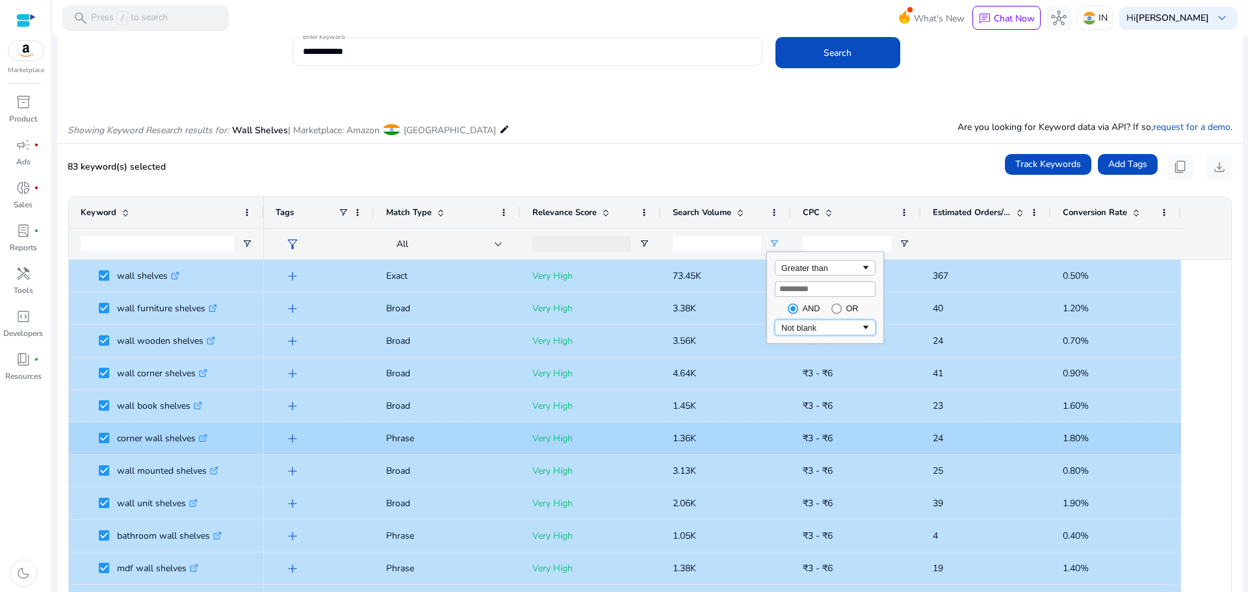
type input "**********"
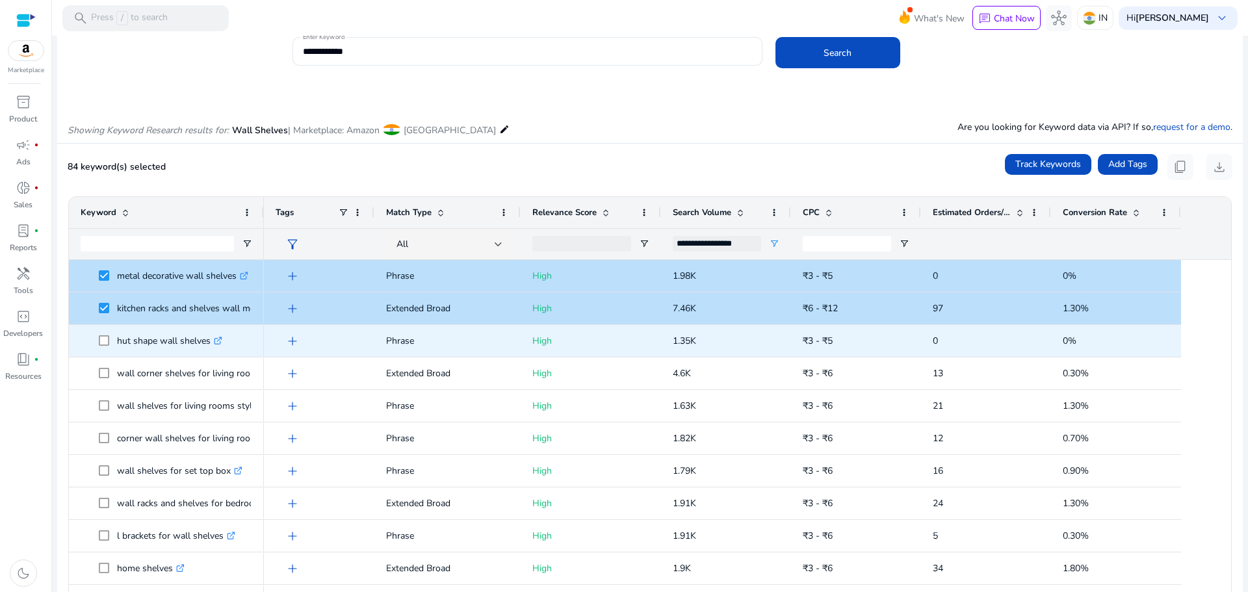
click at [98, 338] on span "hut shape wall shelves .st0{fill:#2c8af8}" at bounding box center [167, 341] width 172 height 27
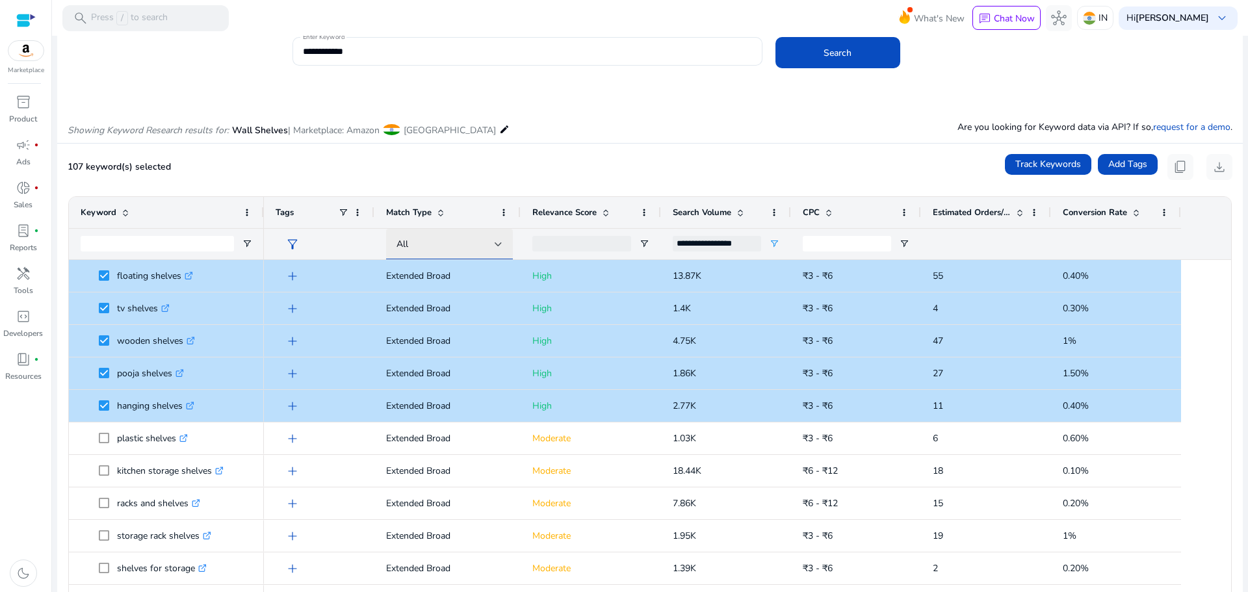
click at [495, 242] on div at bounding box center [499, 244] width 8 height 5
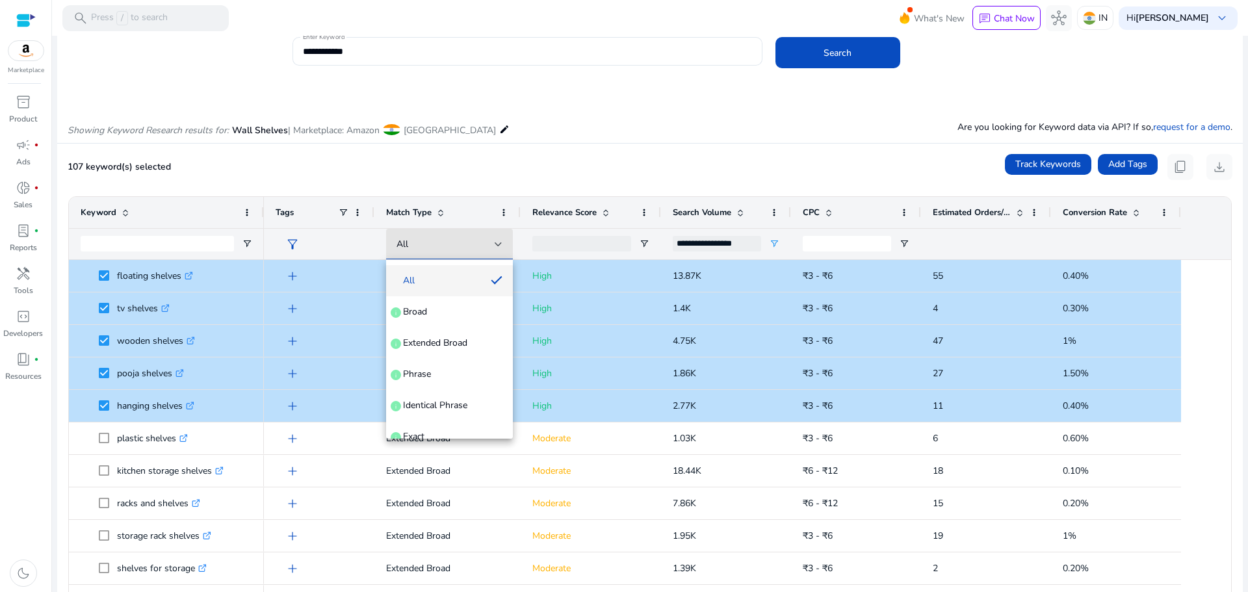
click at [495, 239] on div at bounding box center [624, 296] width 1248 height 592
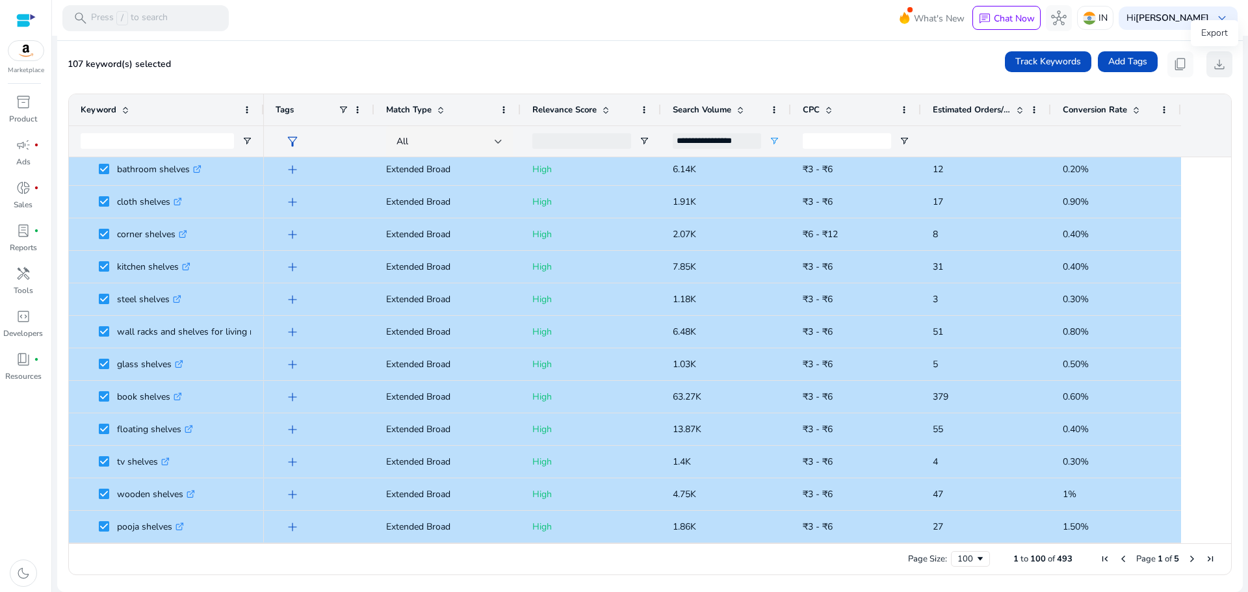
click at [1212, 64] on span "download" at bounding box center [1220, 65] width 16 height 16
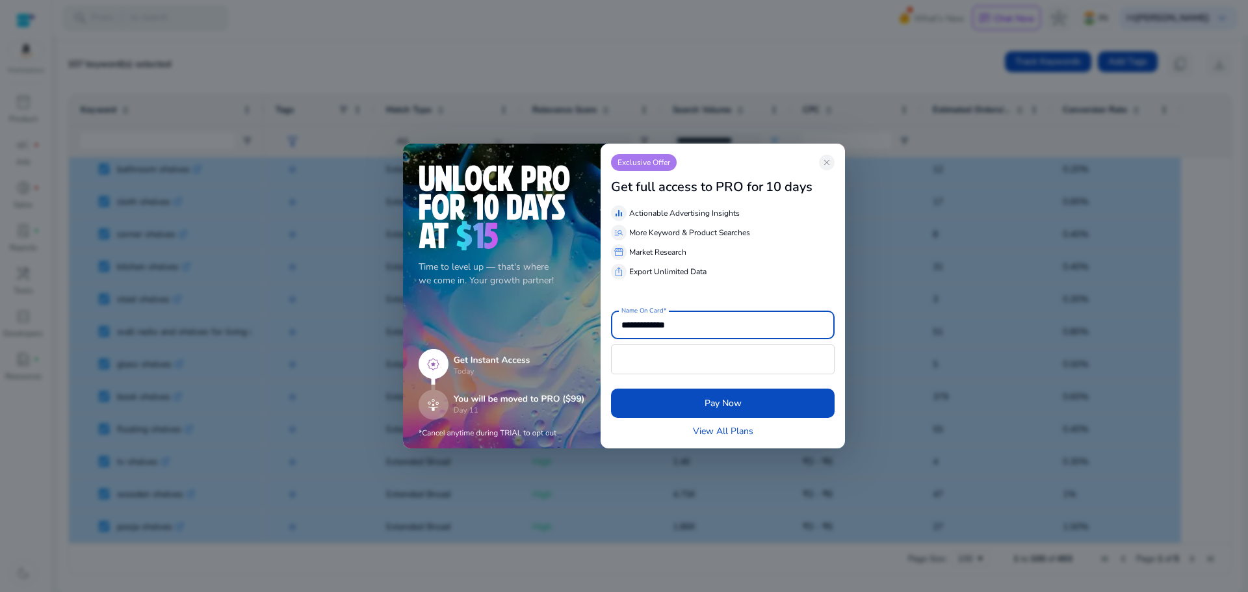
click at [752, 232] on div "manage_search More Keyword & Product Searches" at bounding box center [723, 233] width 224 height 16
click at [825, 162] on span "close" at bounding box center [827, 162] width 10 height 10
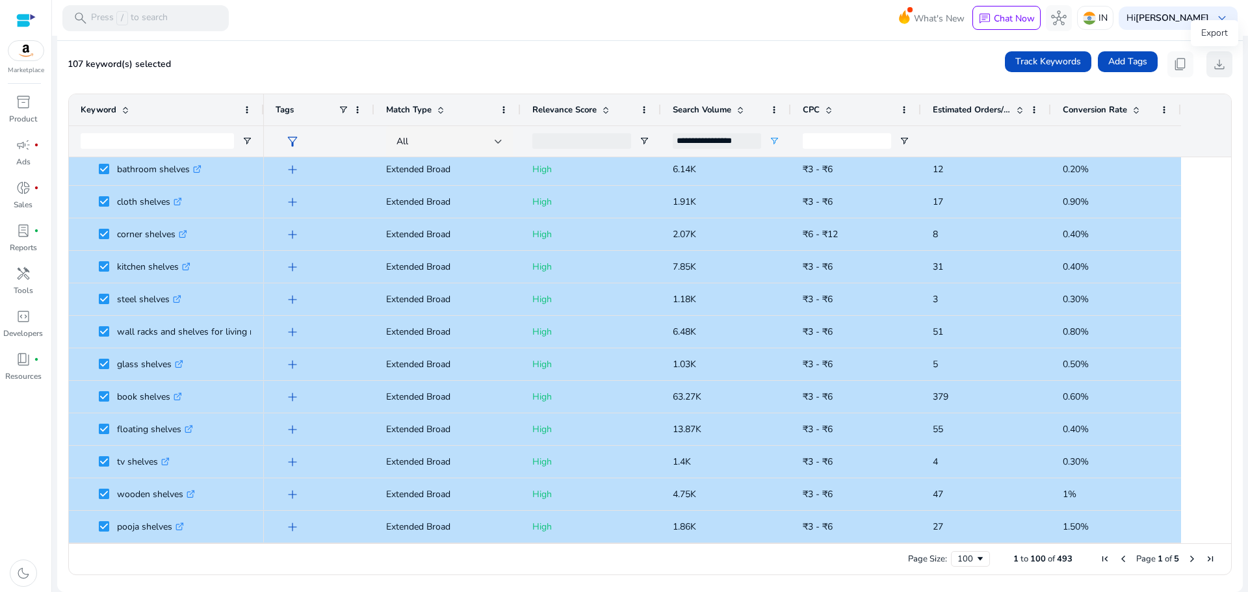
click at [1212, 62] on span "download" at bounding box center [1220, 65] width 16 height 16
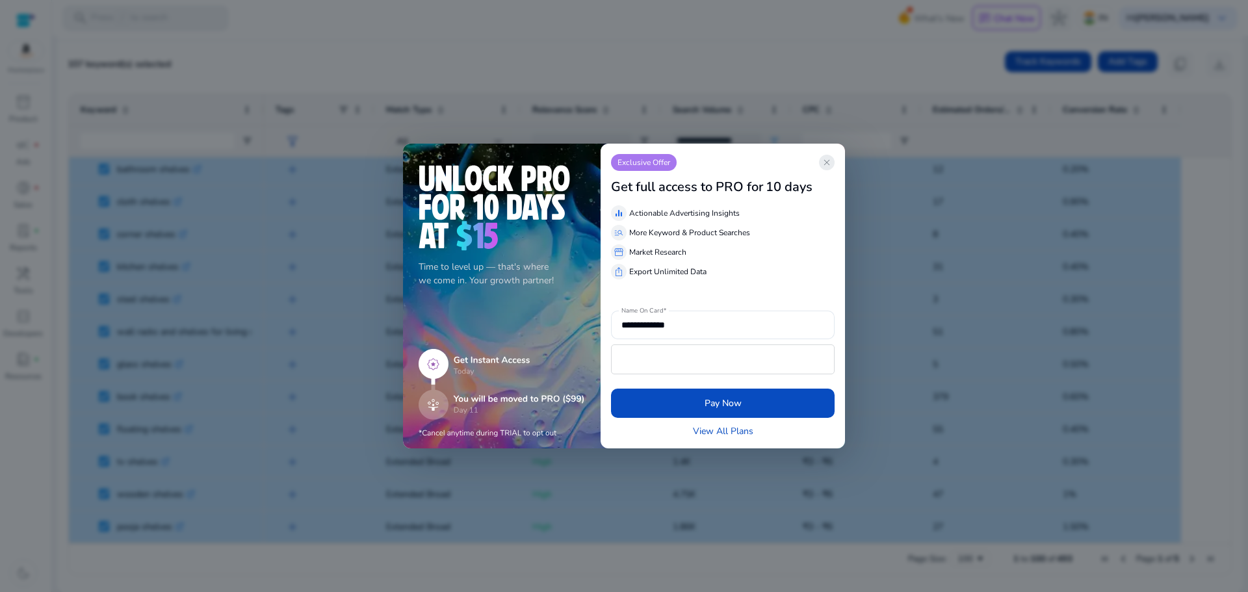
click at [827, 159] on span "close" at bounding box center [827, 162] width 10 height 10
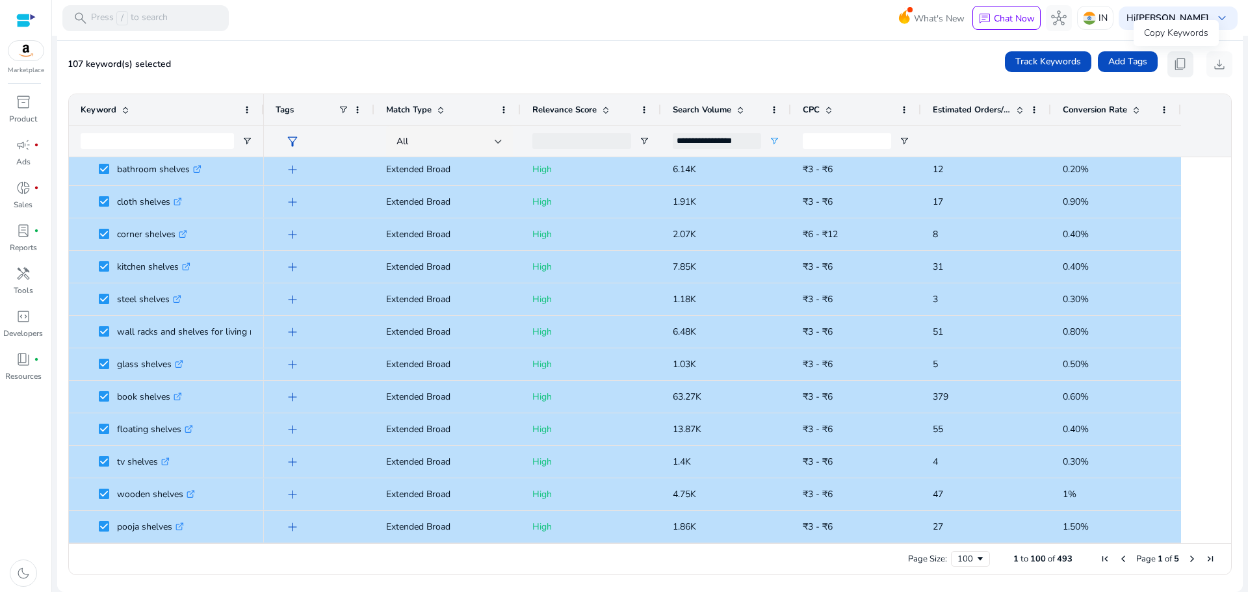
click at [1176, 64] on span "content_copy" at bounding box center [1181, 65] width 16 height 16
click at [1179, 64] on span "content_copy" at bounding box center [1181, 65] width 16 height 16
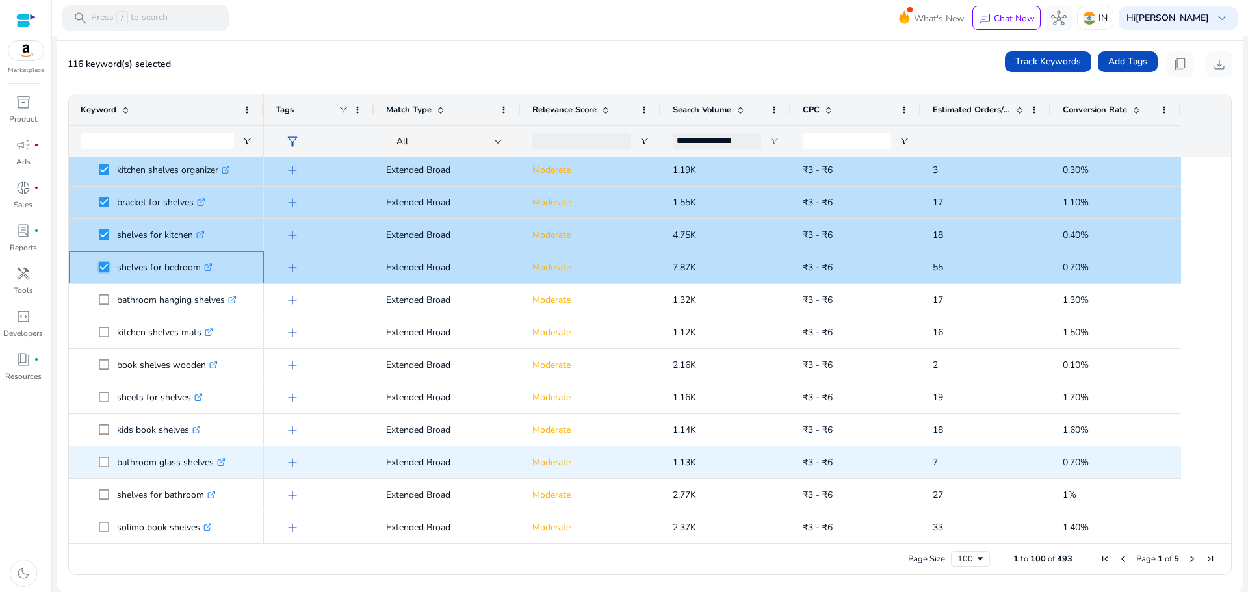
scroll to position [2149, 0]
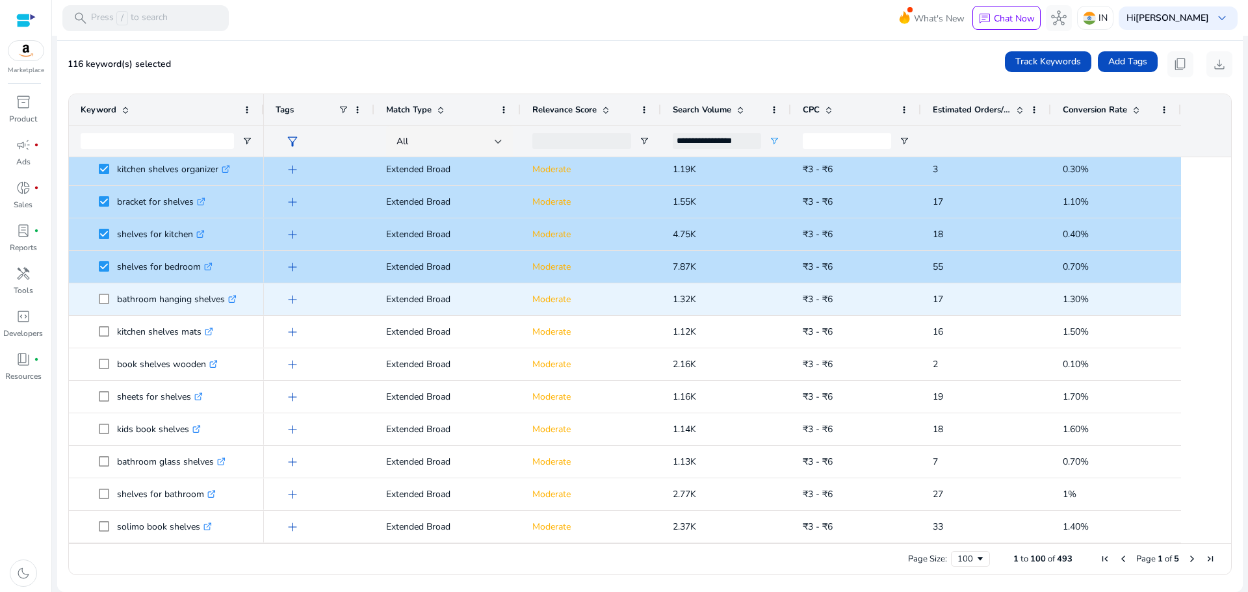
click at [98, 298] on span "bathroom hanging shelves .st0{fill:#2c8af8}" at bounding box center [167, 299] width 172 height 27
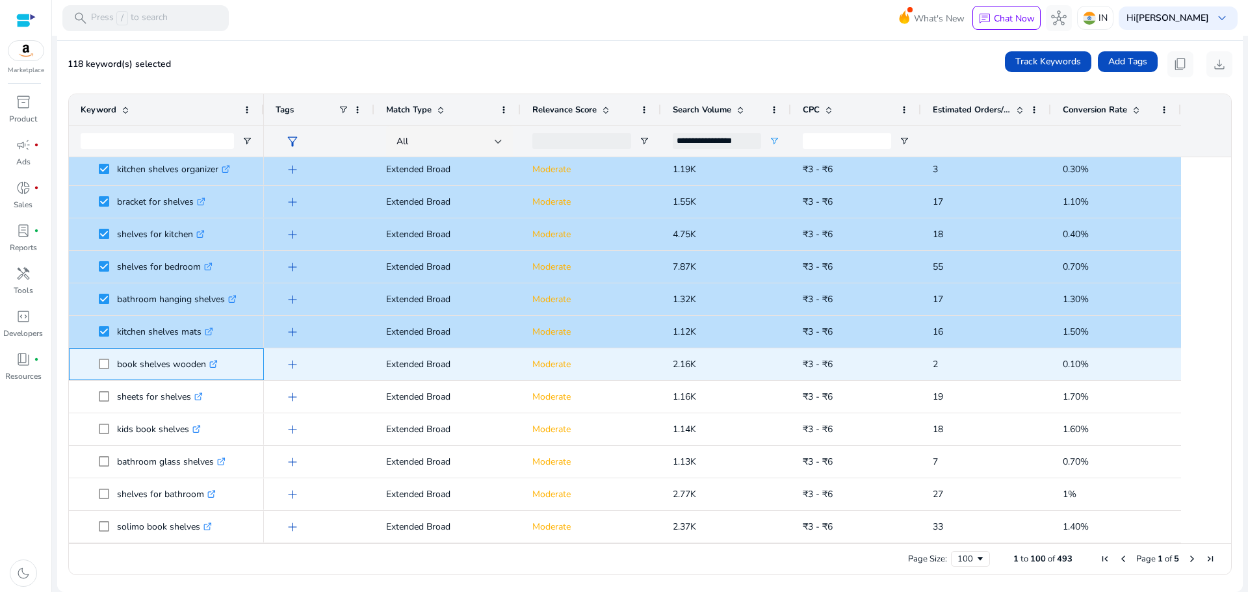
click at [106, 357] on span at bounding box center [108, 364] width 18 height 27
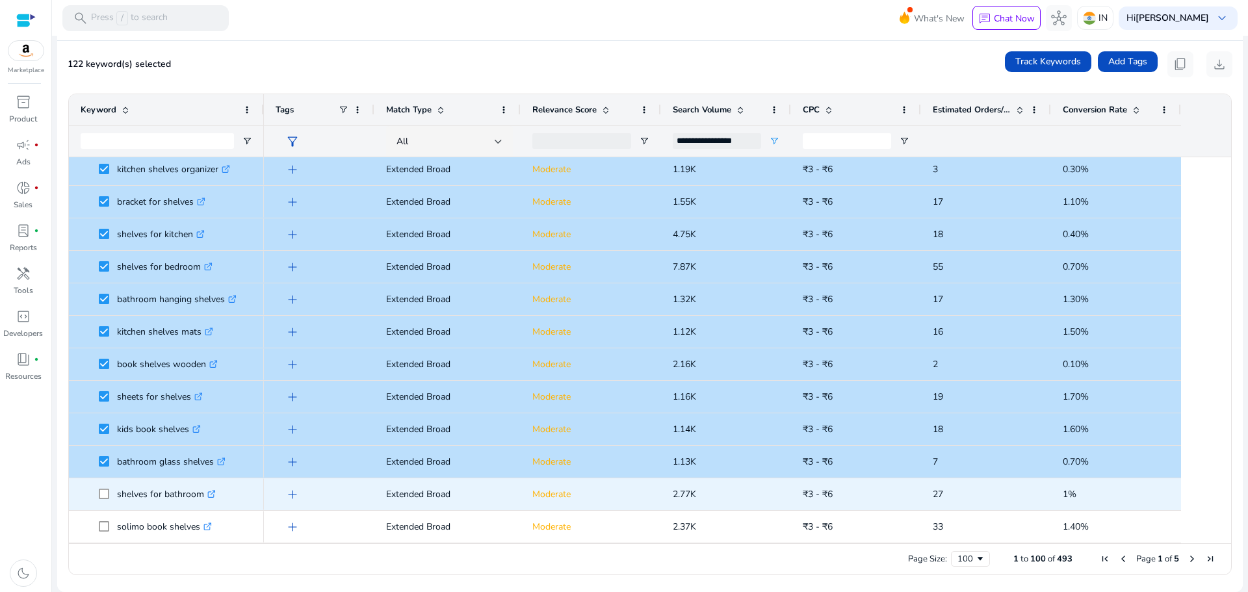
click at [101, 500] on span at bounding box center [108, 494] width 18 height 27
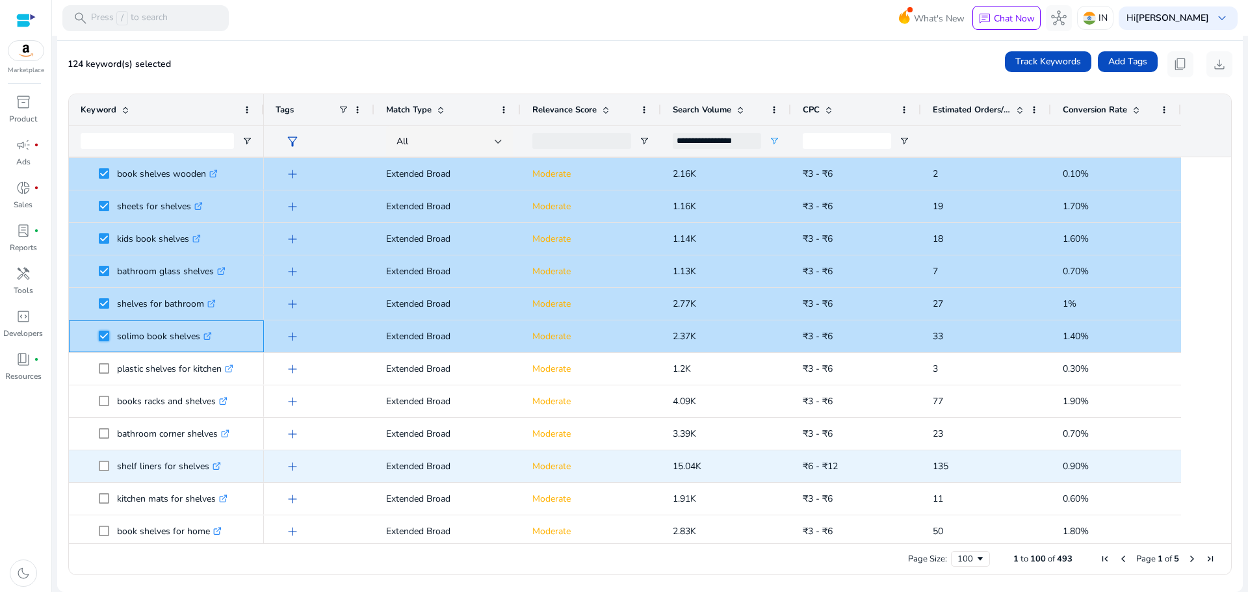
scroll to position [2344, 0]
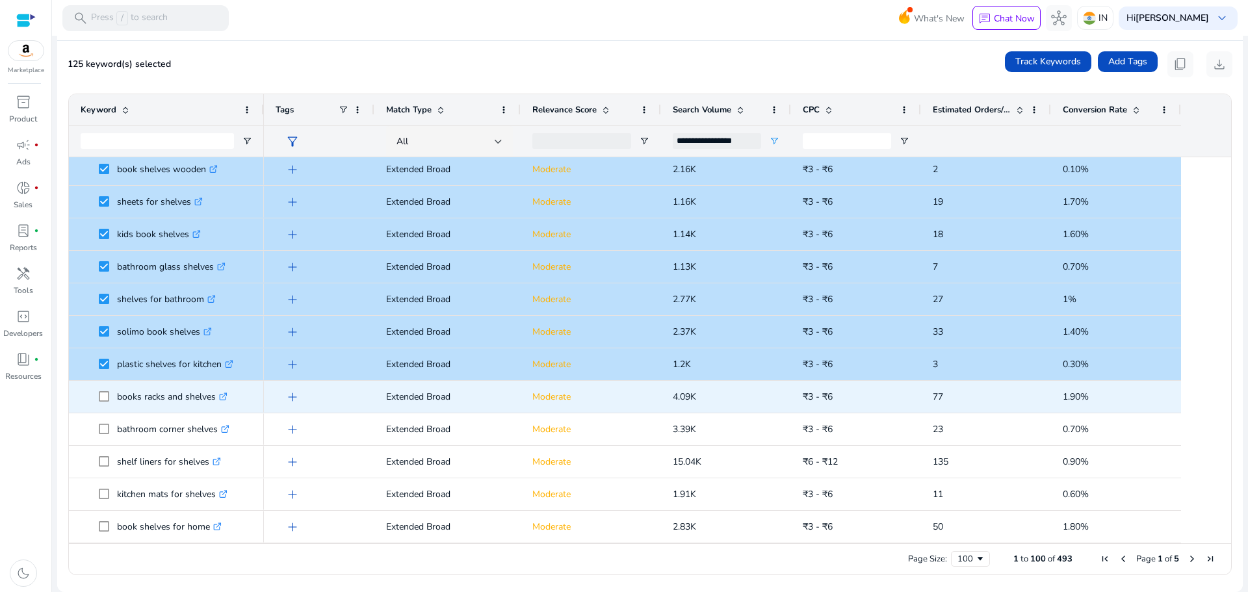
click at [102, 391] on span at bounding box center [108, 396] width 18 height 27
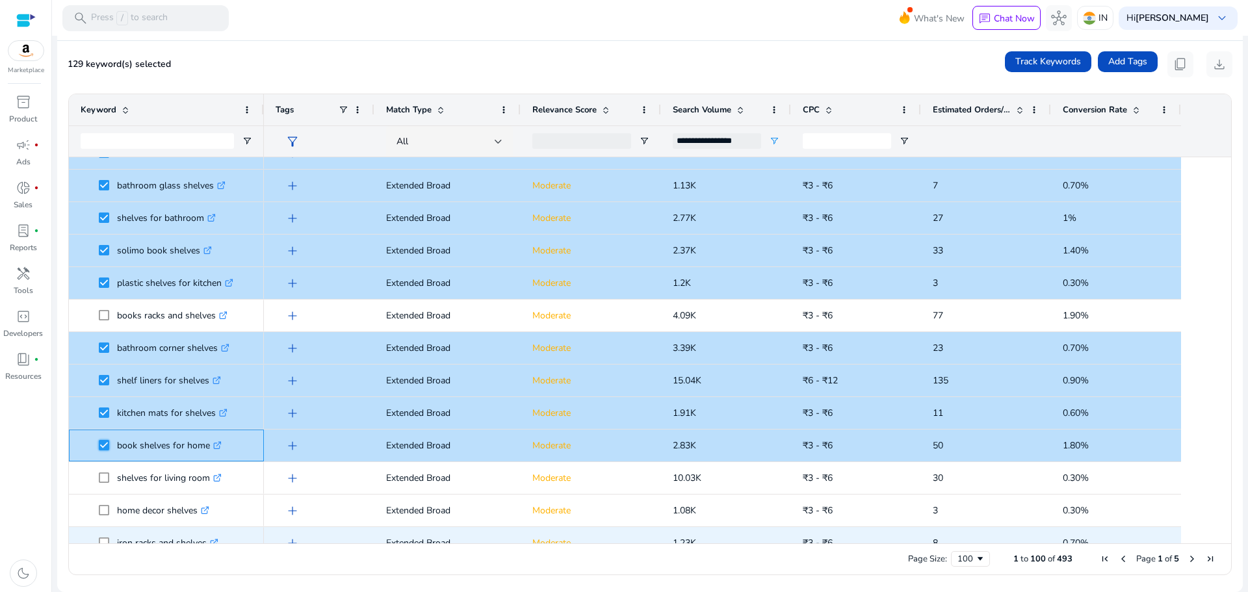
scroll to position [2474, 0]
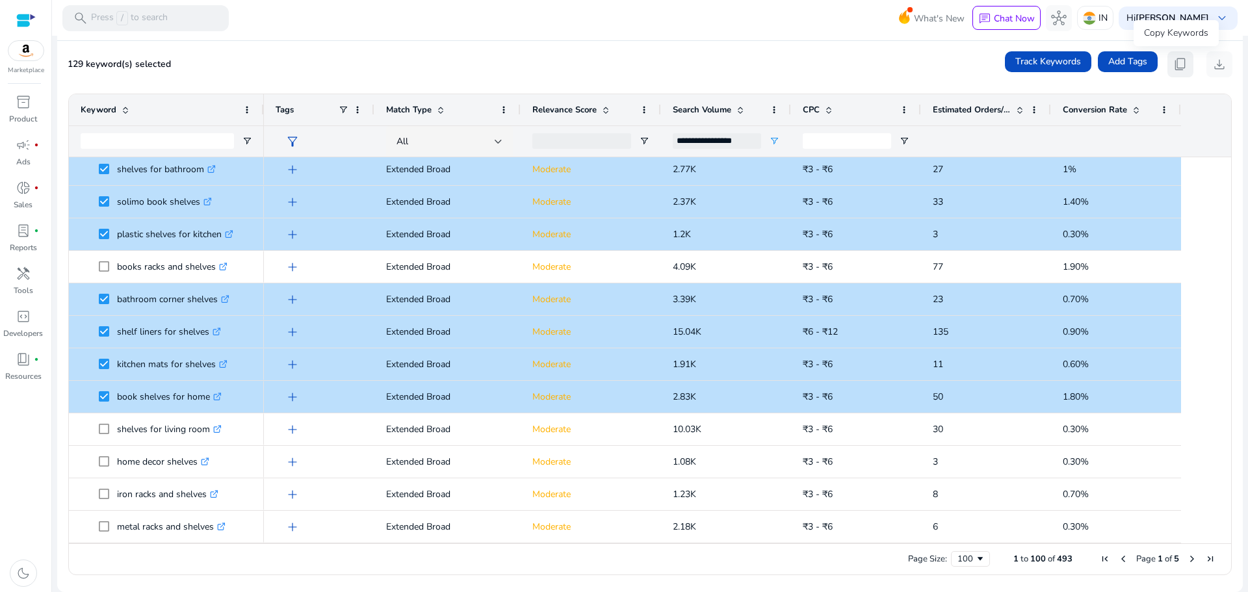
click at [1180, 60] on span "content_copy" at bounding box center [1181, 65] width 16 height 16
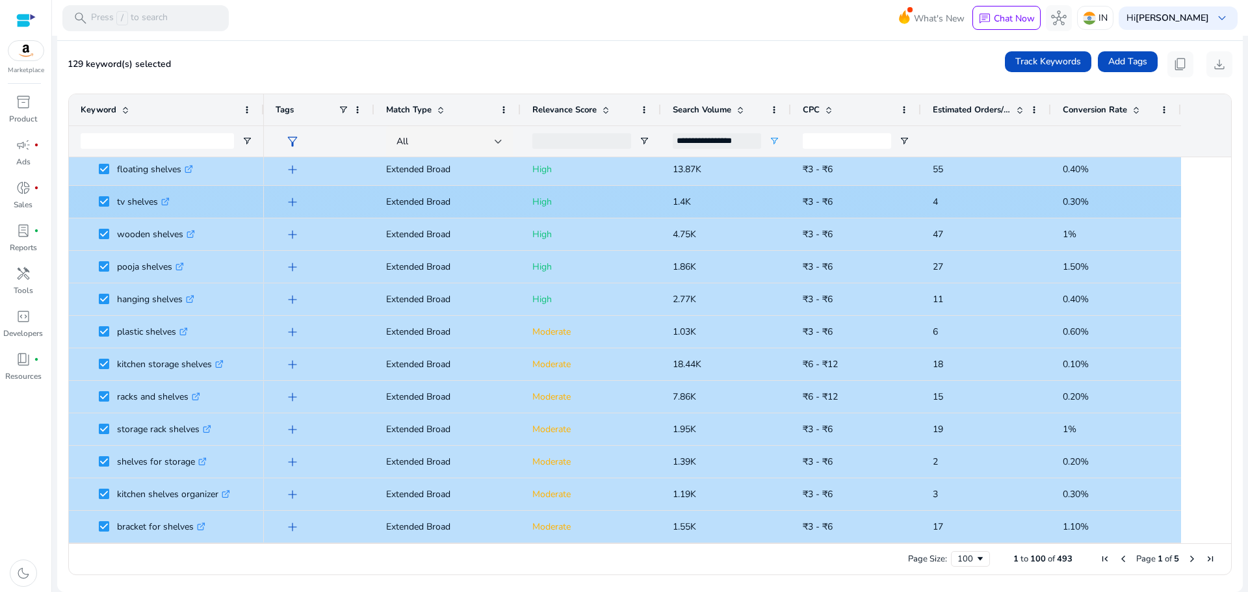
scroll to position [1694, 0]
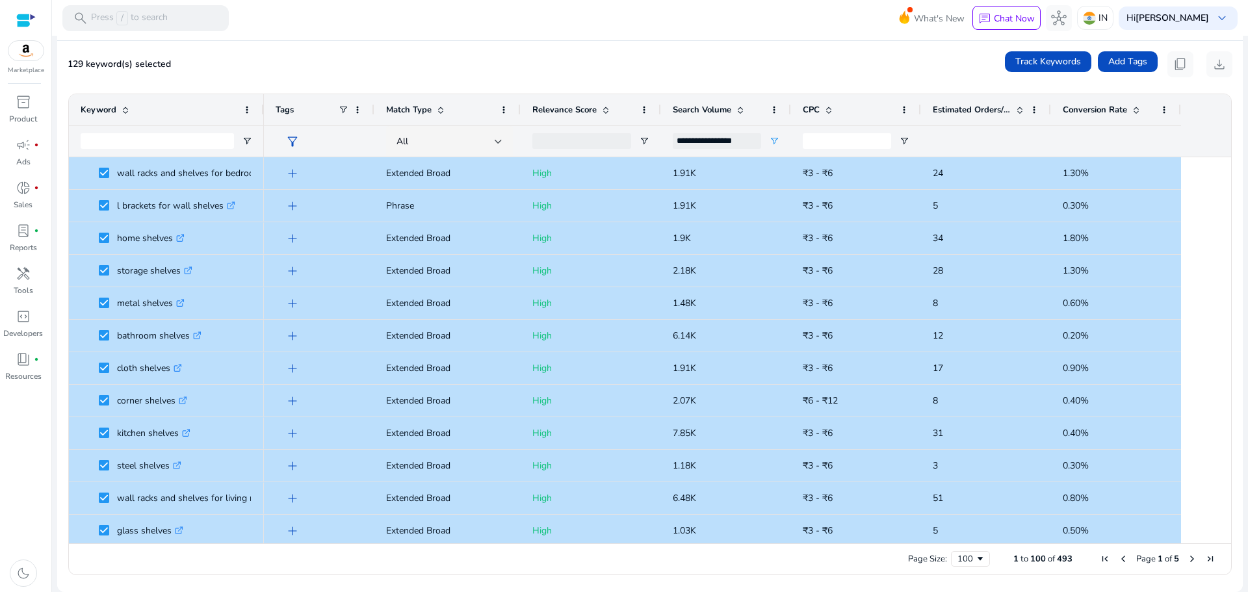
scroll to position [1369, 0]
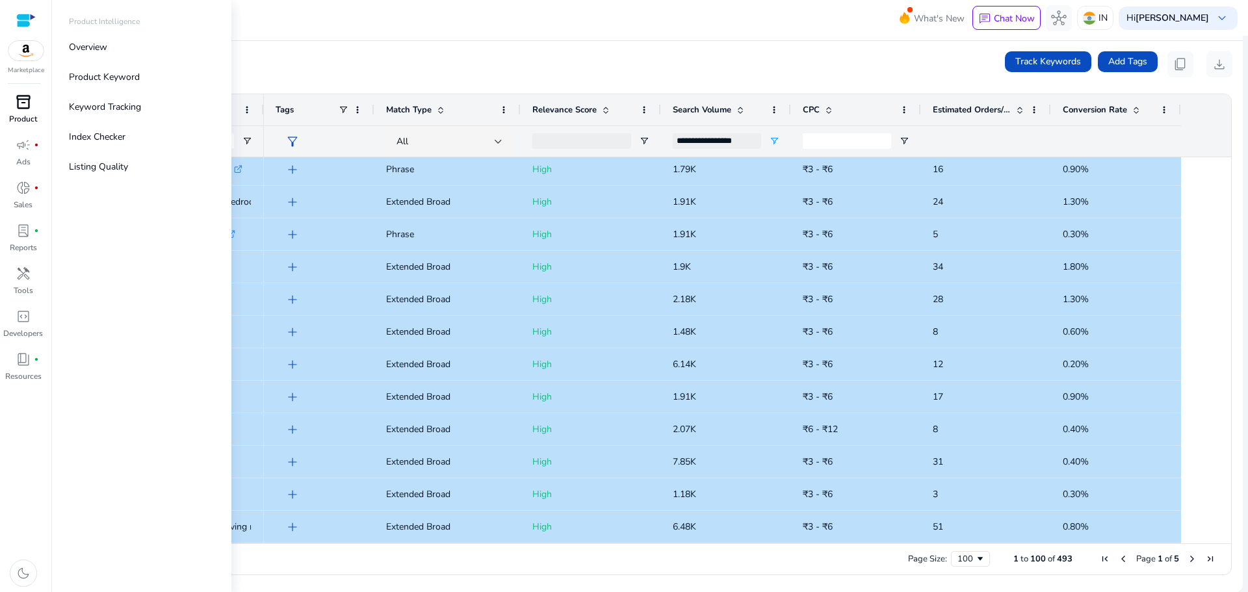
click at [28, 116] on p "Product" at bounding box center [23, 119] width 28 height 12
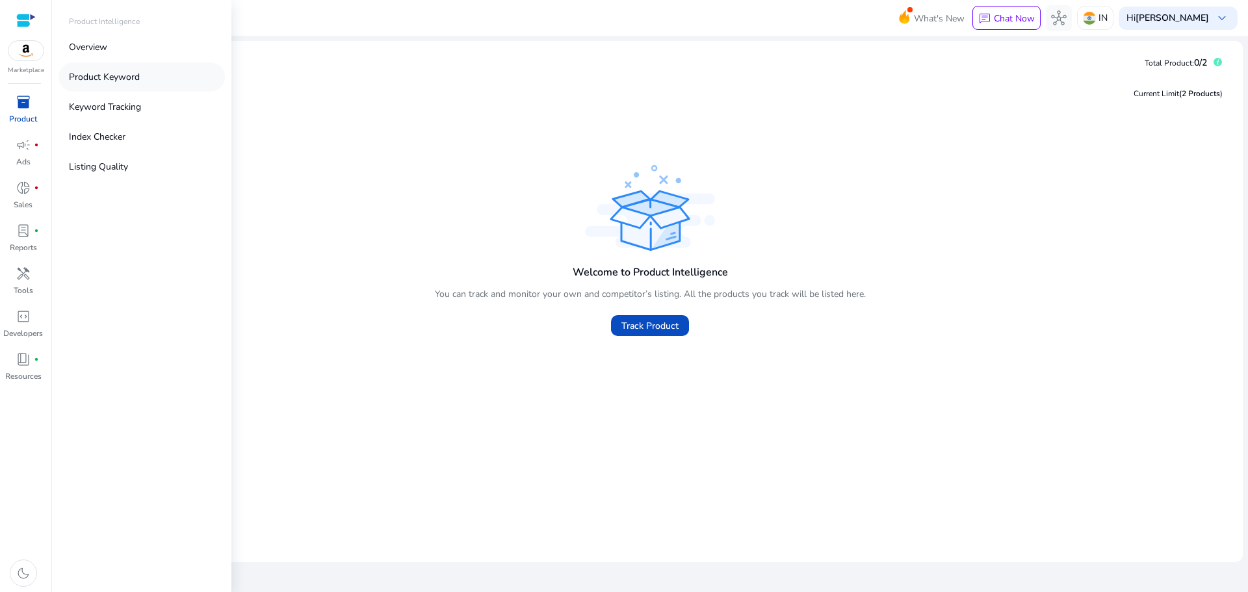
click at [108, 85] on link "Product Keyword" at bounding box center [141, 76] width 166 height 29
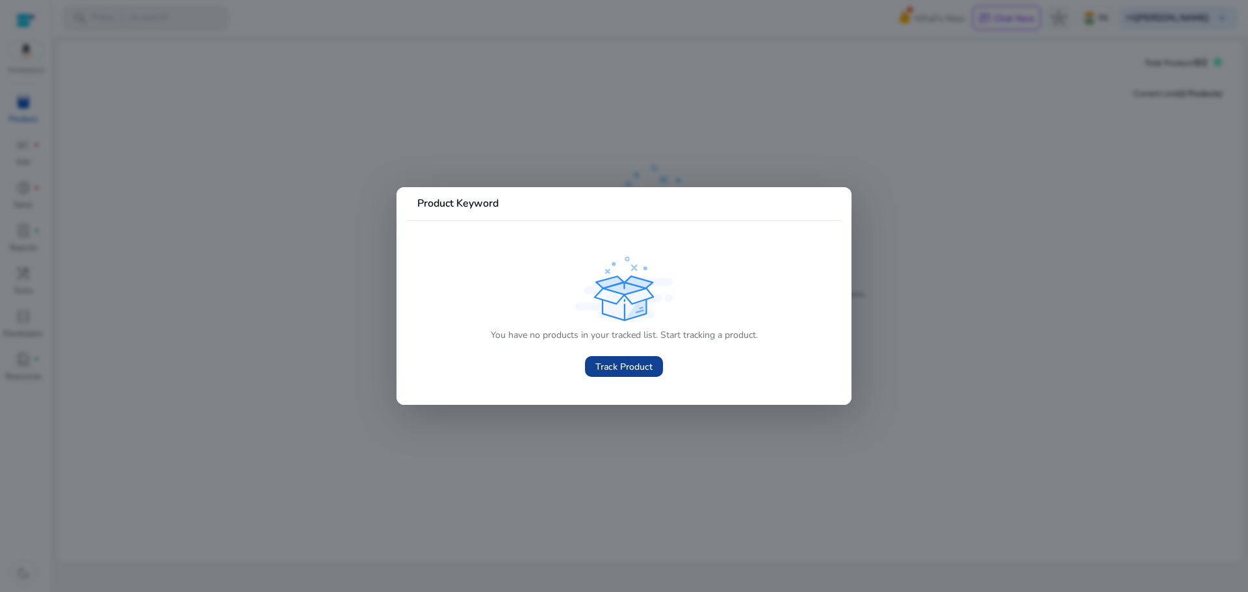
click at [617, 365] on span "Track Product" at bounding box center [623, 367] width 57 height 14
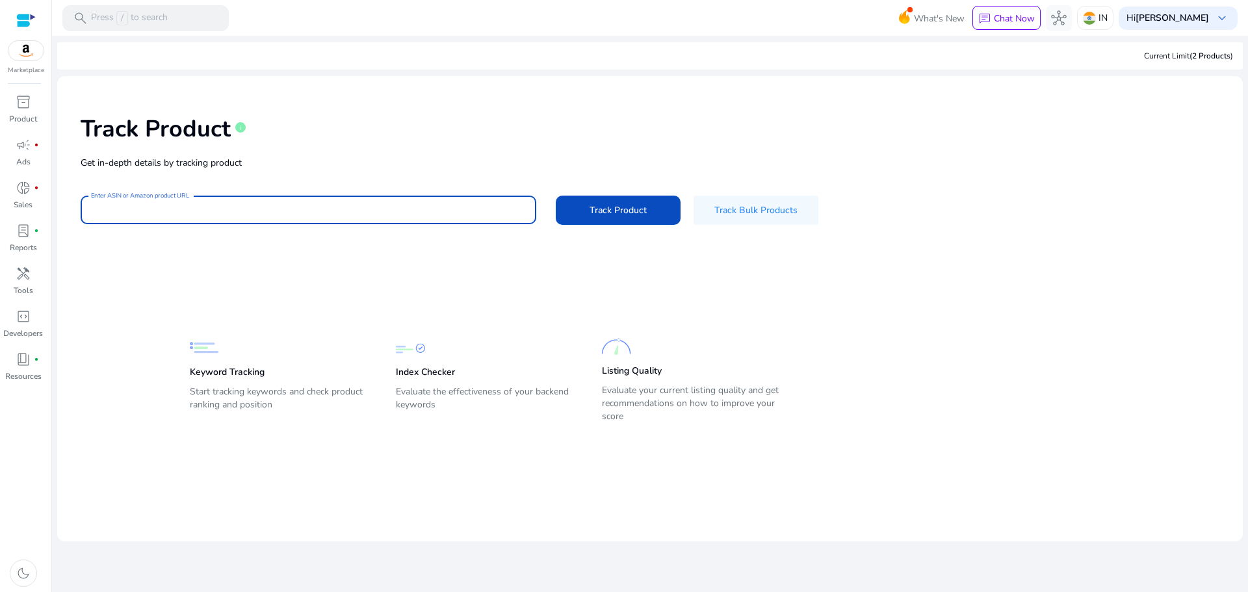
click at [404, 212] on input "Enter ASIN or Amazon product URL" at bounding box center [308, 210] width 435 height 14
